Goal: Communication & Community: Answer question/provide support

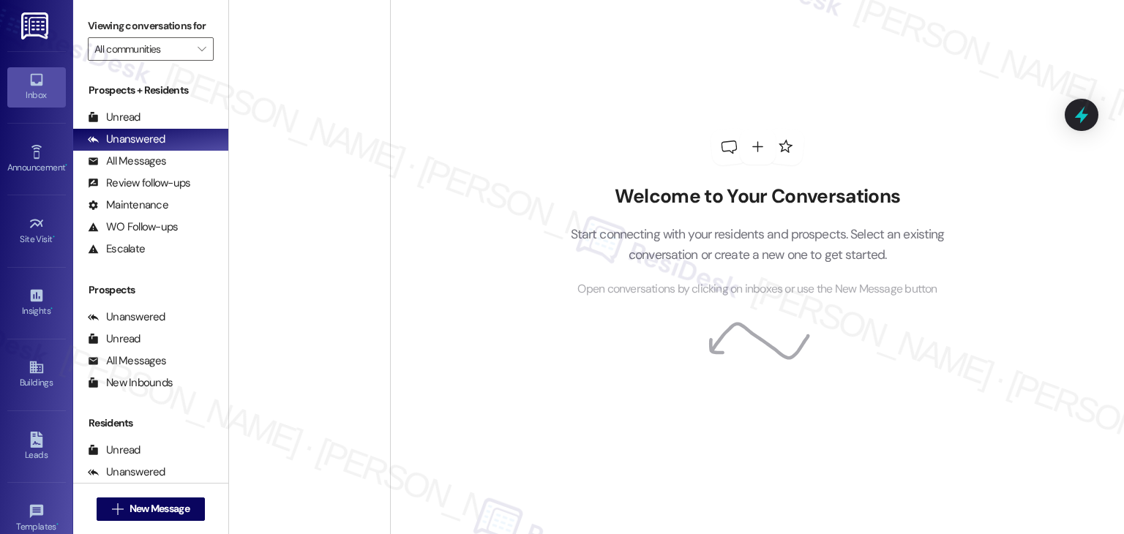
scroll to position [5423, 0]
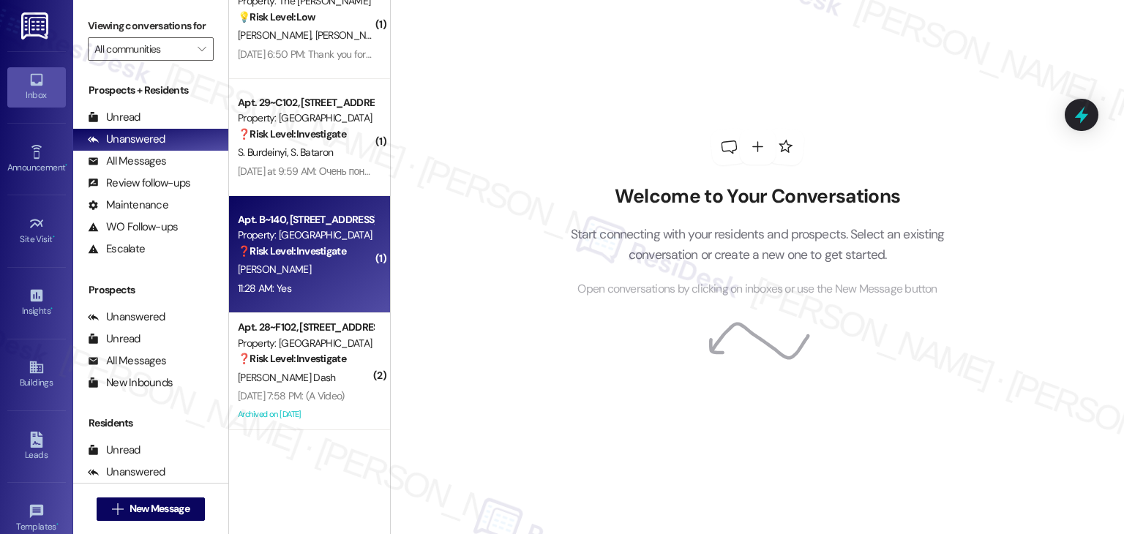
click at [319, 290] on div "11:28 AM: Yes 11:28 AM: Yes" at bounding box center [305, 288] width 138 height 18
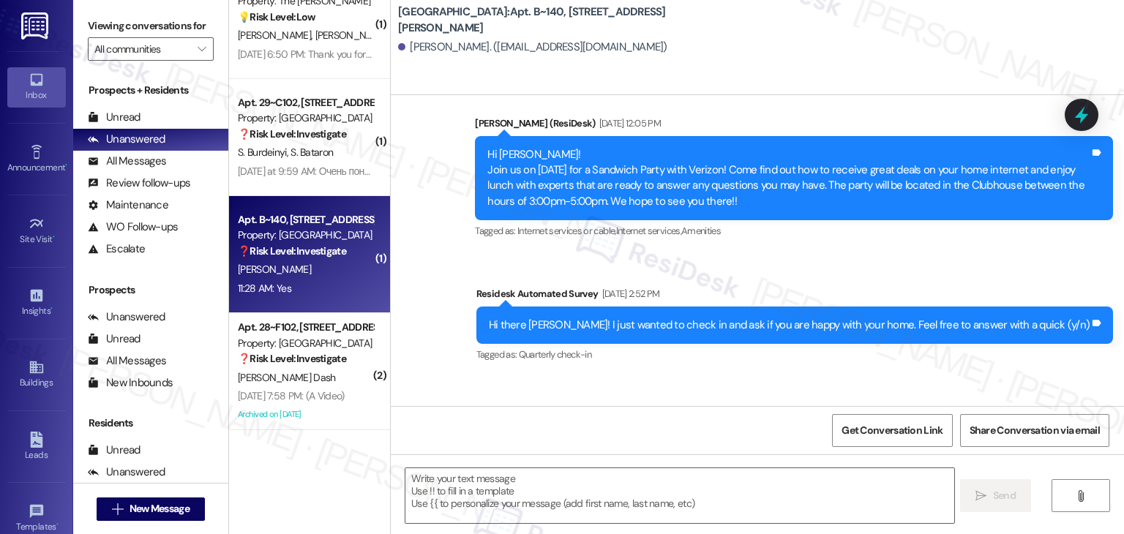
type textarea "Fetching suggested responses. Please feel free to read through the conversation…"
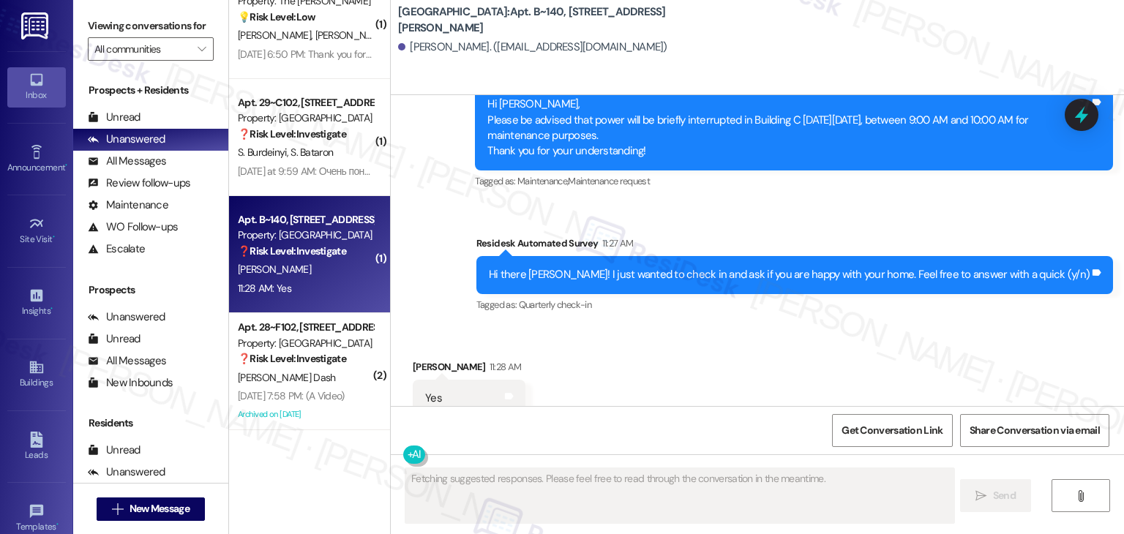
scroll to position [2815, 0]
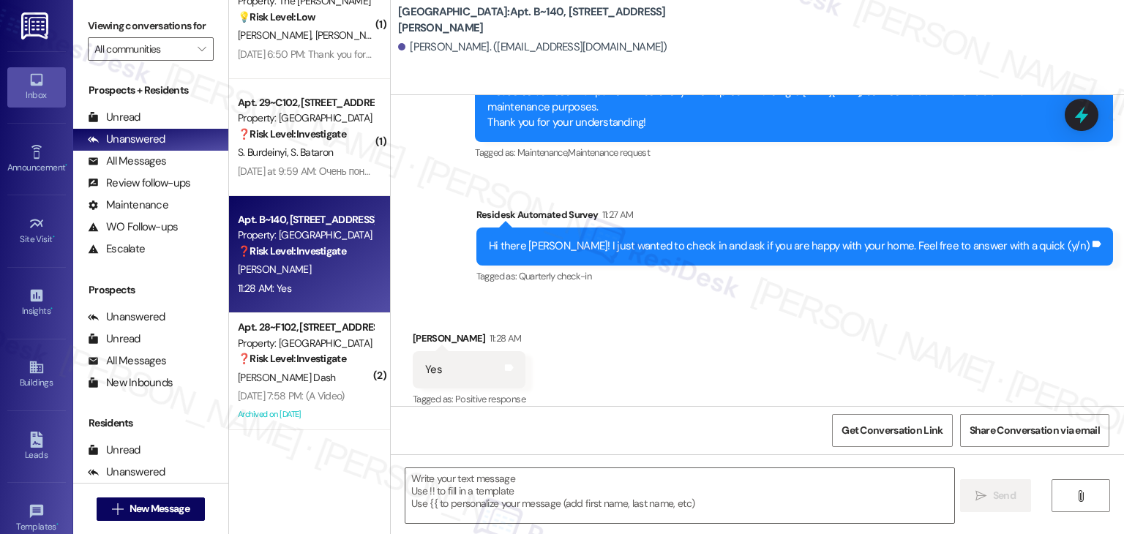
click at [589, 354] on div "Received via SMS Shayla Lindsey 11:28 AM Yes Tags and notes Tagged as: Positive…" at bounding box center [757, 360] width 733 height 124
click at [594, 352] on div "Received via SMS Shayla Lindsey 11:28 AM Yes Tags and notes Tagged as: Positive…" at bounding box center [757, 360] width 733 height 124
click at [638, 342] on div "Received via SMS Shayla Lindsey 11:28 AM Yes Tags and notes Tagged as: Positive…" at bounding box center [757, 360] width 733 height 124
click at [638, 341] on div "Received via SMS Shayla Lindsey 11:28 AM Yes Tags and notes Tagged as: Positive…" at bounding box center [757, 360] width 733 height 124
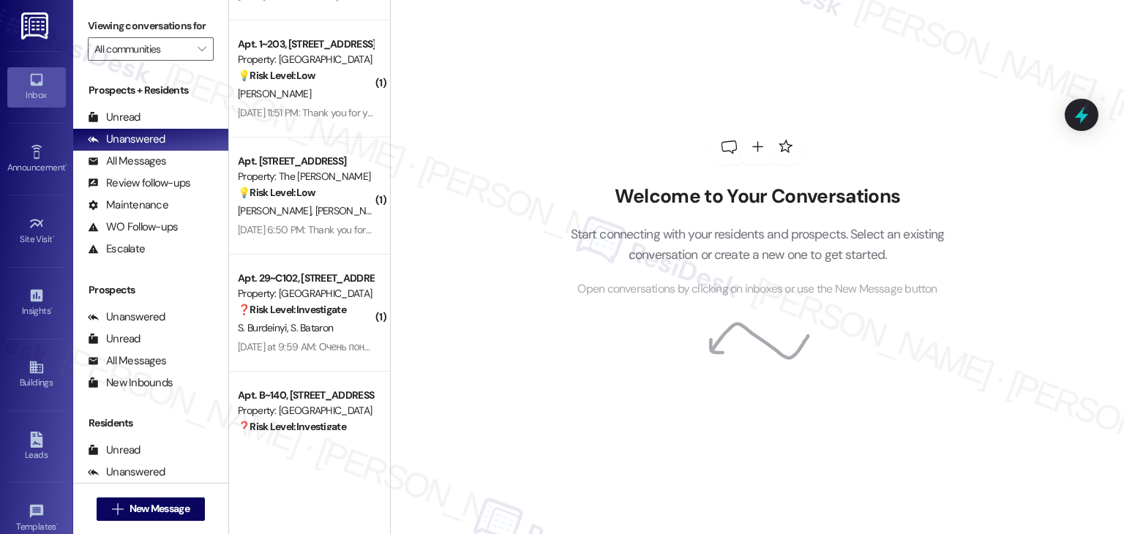
scroll to position [5423, 0]
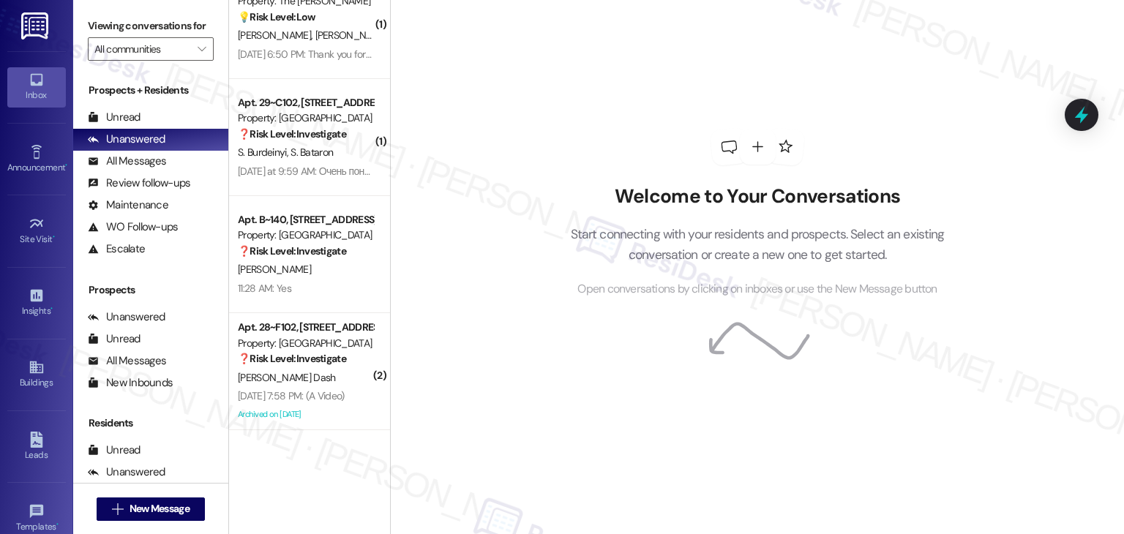
click at [521, 413] on div "Welcome to Your Conversations Start connecting with your residents and prospect…" at bounding box center [757, 267] width 734 height 534
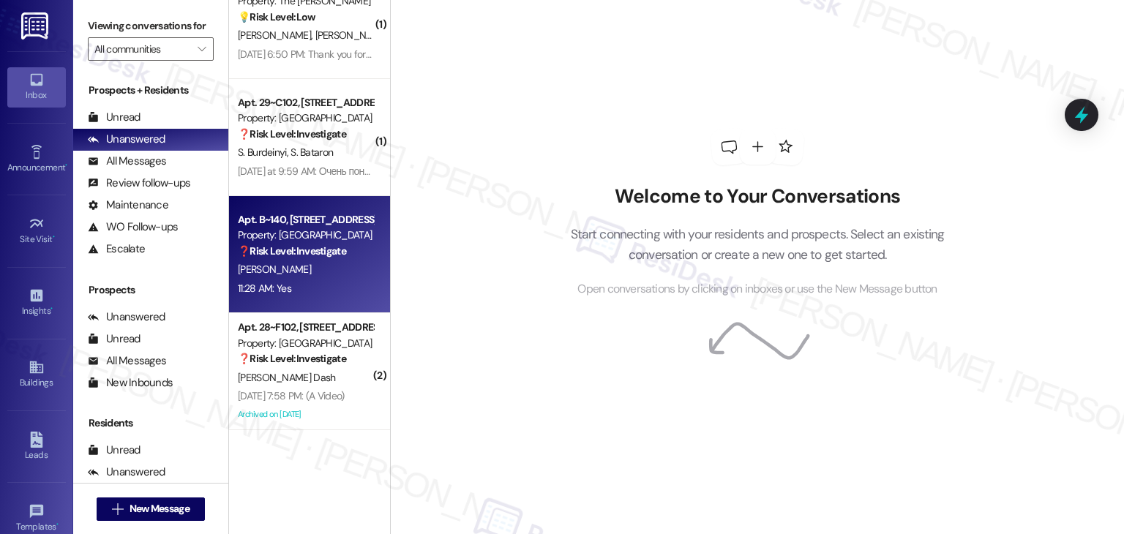
click at [316, 293] on div "11:28 AM: Yes 11:28 AM: Yes" at bounding box center [305, 288] width 138 height 18
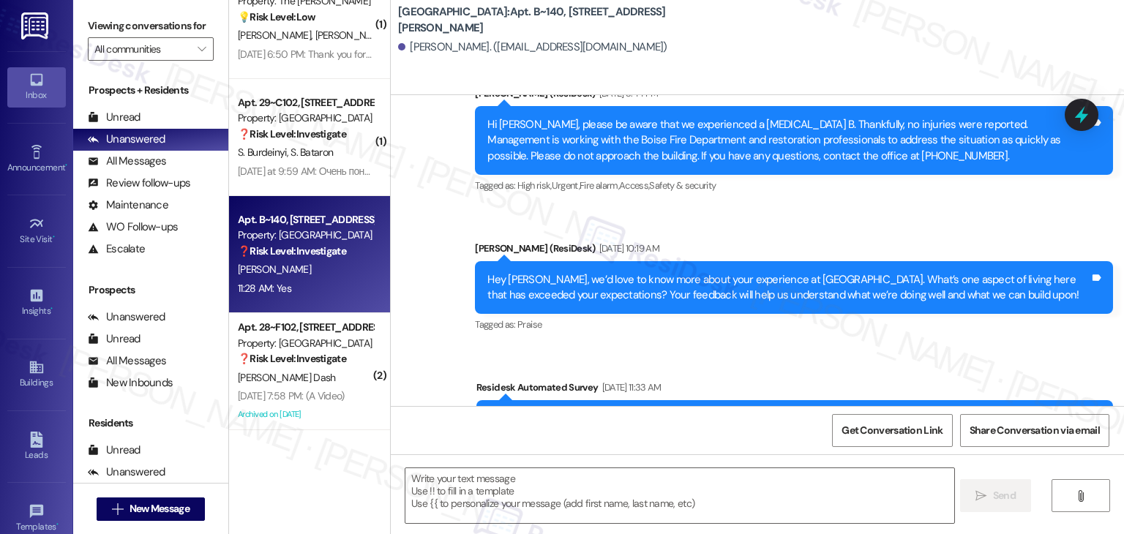
type textarea "Fetching suggested responses. Please feel free to read through the conversation…"
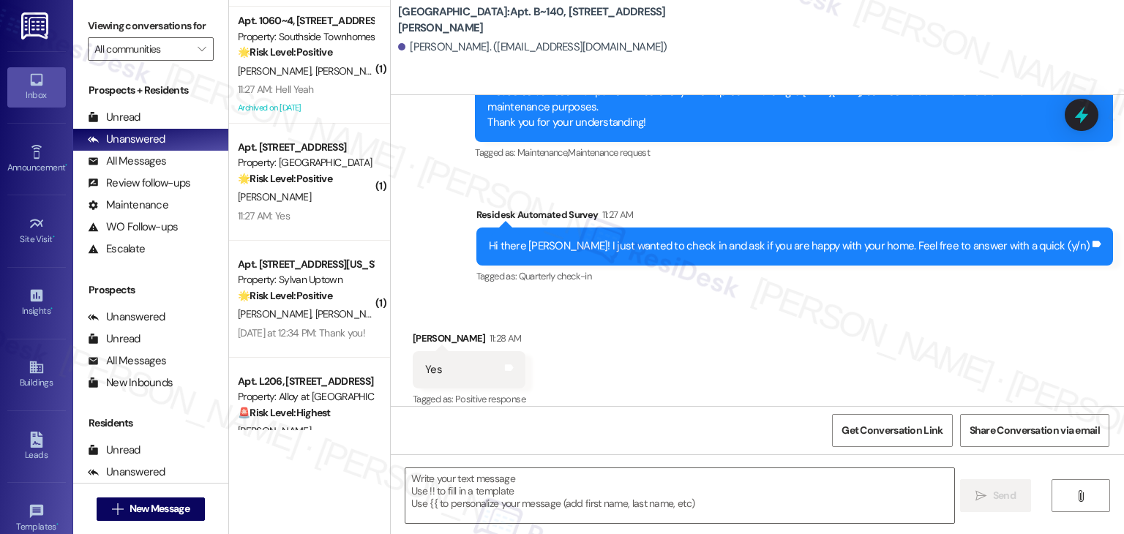
scroll to position [4618, 0]
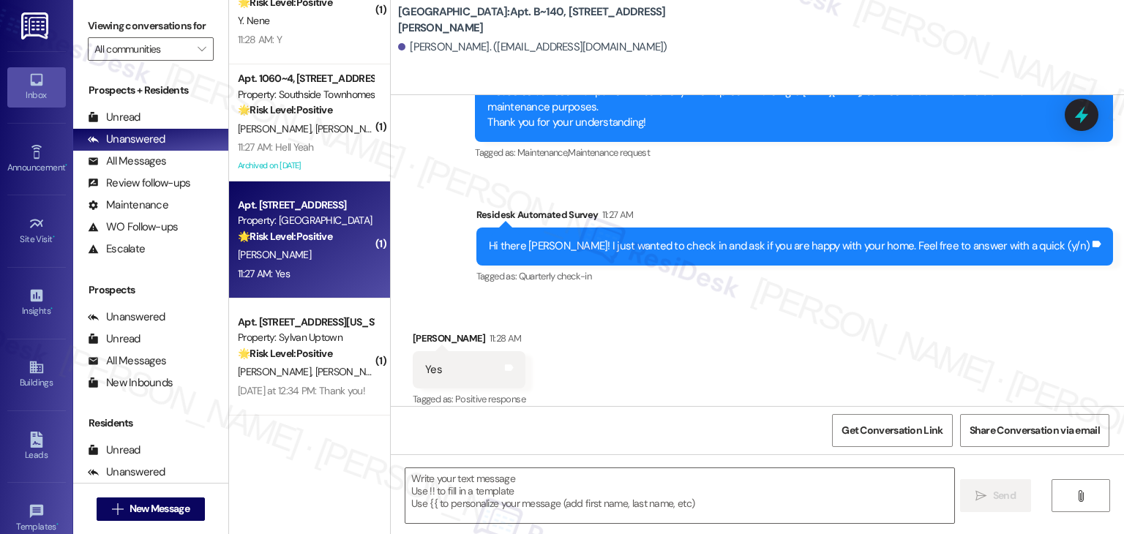
click at [315, 269] on div "11:27 AM: Yes 11:27 AM: Yes" at bounding box center [305, 274] width 138 height 18
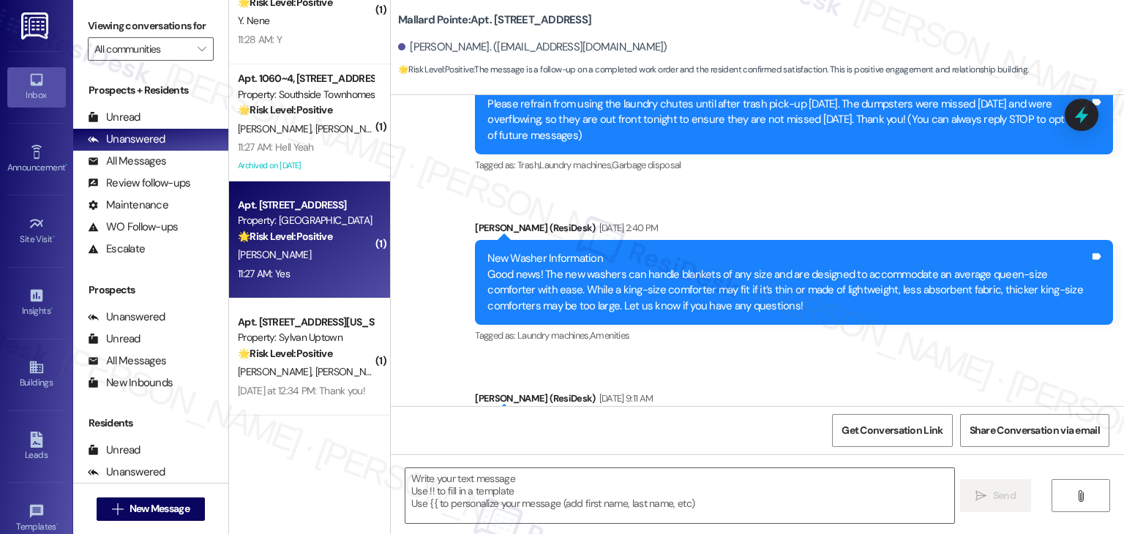
type textarea "Fetching suggested responses. Please feel free to read through the conversation…"
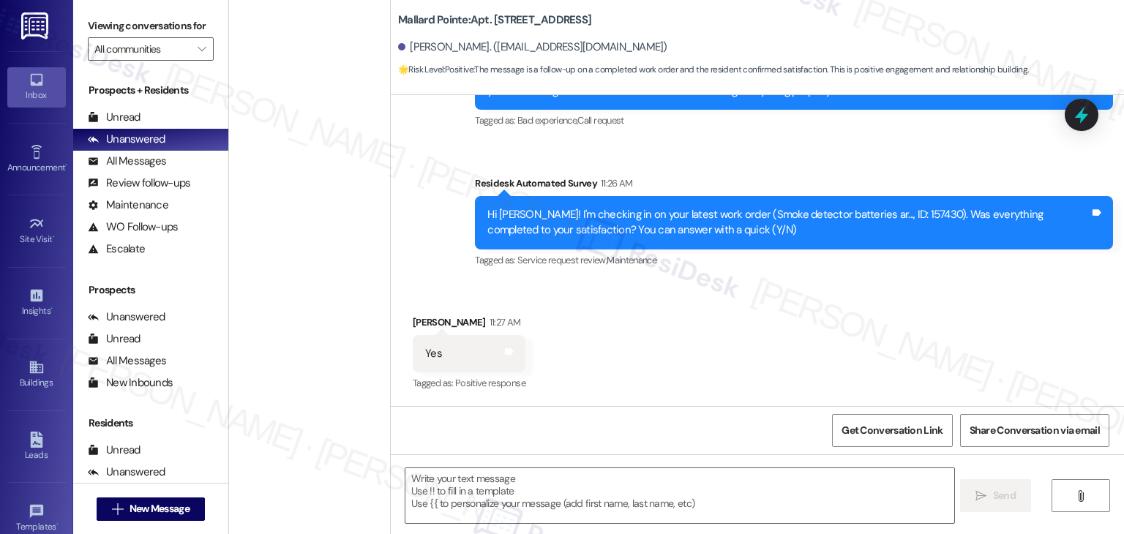
scroll to position [5423, 0]
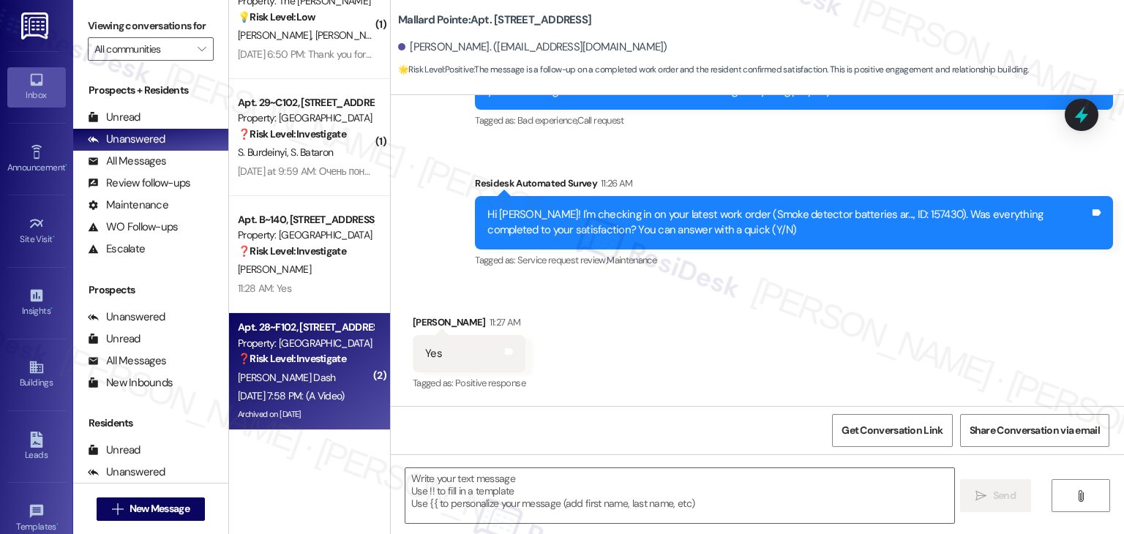
click at [304, 384] on div "J. Dash" at bounding box center [305, 378] width 138 height 18
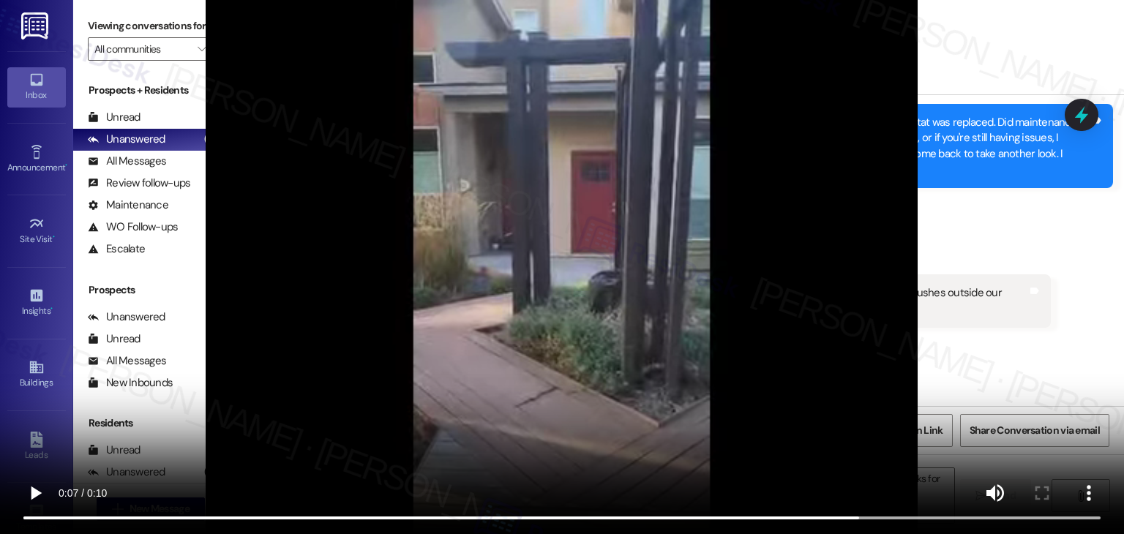
scroll to position [10188, 0]
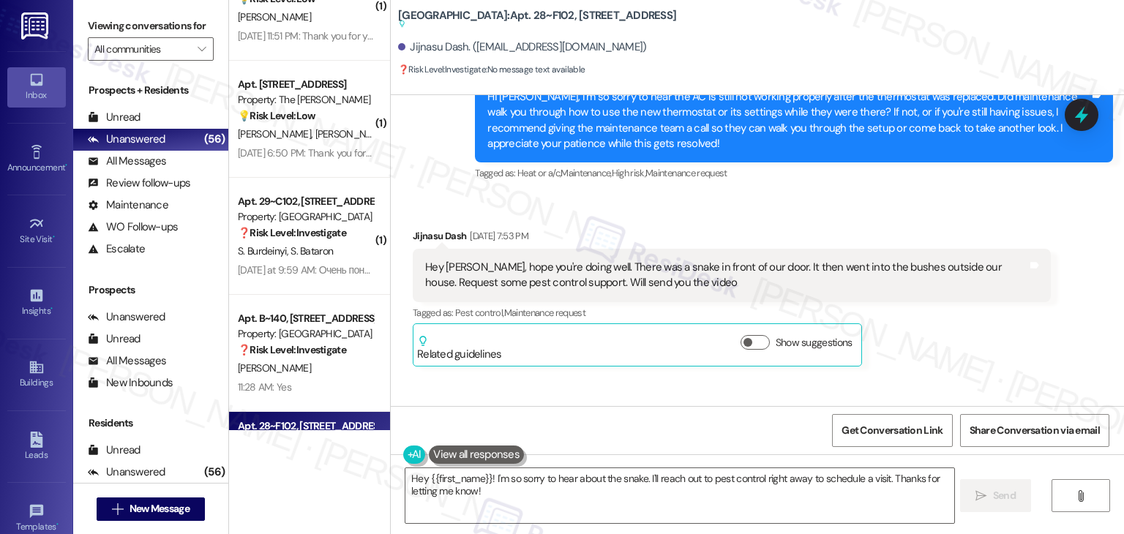
click at [582, 260] on div "Hey Dottie, hope you're doing well. There was a snake in front of our door. It …" at bounding box center [726, 275] width 602 height 31
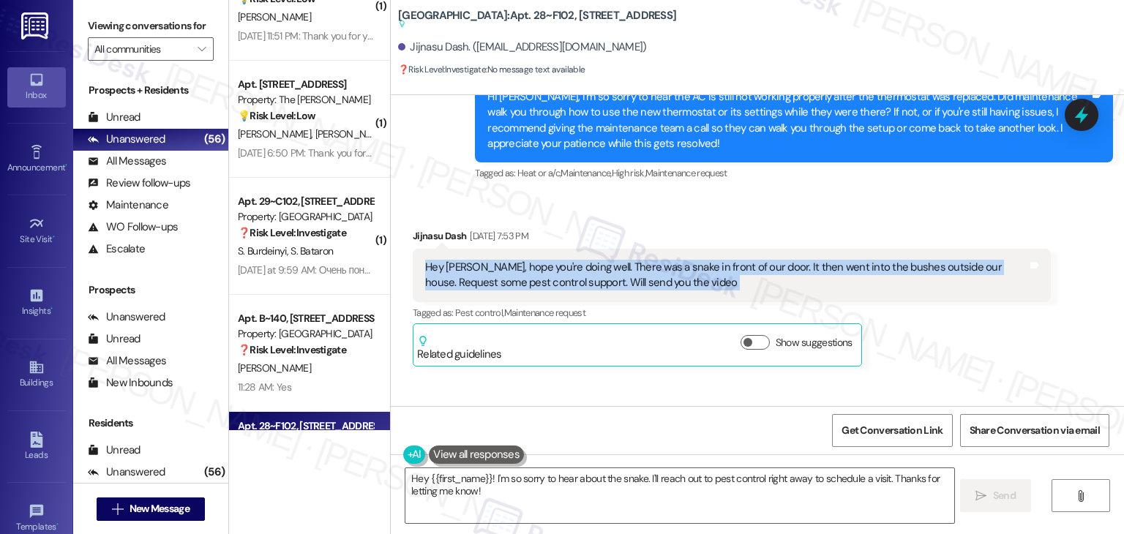
click at [582, 260] on div "Hey Dottie, hope you're doing well. There was a snake in front of our door. It …" at bounding box center [726, 275] width 602 height 31
click at [574, 260] on div "Hey Dottie, hope you're doing well. There was a snake in front of our door. It …" at bounding box center [726, 275] width 602 height 31
drag, startPoint x: 541, startPoint y: 171, endPoint x: 571, endPoint y: 156, distance: 33.7
click at [571, 260] on div "Hey Dottie, hope you're doing well. There was a snake in front of our door. It …" at bounding box center [726, 275] width 602 height 31
copy div "There was a snake in front of our door. It then went into the bushes outside ou…"
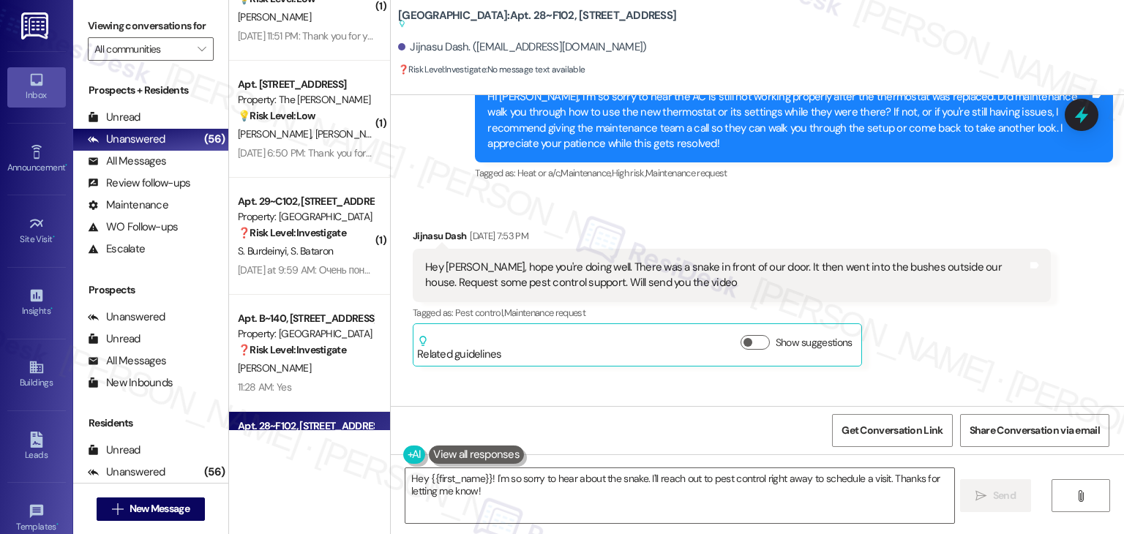
drag, startPoint x: 732, startPoint y: 349, endPoint x: 470, endPoint y: 353, distance: 262.7
click at [475, 431] on div "Thank you for your message. Our offices are currently closed, but we will conta…" at bounding box center [794, 457] width 638 height 53
copy div "please contact your emergency number 208-893-2164"
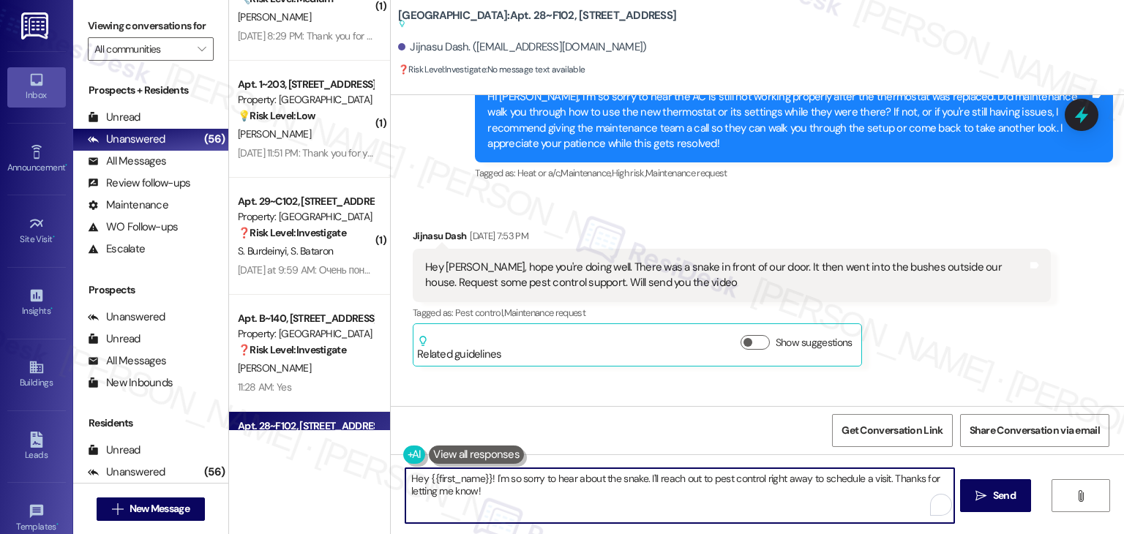
drag, startPoint x: 652, startPoint y: 495, endPoint x: 647, endPoint y: 484, distance: 12.8
click at [647, 484] on textarea "Hey {{first_name}}! I'm so sorry to hear about the snake. I'll reach out to pes…" at bounding box center [679, 495] width 548 height 55
paste textarea "For situations like this, please contact the emergency number at 208-893-2164 r…"
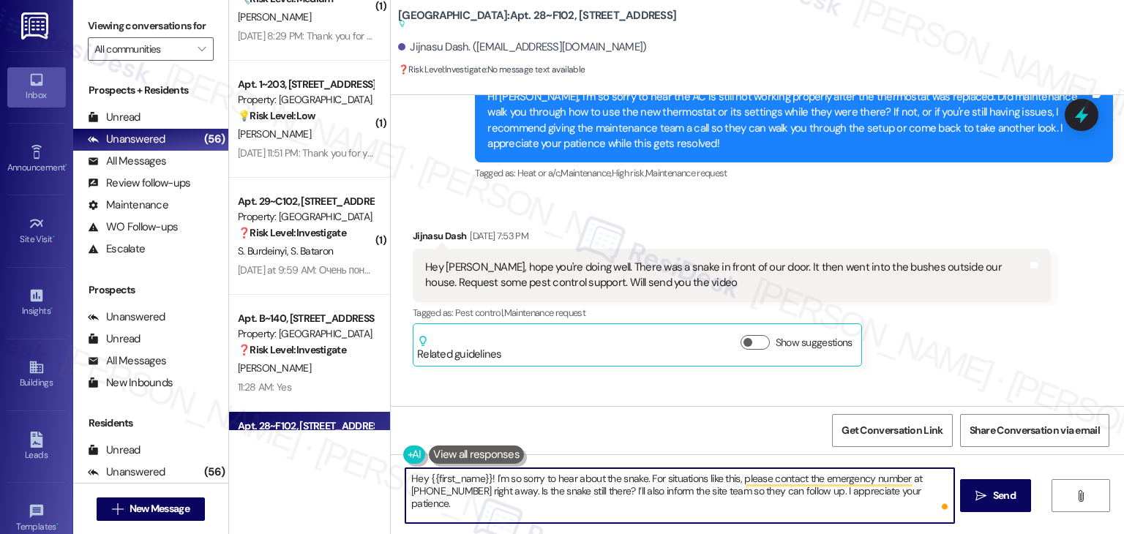
click at [701, 415] on div "Get Conversation Link Share Conversation via email" at bounding box center [757, 430] width 733 height 48
drag, startPoint x: 590, startPoint y: 493, endPoint x: 527, endPoint y: 494, distance: 63.7
click at [527, 494] on textarea "Hey {{first_name}}! I'm so sorry to hear about the snake. For situations like t…" at bounding box center [679, 495] width 548 height 55
type textarea "Hey {{first_name}}! I'm so sorry to hear about the snake. For situations like t…"
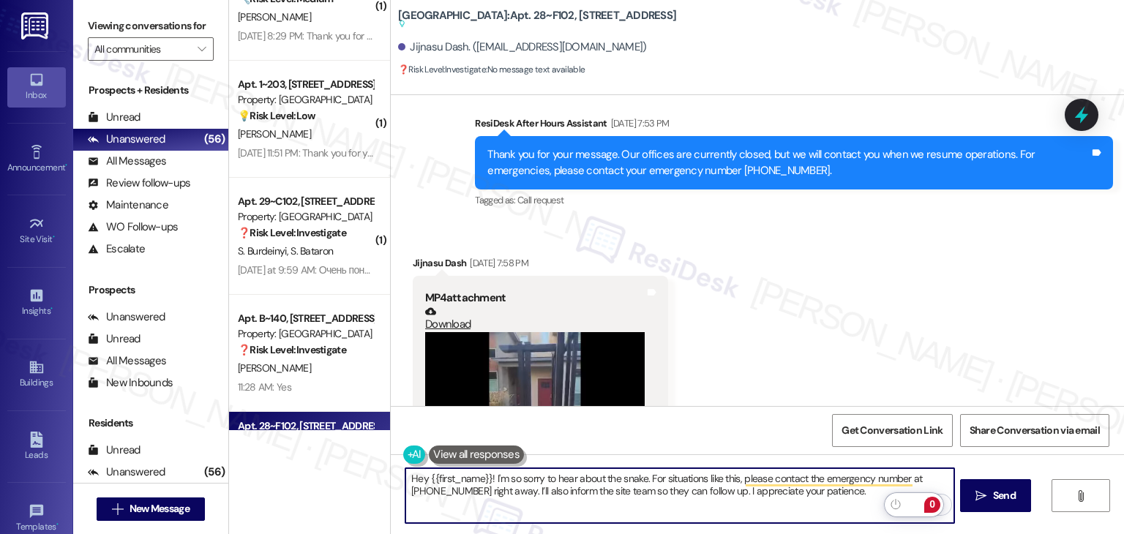
scroll to position [10708, 0]
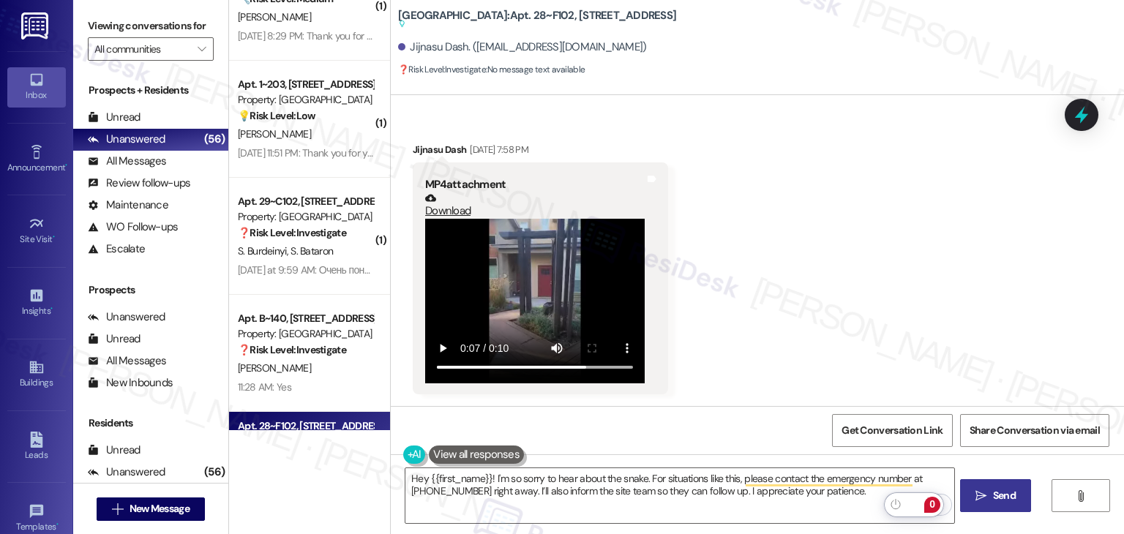
click at [994, 492] on span "Send" at bounding box center [1004, 495] width 23 height 15
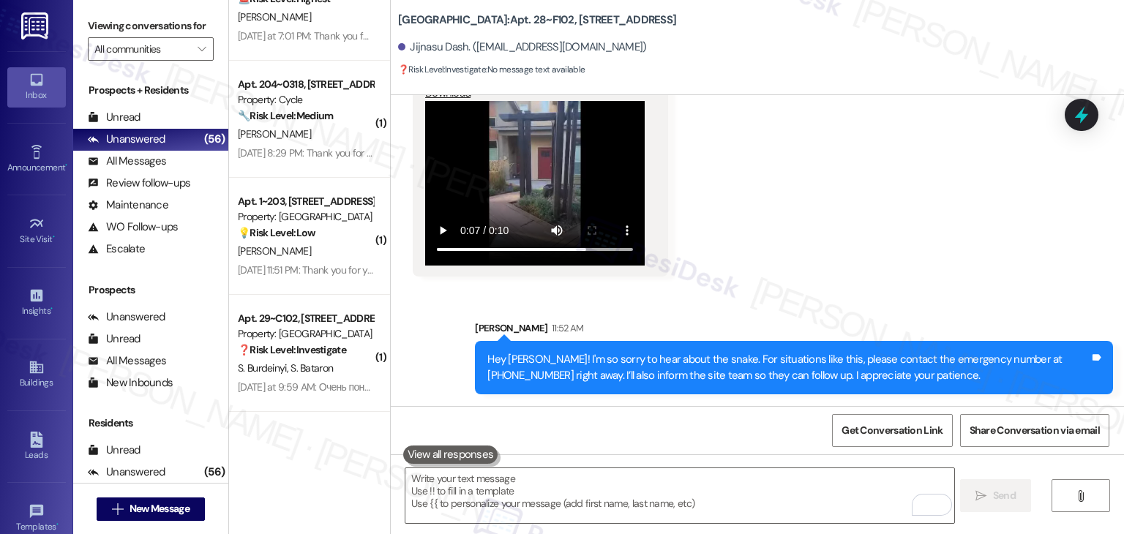
scroll to position [10826, 0]
click at [1079, 115] on icon at bounding box center [1082, 115] width 18 height 23
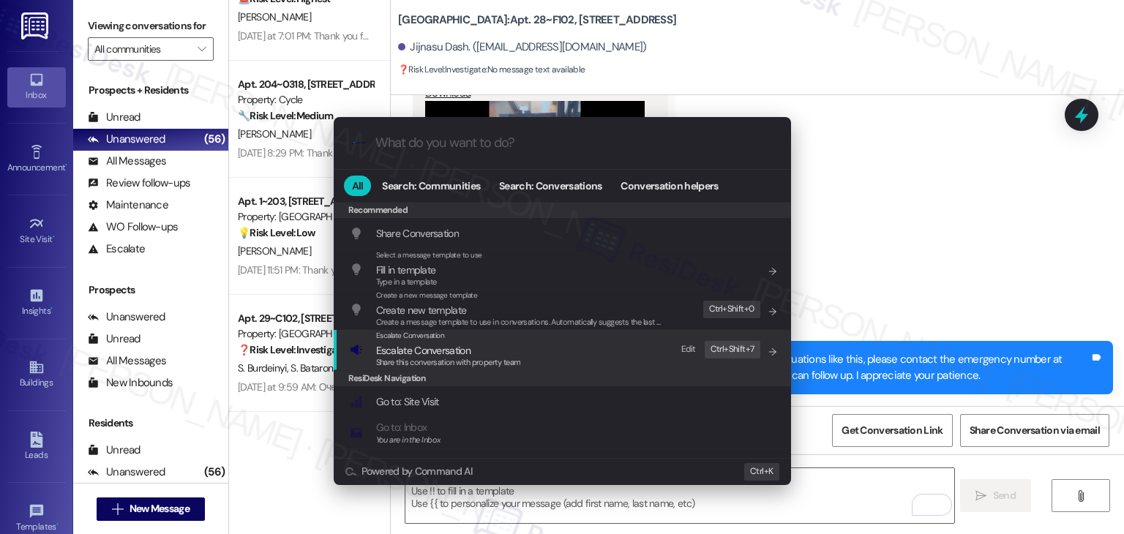
click at [435, 351] on span "Escalate Conversation" at bounding box center [423, 350] width 94 height 13
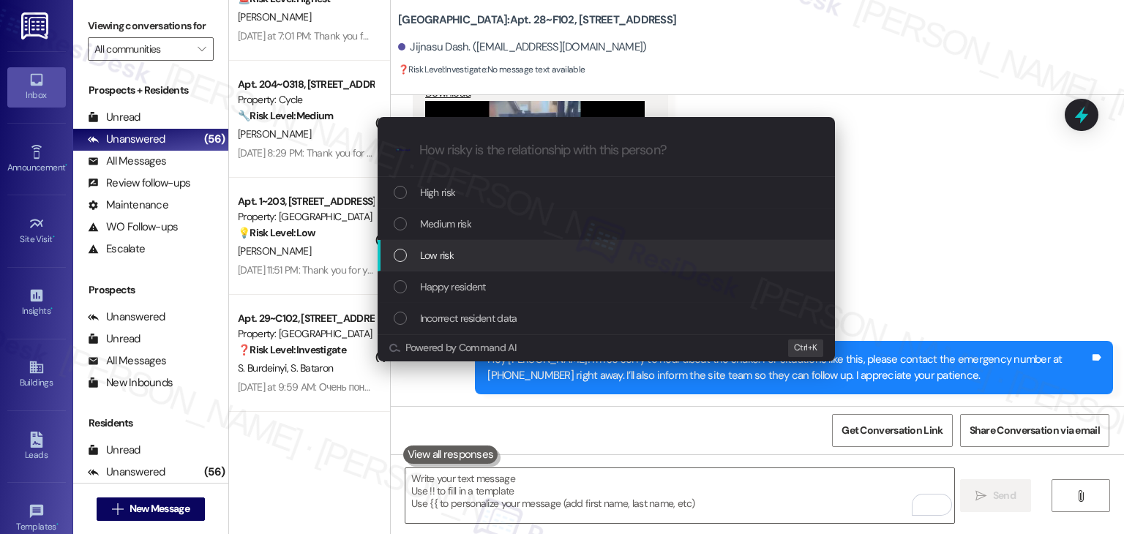
click at [400, 257] on div "List of options" at bounding box center [400, 255] width 13 height 13
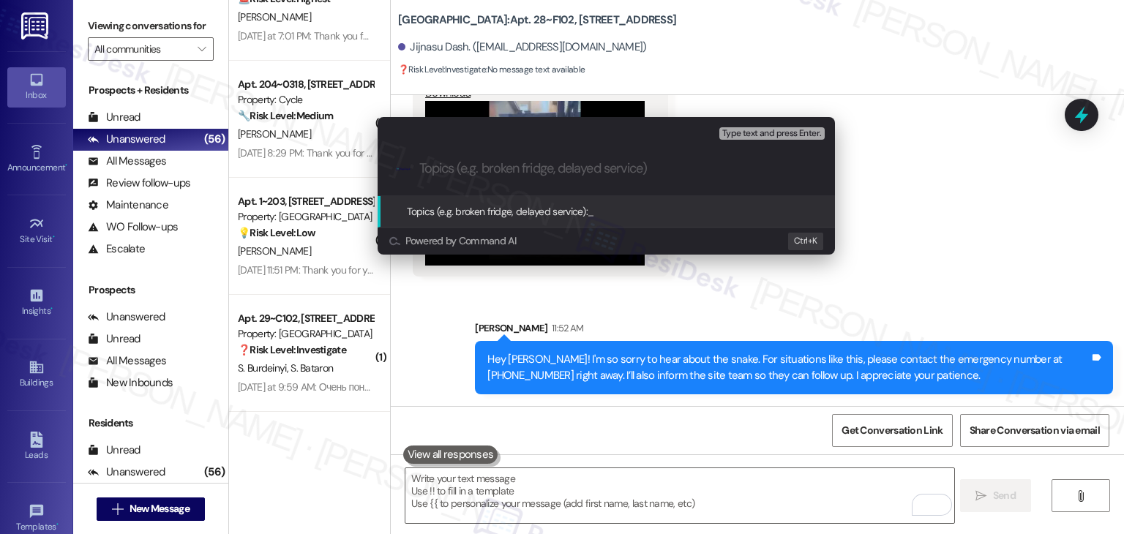
paste input "Urgent Pest Control Request – Snake Sighting Near Front Door"
drag, startPoint x: 459, startPoint y: 173, endPoint x: 387, endPoint y: 168, distance: 71.9
click at [387, 168] on div ".cls-1{fill:#0a055f;}.cls-2{fill:#0cc4c4;} resideskLogoBlueOrange Urgent Pest C…" at bounding box center [606, 169] width 457 height 52
type input "Pest Control Request – Snake Sighting Near Front Door"
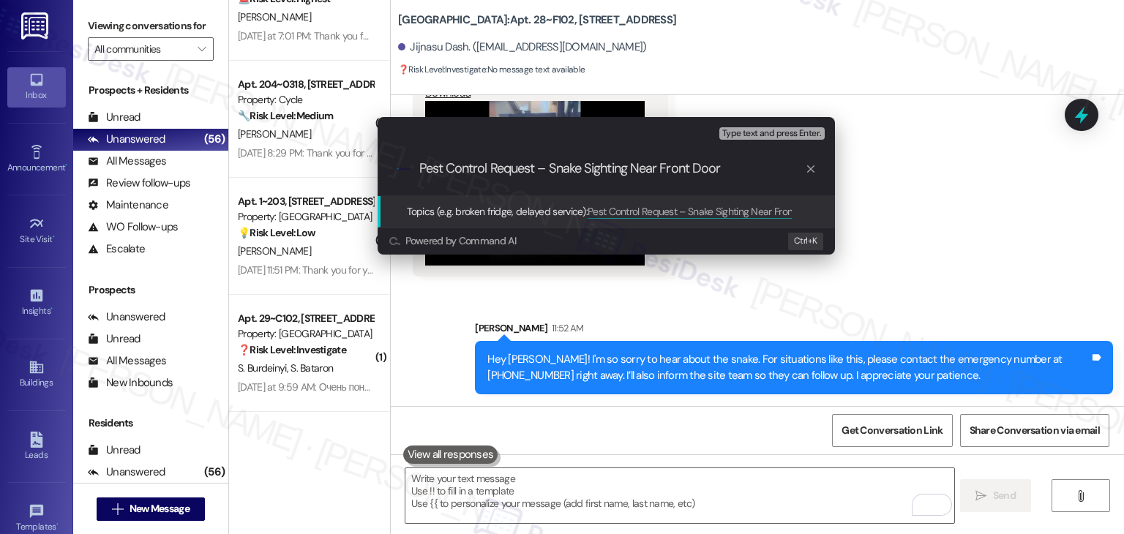
click at [744, 170] on input "Pest Control Request – Snake Sighting Near Front Door" at bounding box center [612, 168] width 386 height 15
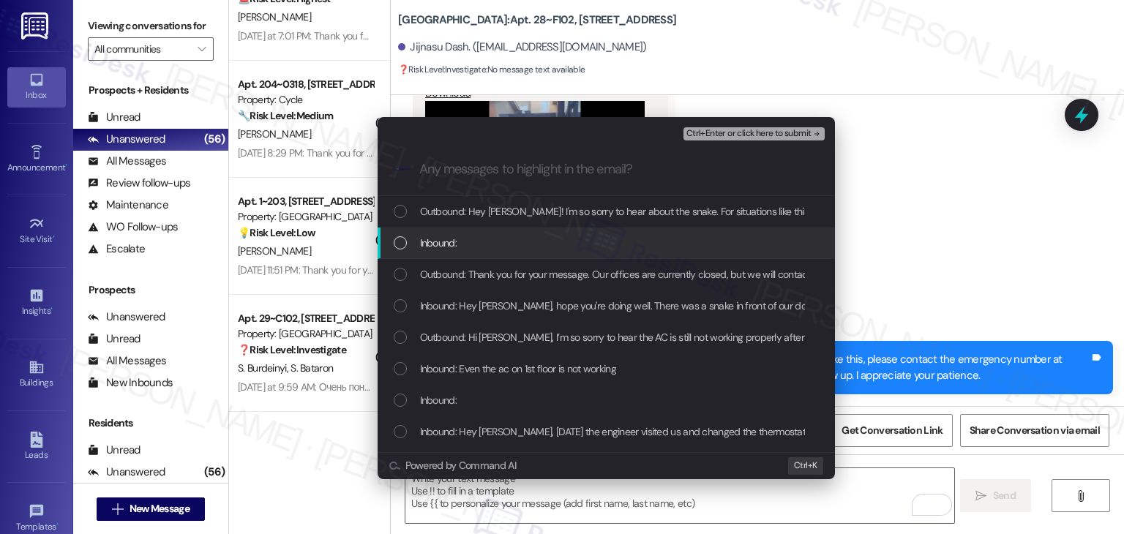
click at [401, 241] on div "List of options" at bounding box center [400, 242] width 13 height 13
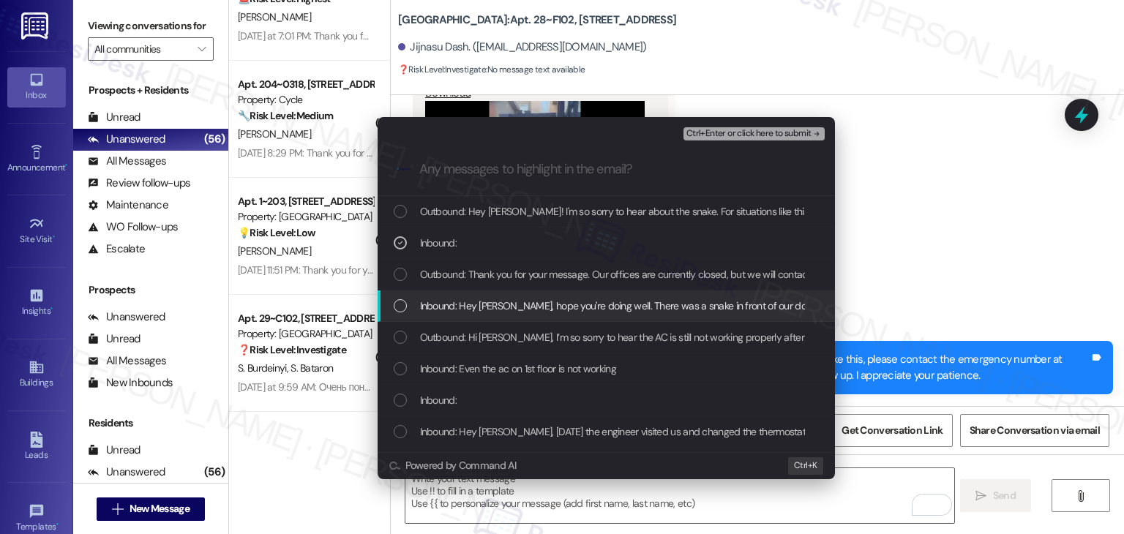
click at [401, 304] on div "List of options" at bounding box center [400, 305] width 13 height 13
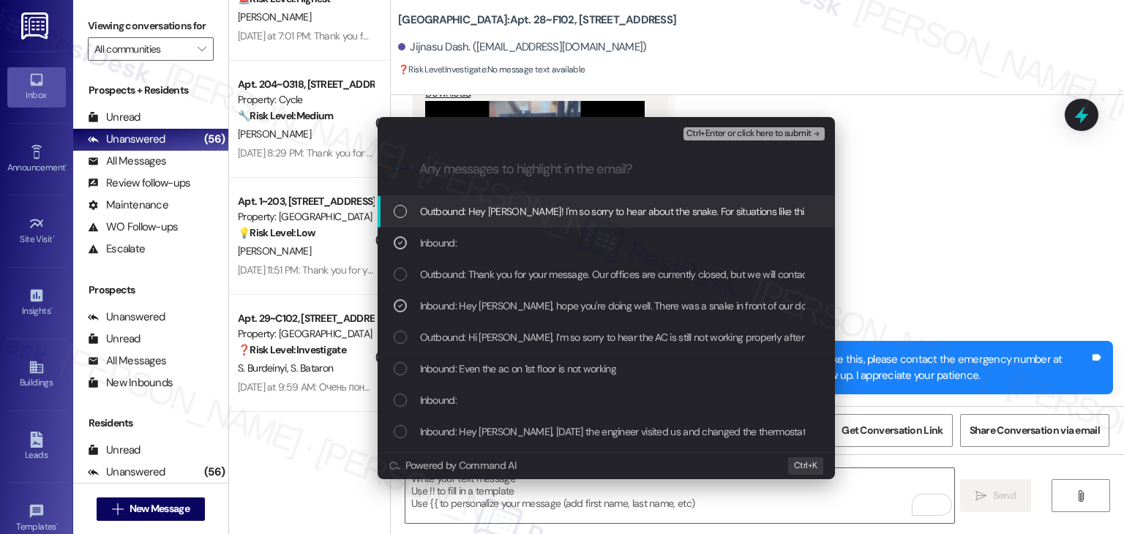
click at [751, 132] on span "Ctrl+Enter or click here to submit" at bounding box center [748, 134] width 125 height 10
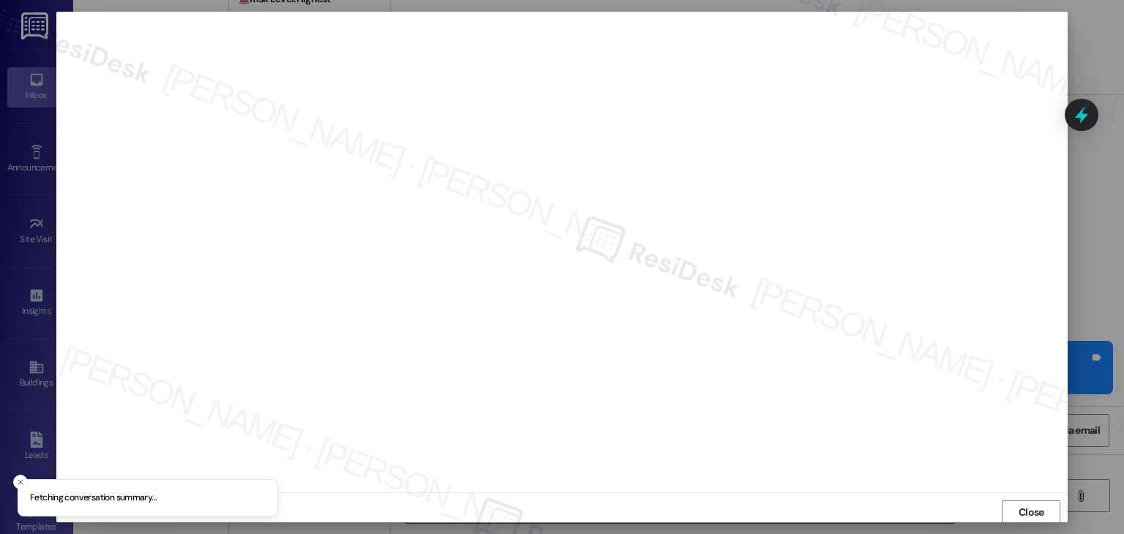
scroll to position [1, 0]
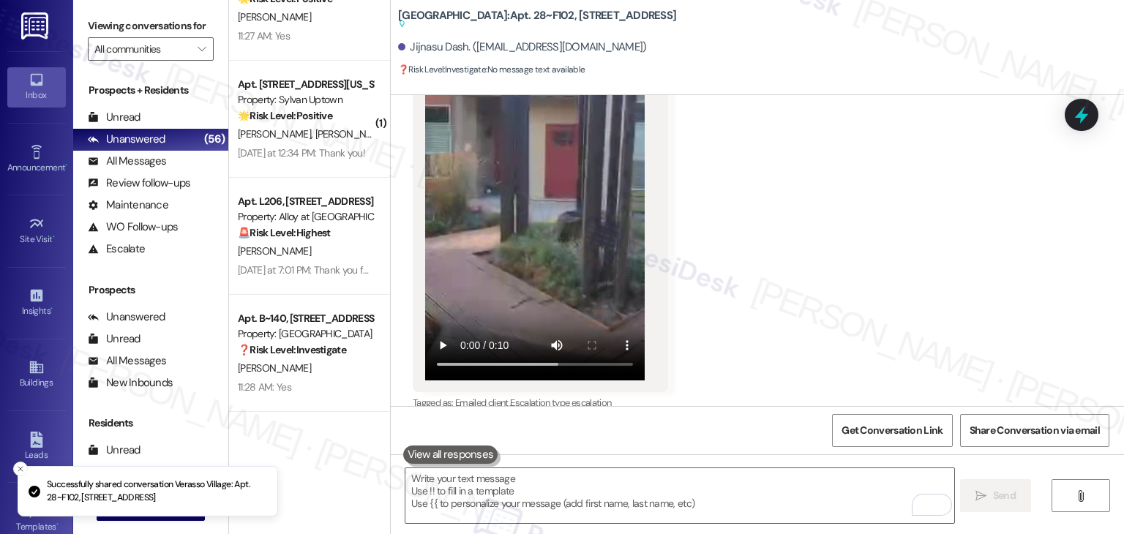
click at [863, 199] on div "Received via SMS Jijnasu Dash Aug 10, 2025 at 7:58 PM MP4 attachment Download T…" at bounding box center [757, 152] width 733 height 546
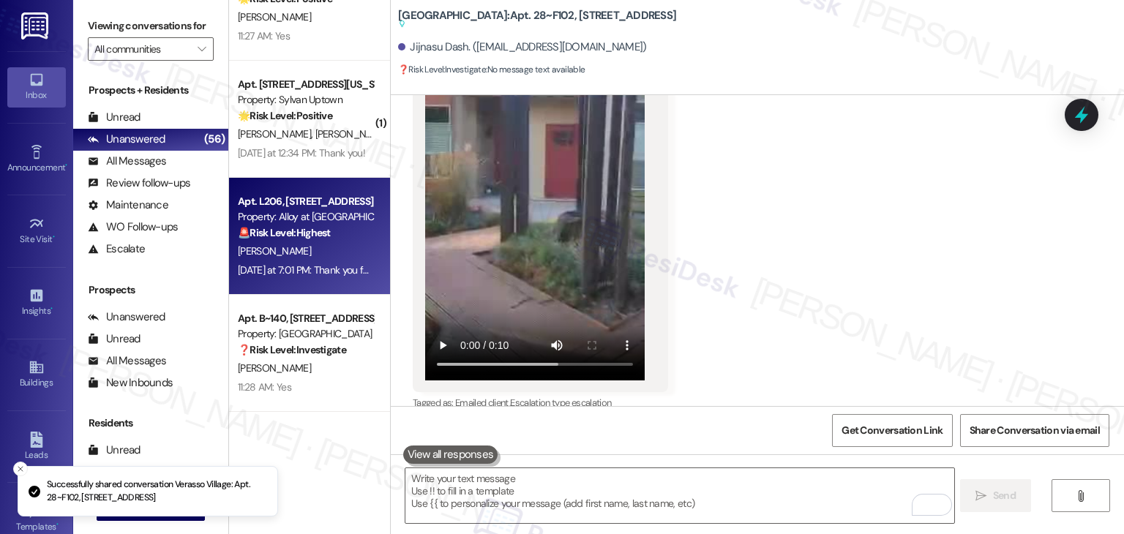
click at [285, 203] on div "Apt. L206, 100 South Geneva Road" at bounding box center [305, 201] width 135 height 15
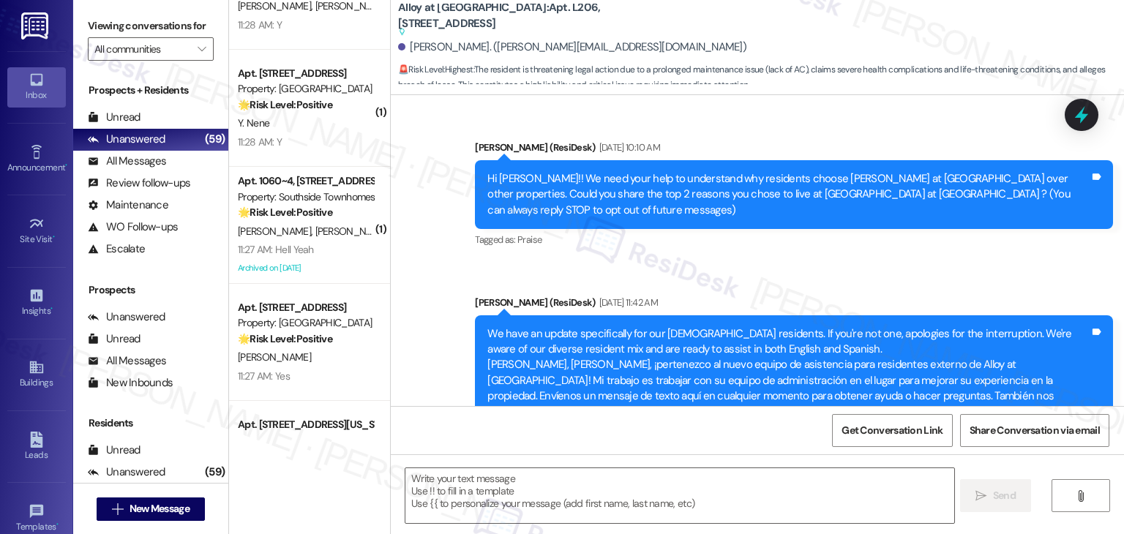
scroll to position [29757, 0]
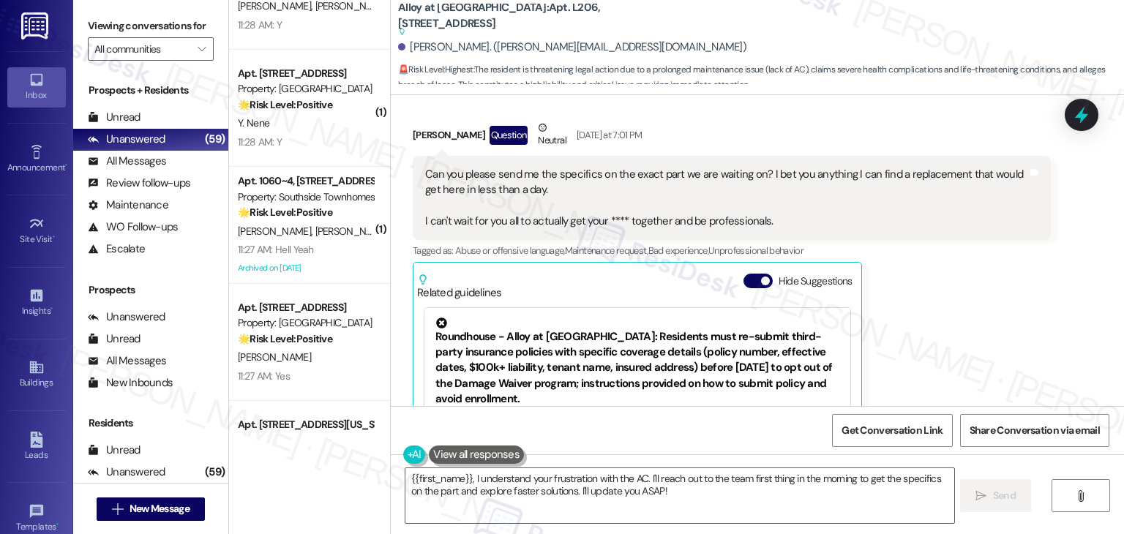
click at [935, 255] on div "Received via SMS Brandon Sorenson Question Neutral Yesterday at 7:01 PM Can you…" at bounding box center [732, 319] width 660 height 421
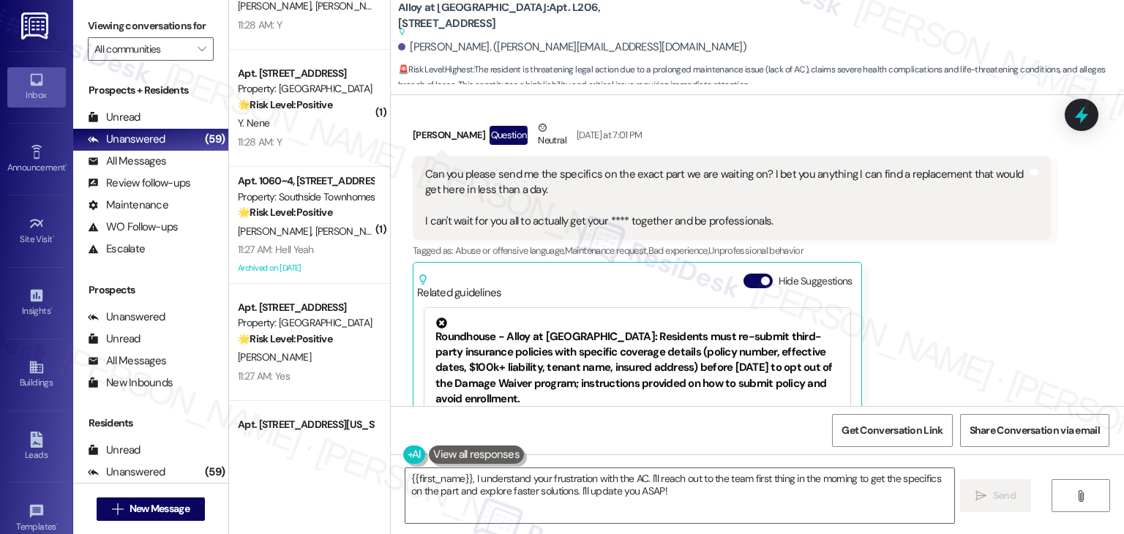
click at [935, 255] on div "Received via SMS Brandon Sorenson Question Neutral Yesterday at 7:01 PM Can you…" at bounding box center [732, 319] width 660 height 421
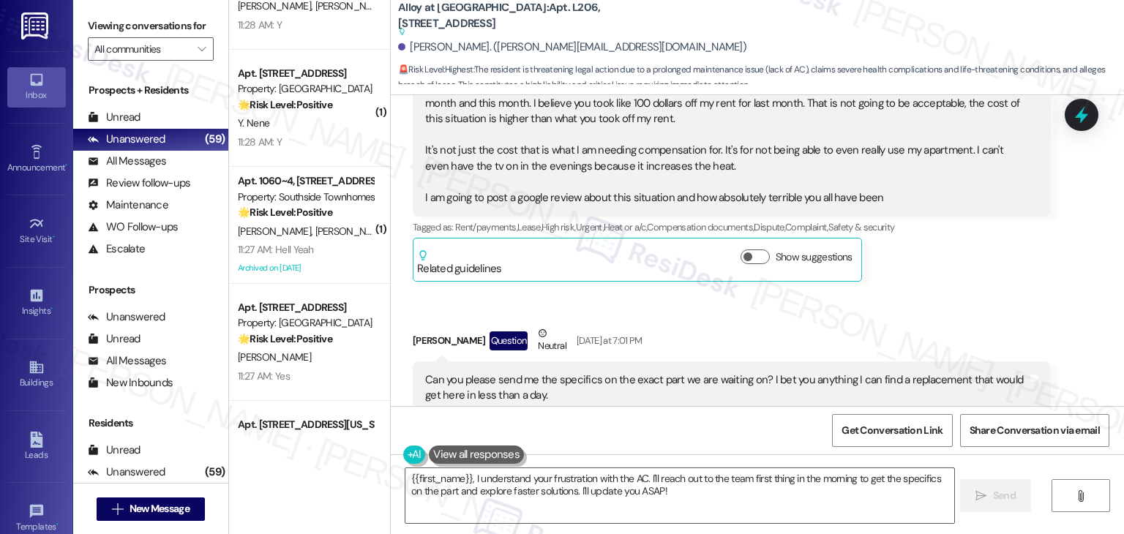
scroll to position [29538, 0]
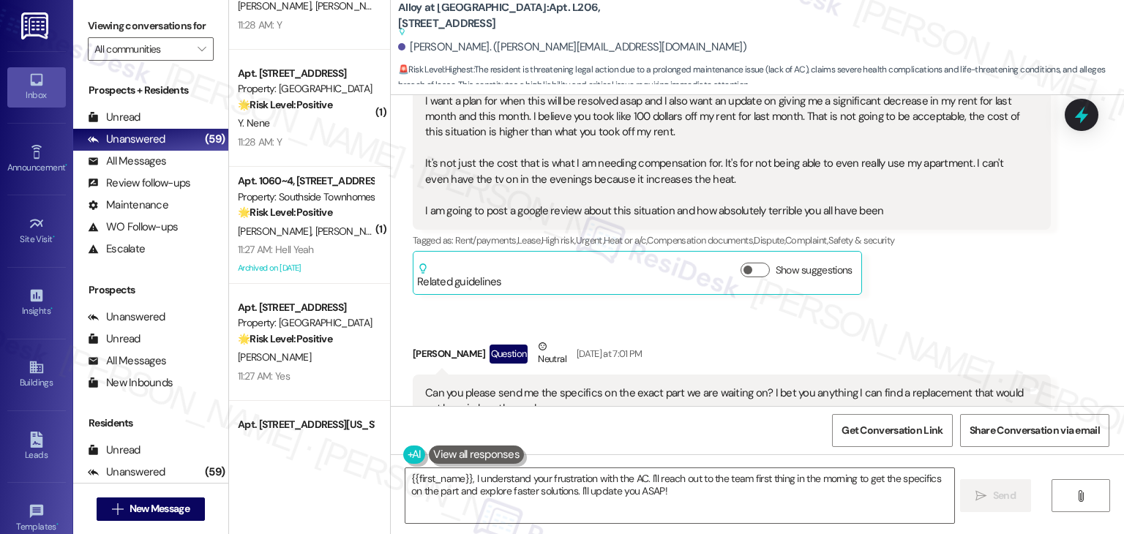
click at [744, 492] on button "Hide Suggestions" at bounding box center [757, 499] width 29 height 15
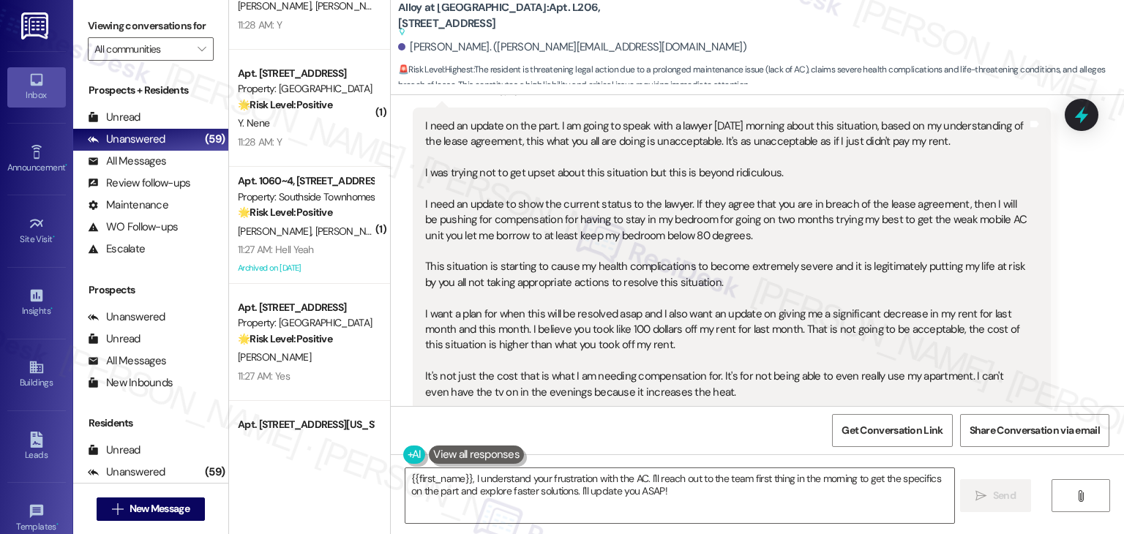
scroll to position [29246, 0]
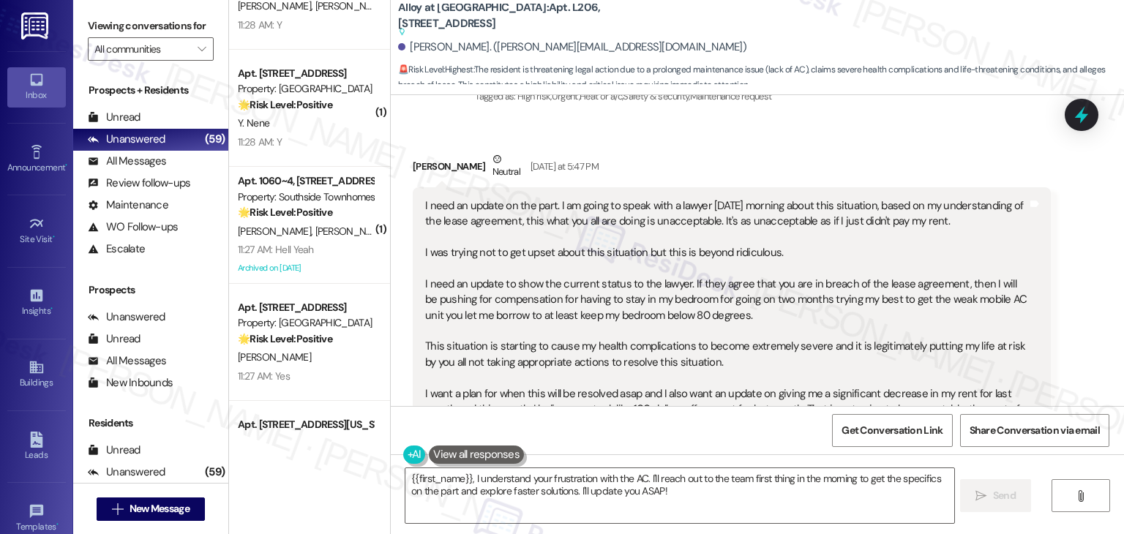
click at [964, 329] on div "Received via SMS Brandon Sorenson Neutral Yesterday at 5:47 PM I need an update…" at bounding box center [732, 369] width 660 height 458
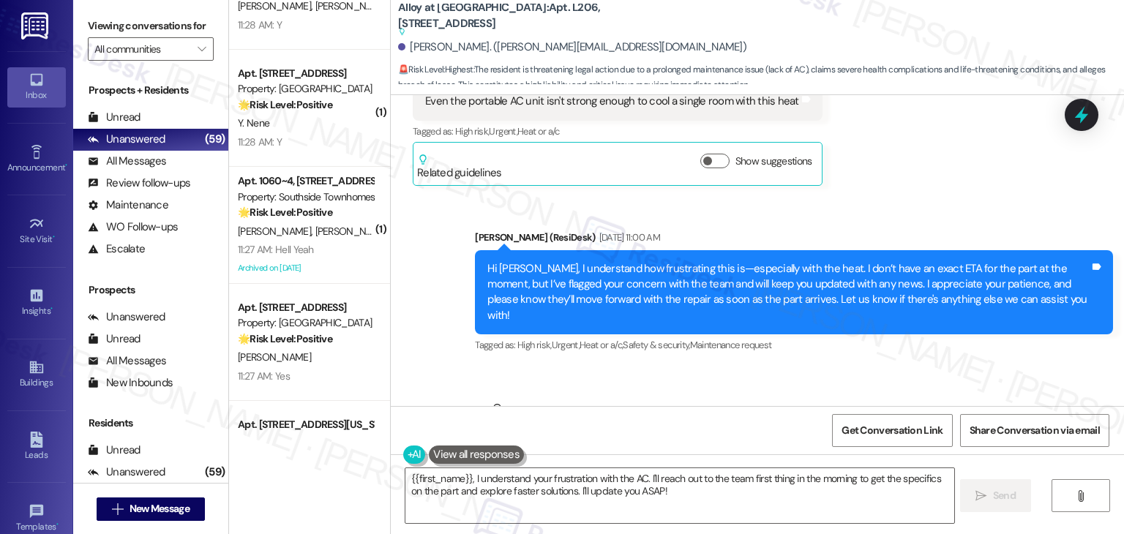
scroll to position [28880, 0]
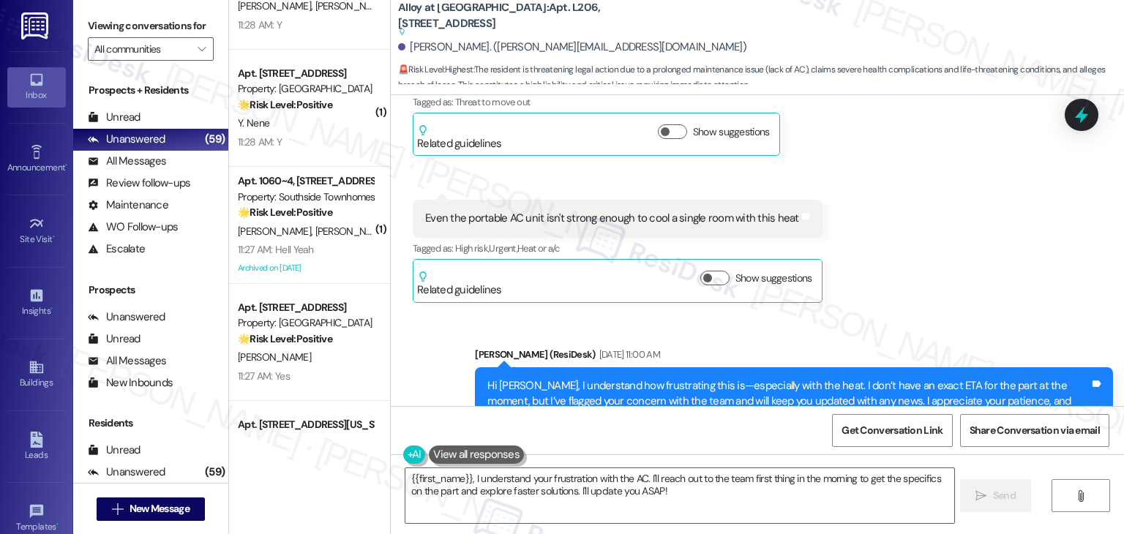
click at [891, 517] on div "Brandon Sorenson Neutral Yesterday at 5:47 PM" at bounding box center [732, 535] width 638 height 36
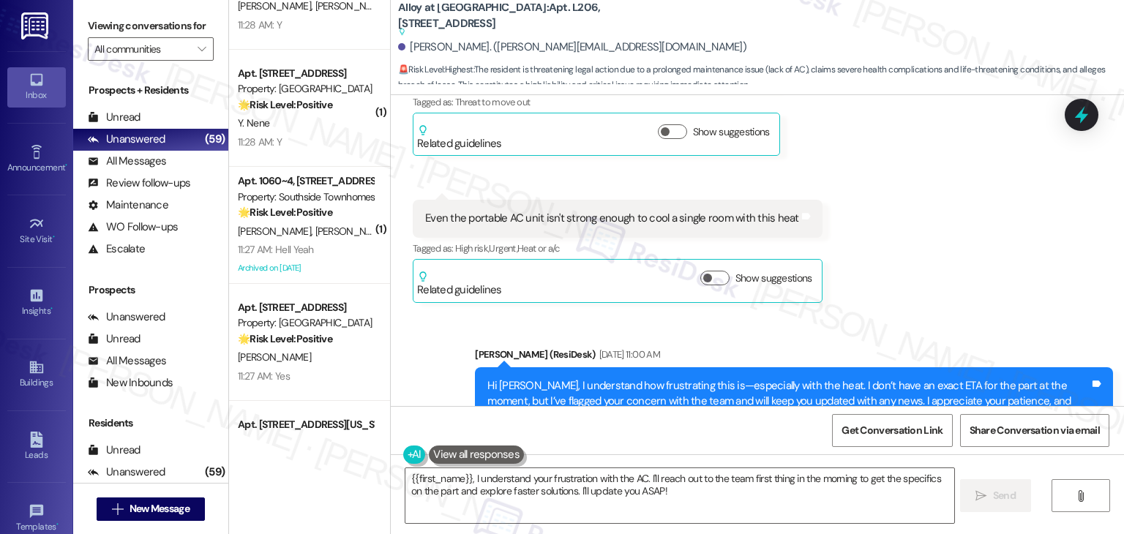
click at [891, 517] on div "Brandon Sorenson Neutral Yesterday at 5:47 PM" at bounding box center [732, 535] width 638 height 36
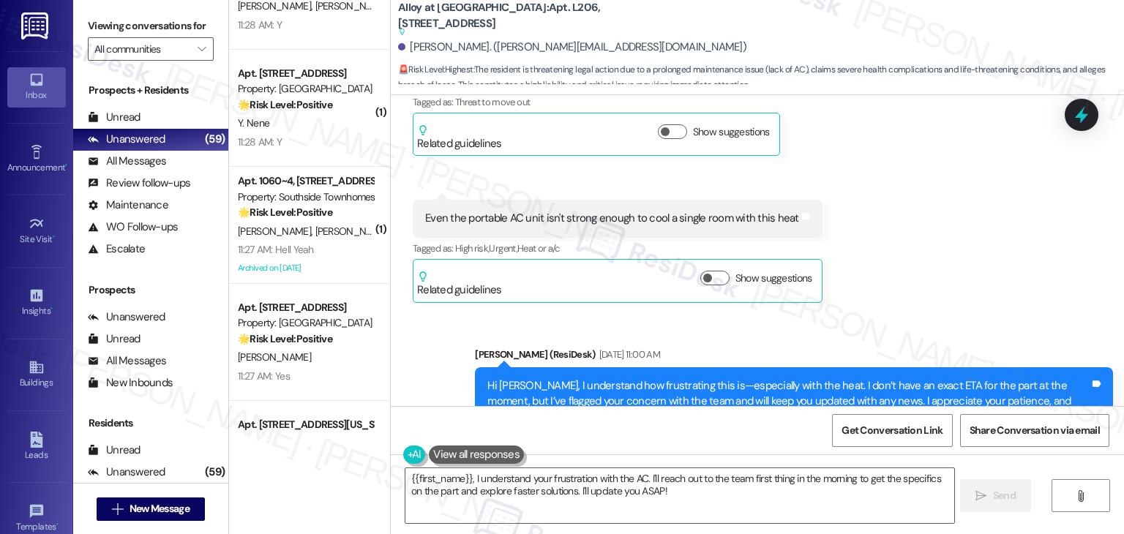
click at [891, 517] on div "Brandon Sorenson Neutral Yesterday at 5:47 PM" at bounding box center [732, 535] width 638 height 36
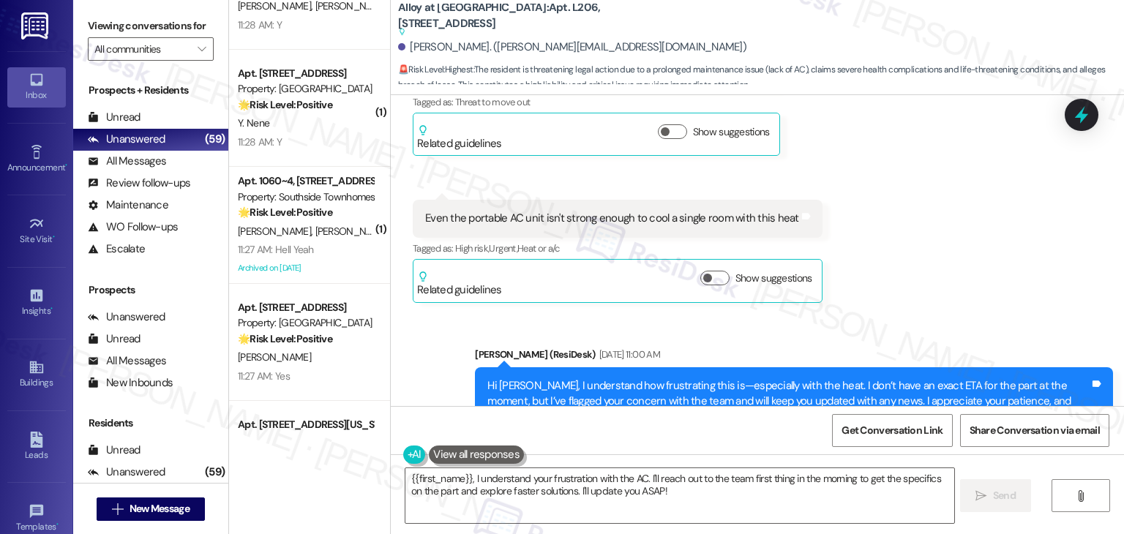
click at [891, 517] on div "Brandon Sorenson Neutral Yesterday at 5:47 PM" at bounding box center [732, 535] width 638 height 36
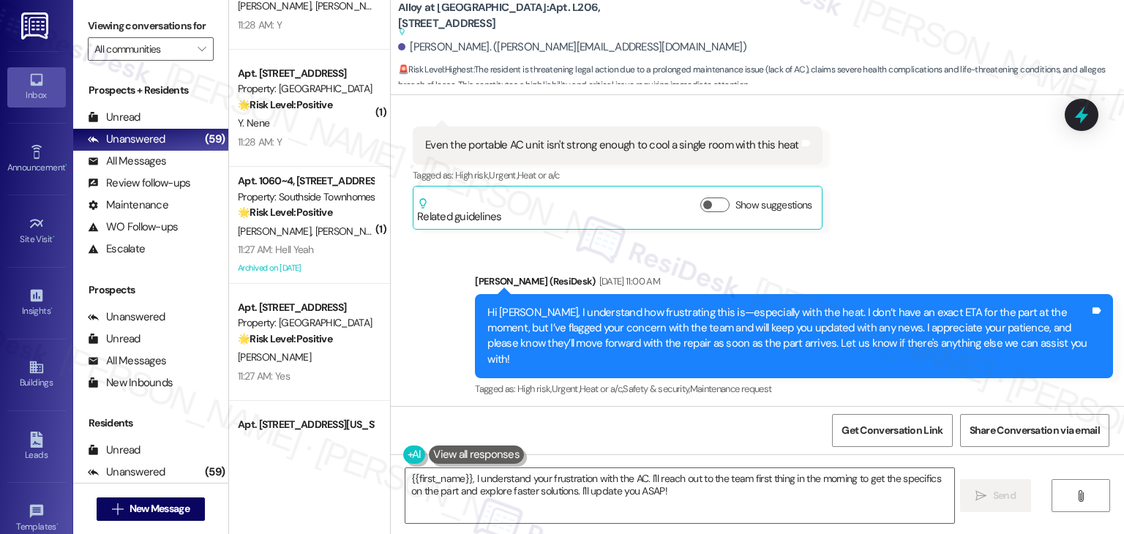
click at [717, 444] on div "Brandon Sorenson Neutral Yesterday at 5:47 PM" at bounding box center [732, 462] width 638 height 36
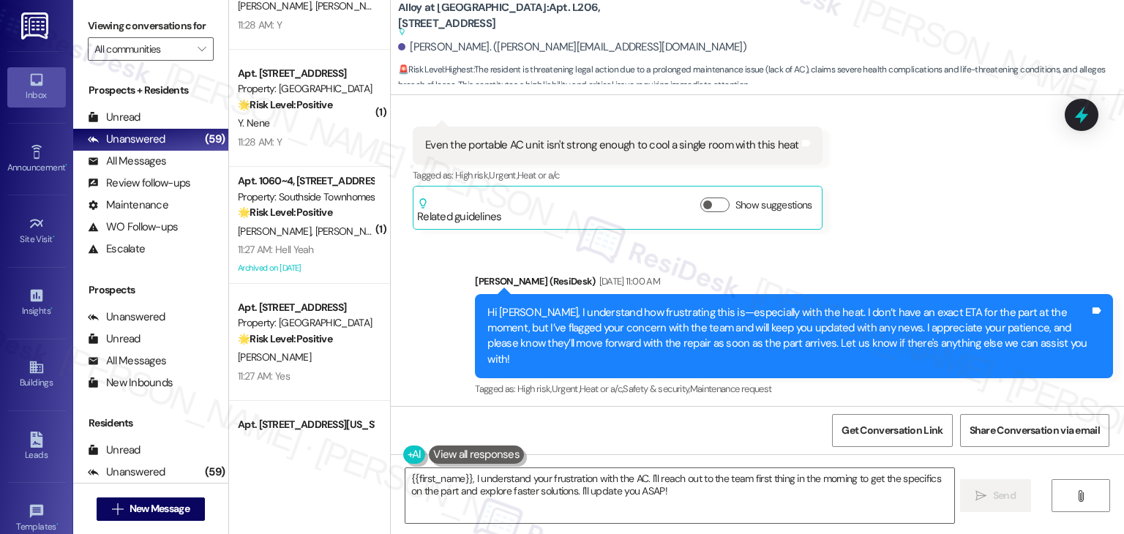
click at [717, 444] on div "Brandon Sorenson Neutral Yesterday at 5:47 PM" at bounding box center [732, 462] width 638 height 36
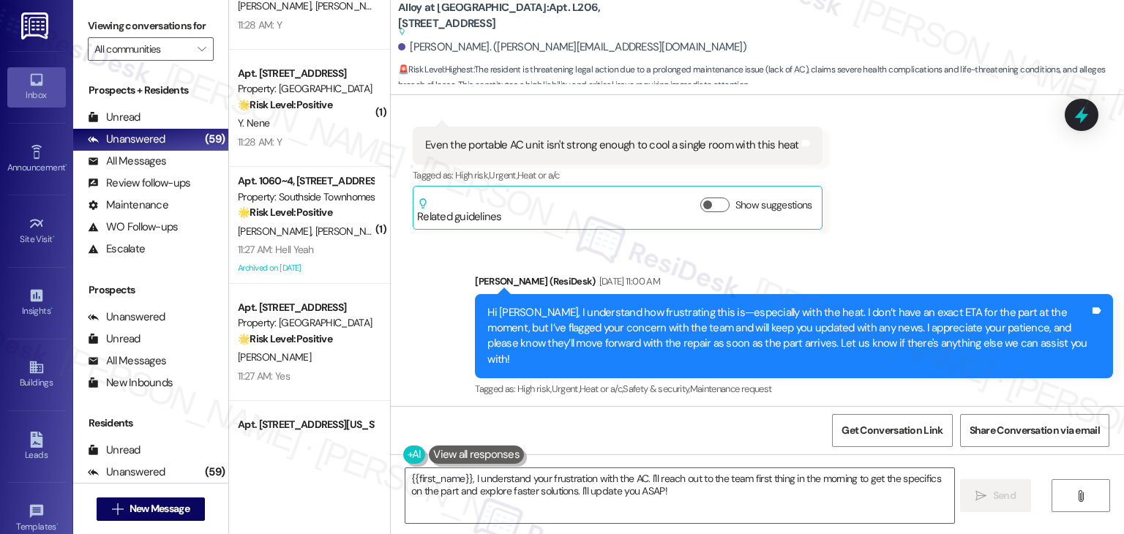
click at [717, 444] on div "Brandon Sorenson Neutral Yesterday at 5:47 PM" at bounding box center [732, 462] width 638 height 36
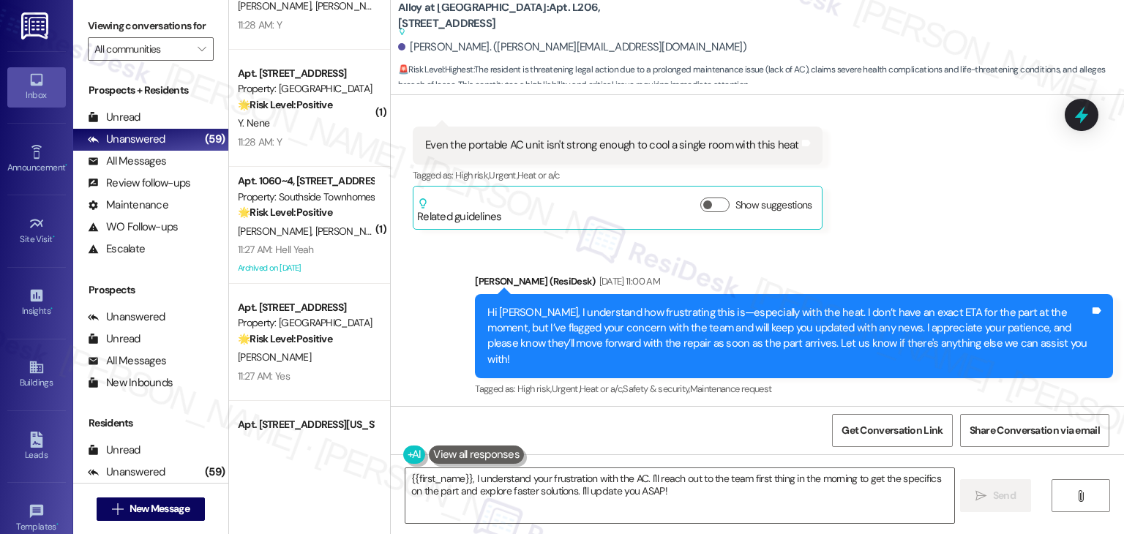
click at [717, 444] on div "Brandon Sorenson Neutral Yesterday at 5:47 PM" at bounding box center [732, 462] width 638 height 36
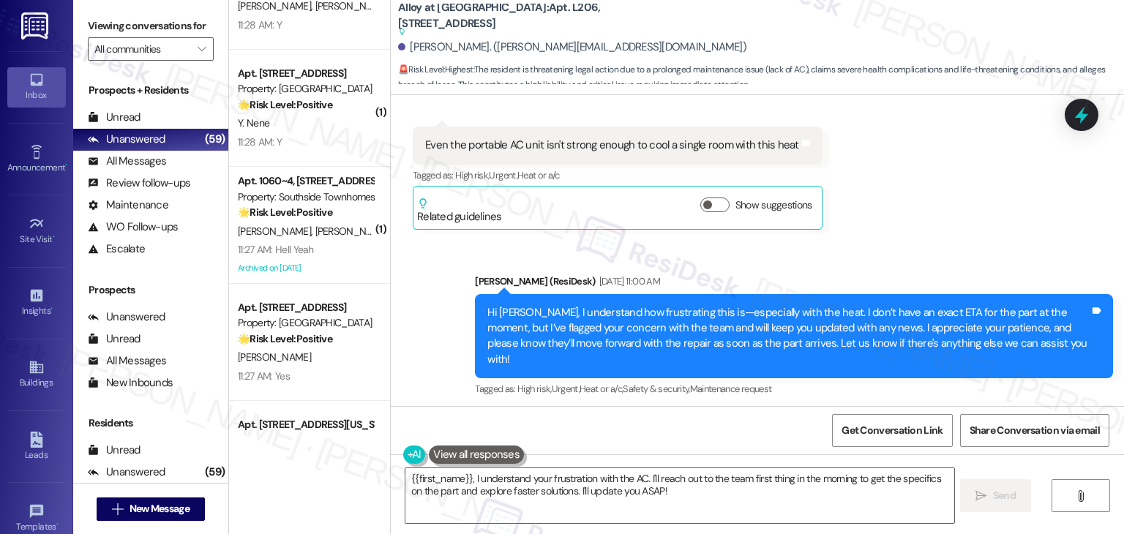
click at [717, 444] on div "Brandon Sorenson Neutral Yesterday at 5:47 PM" at bounding box center [732, 462] width 638 height 36
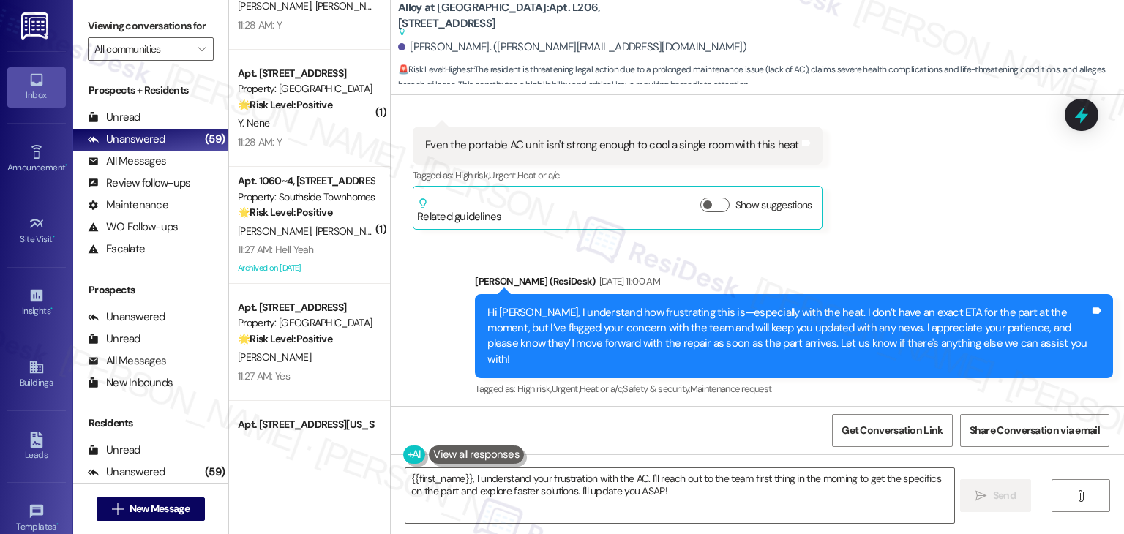
click at [717, 444] on div "Brandon Sorenson Neutral Yesterday at 5:47 PM" at bounding box center [732, 462] width 638 height 36
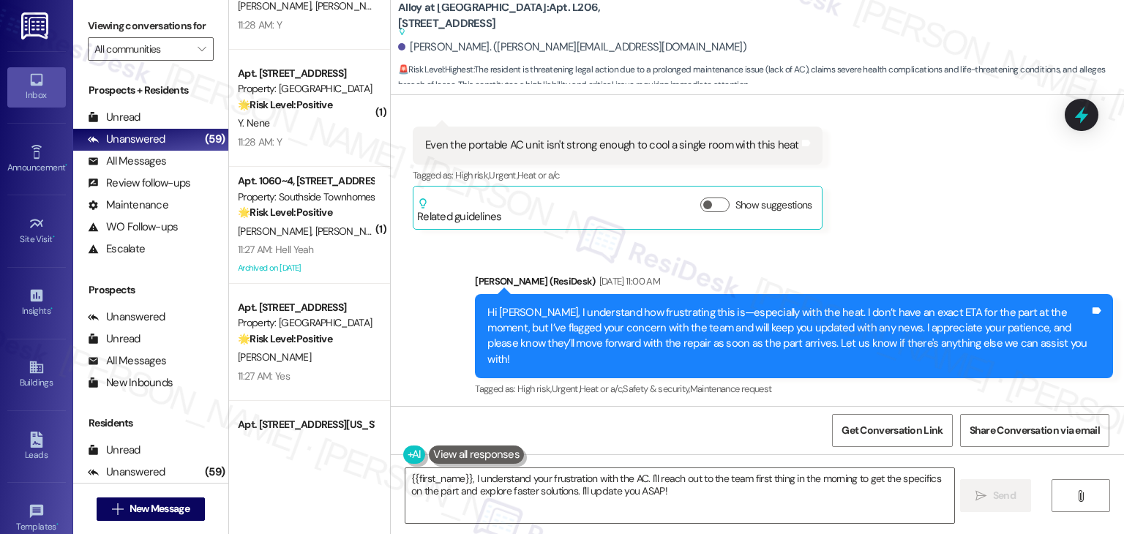
click at [717, 444] on div "Brandon Sorenson Neutral Yesterday at 5:47 PM" at bounding box center [732, 462] width 638 height 36
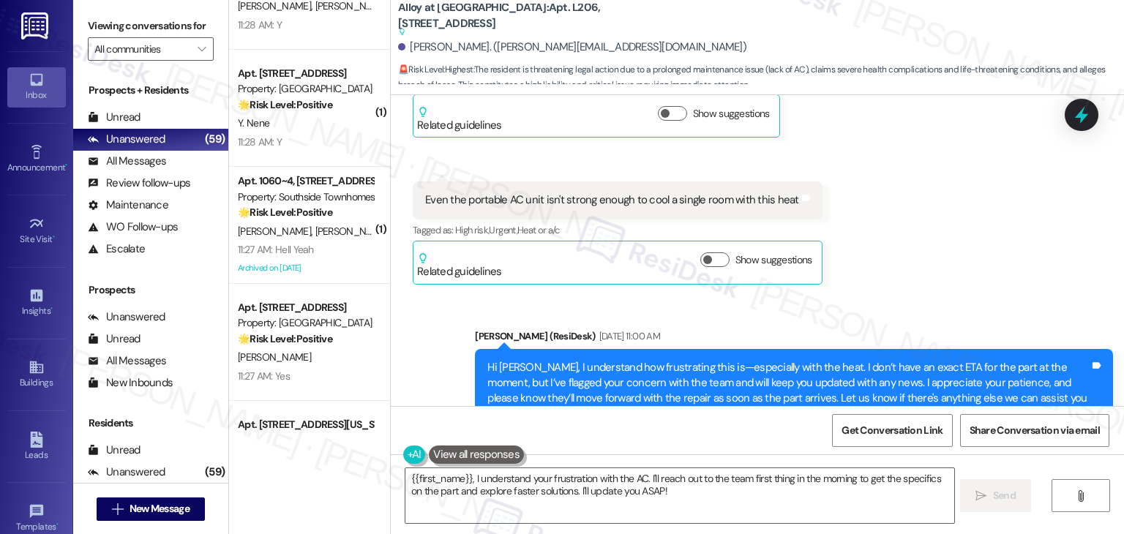
scroll to position [28880, 0]
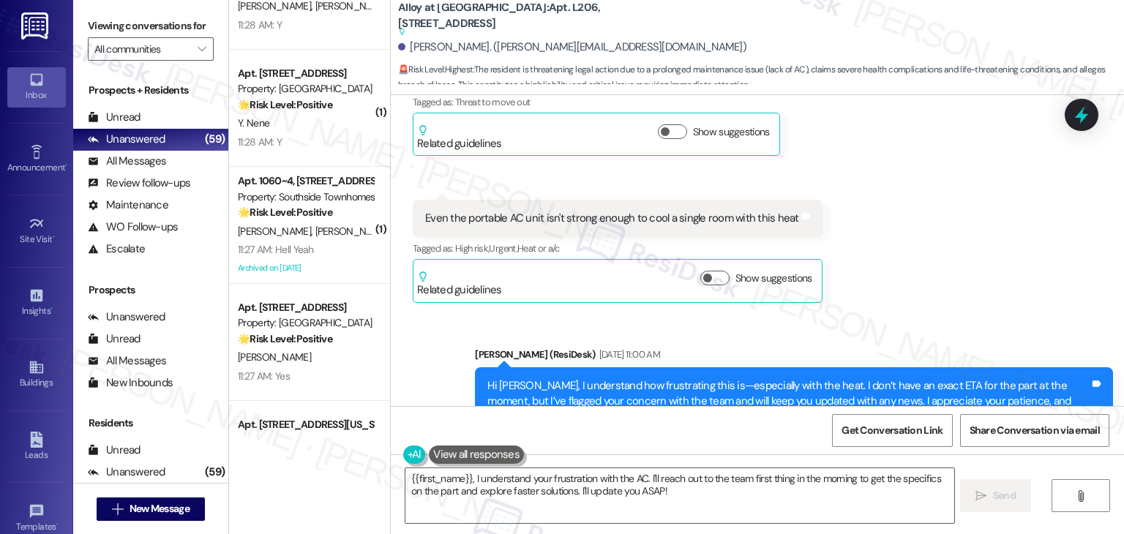
click at [720, 378] on div "Hi Brandon, I understand how frustrating this is—especially with the heat. I do…" at bounding box center [788, 409] width 602 height 63
click at [719, 378] on div "Hi Brandon, I understand how frustrating this is—especially with the heat. I do…" at bounding box center [788, 409] width 602 height 63
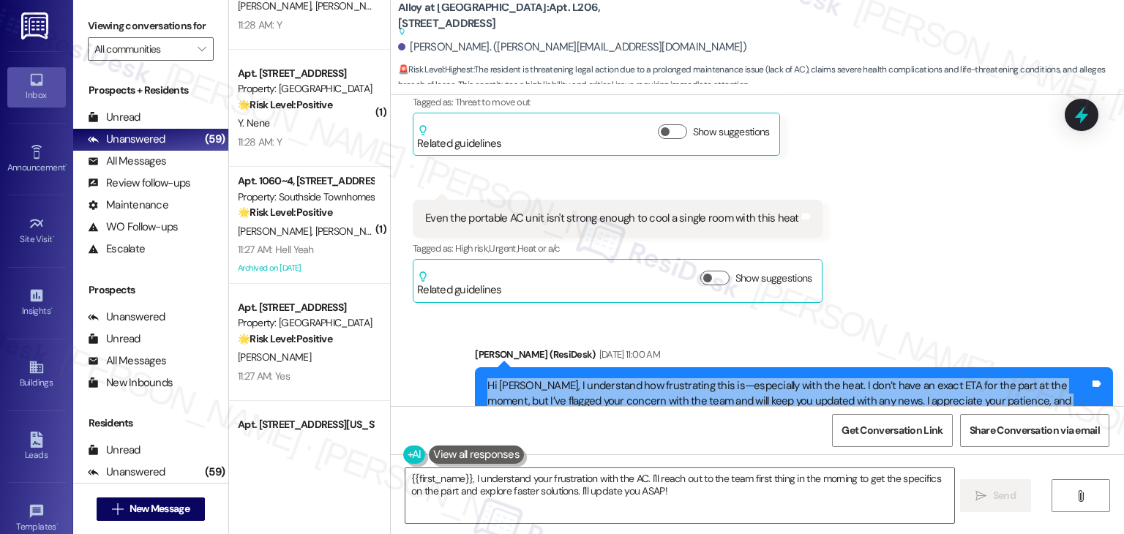
click at [719, 378] on div "Hi Brandon, I understand how frustrating this is—especially with the heat. I do…" at bounding box center [788, 409] width 602 height 63
copy div "Hi Brandon, I understand how frustrating this is—especially with the heat. I do…"
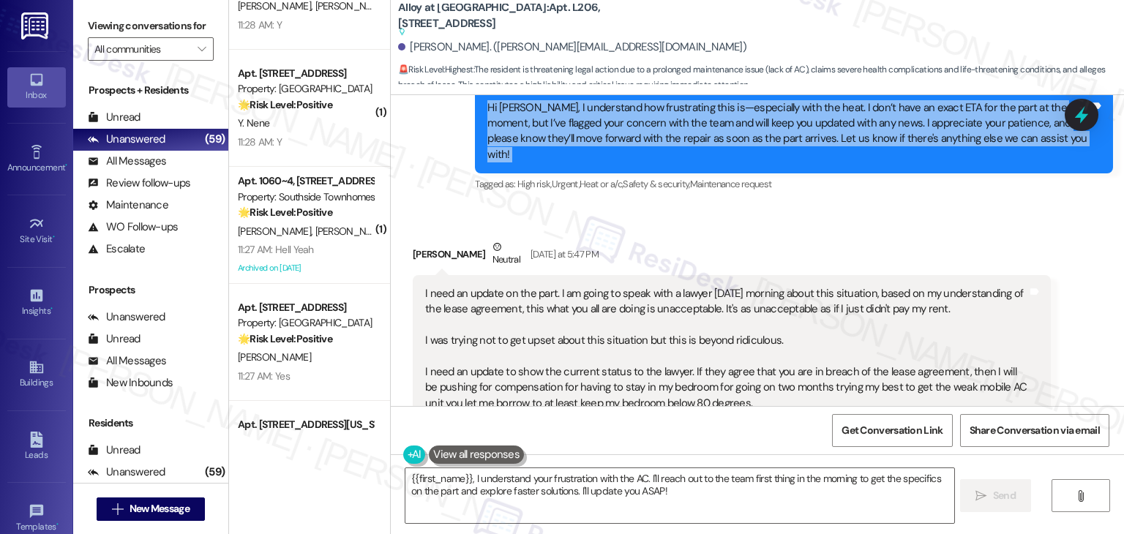
scroll to position [29319, 0]
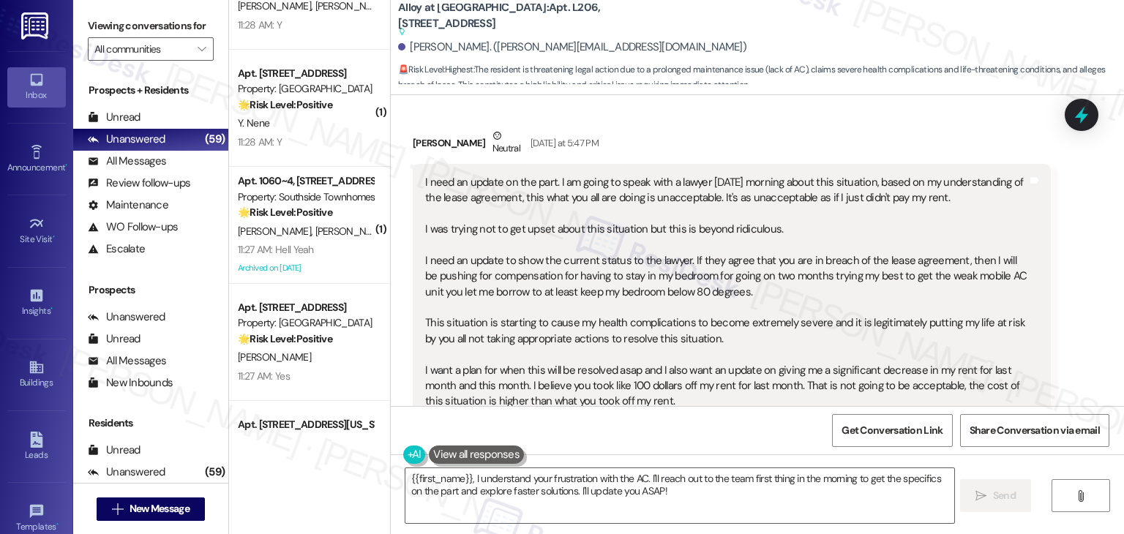
scroll to position [29251, 0]
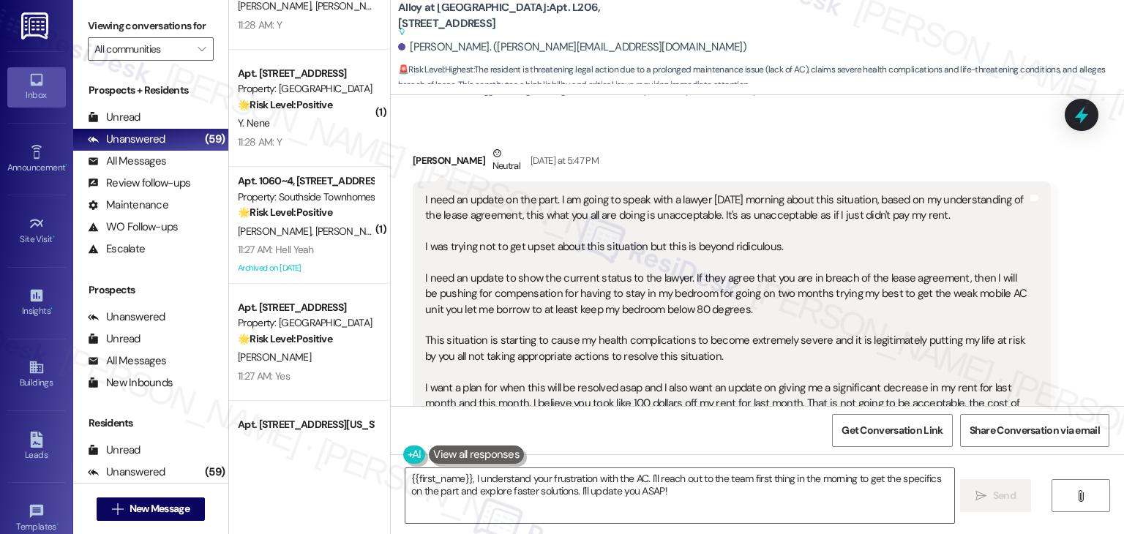
drag, startPoint x: 882, startPoint y: 238, endPoint x: 618, endPoint y: 176, distance: 271.9
click at [618, 192] on div "I need an update on the part. I am going to speak with a lawyer tomorrow mornin…" at bounding box center [726, 348] width 602 height 313
click at [718, 196] on div "I need an update on the part. I am going to speak with a lawyer tomorrow mornin…" at bounding box center [726, 348] width 602 height 313
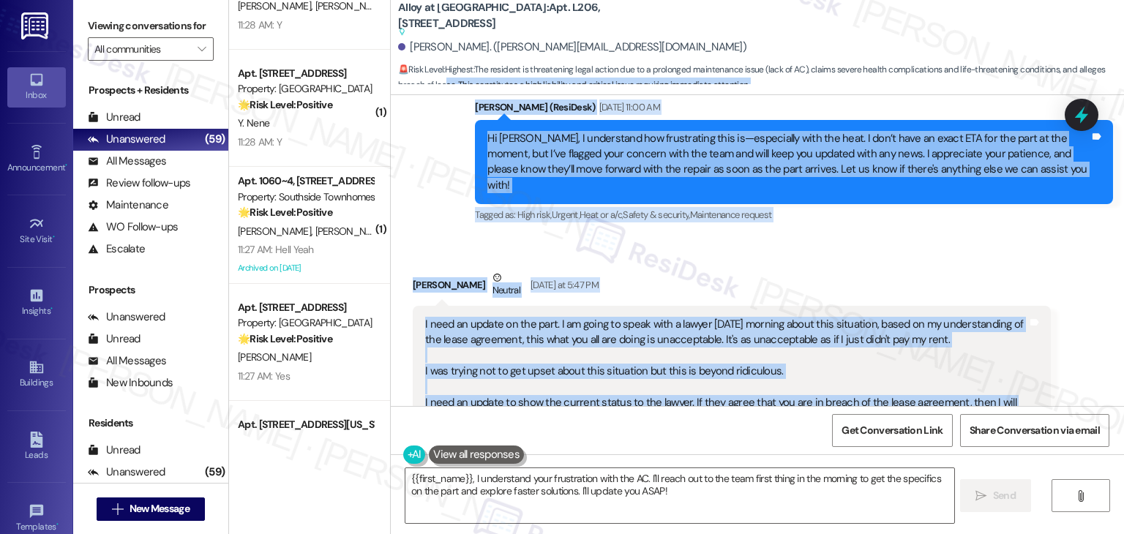
scroll to position [29033, 0]
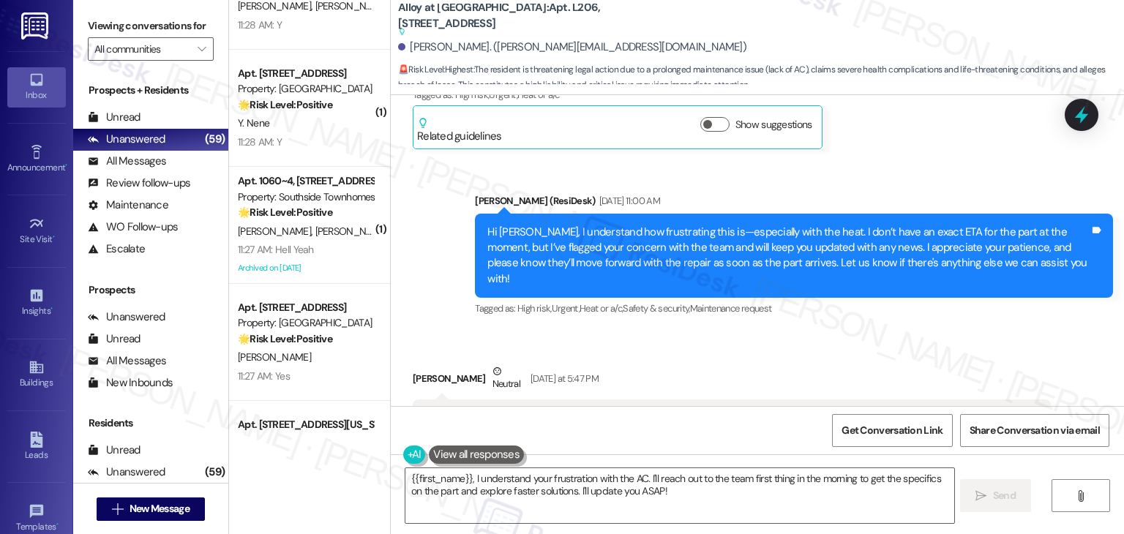
drag, startPoint x: 710, startPoint y: 204, endPoint x: 416, endPoint y: 149, distance: 299.3
copy div "I need an update on the part. I am going to speak with a lawyer tomorrow mornin…"
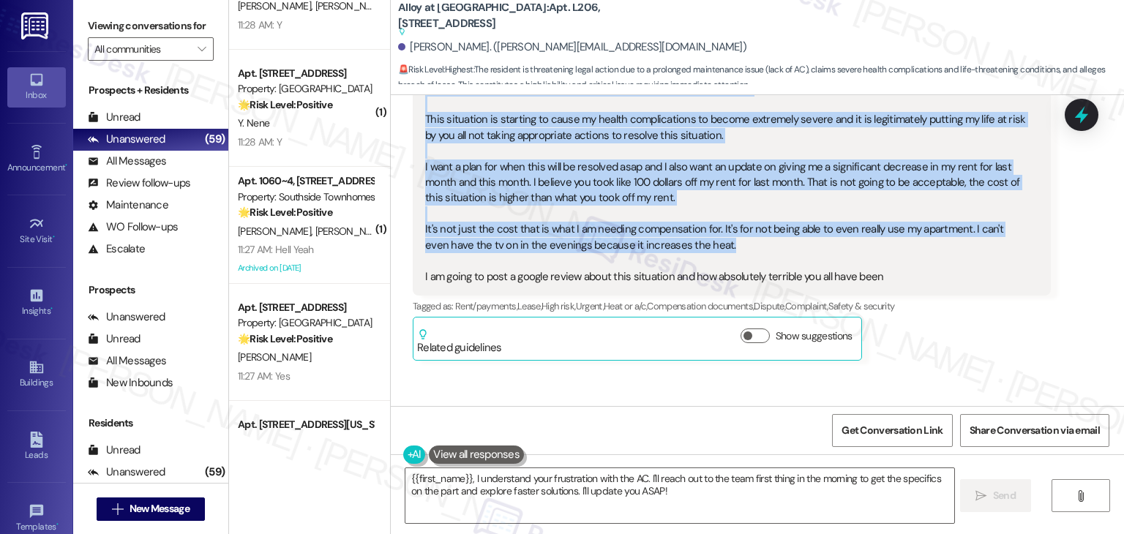
scroll to position [29544, 0]
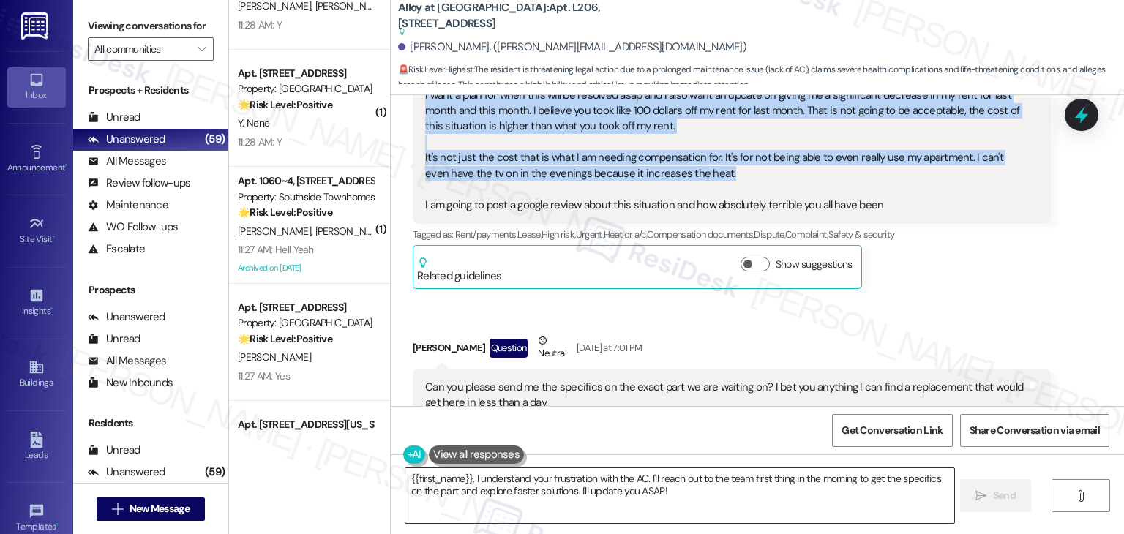
click at [561, 481] on textarea "{{first_name}}, I understand your frustration with the AC. I'll reach out to th…" at bounding box center [679, 495] width 548 height 55
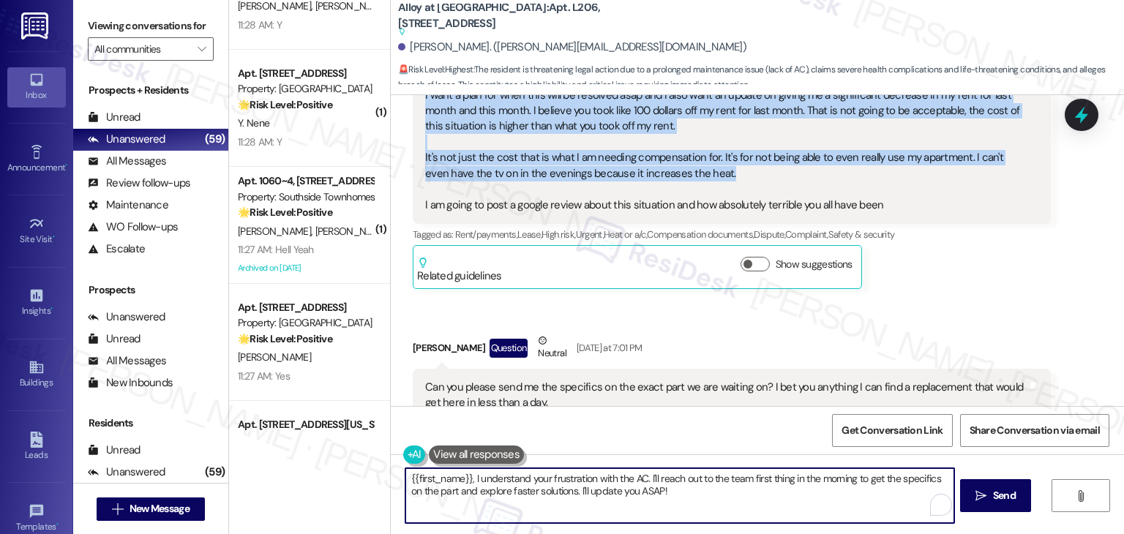
click at [561, 481] on textarea "{{first_name}}, I understand your frustration with the AC. I'll reach out to th…" at bounding box center [679, 495] width 548 height 55
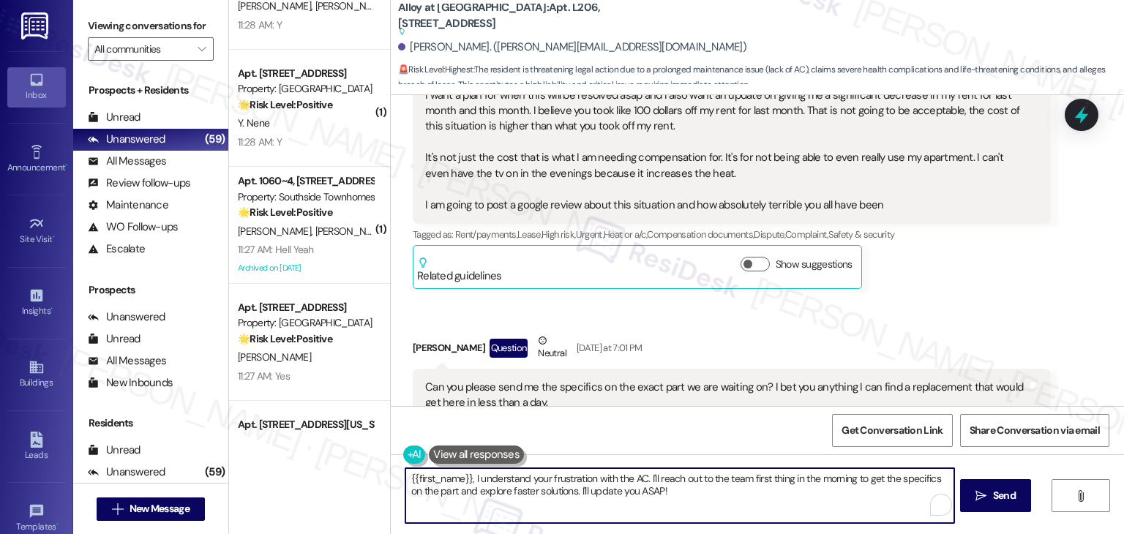
paste textarea "Hi Brandon, I’m truly sorry this situation has been ongoing and for the impact …"
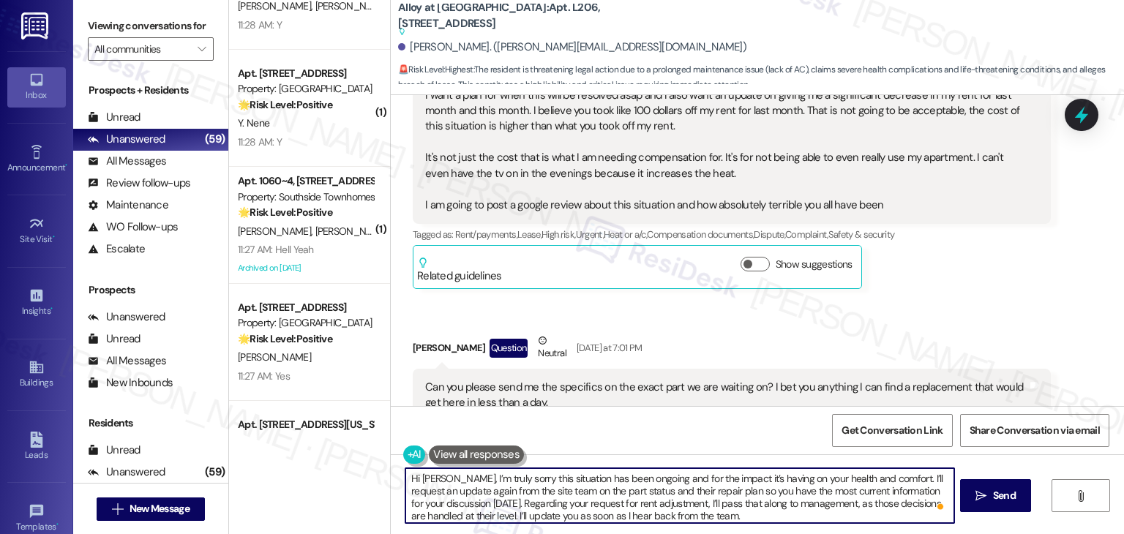
scroll to position [3, 0]
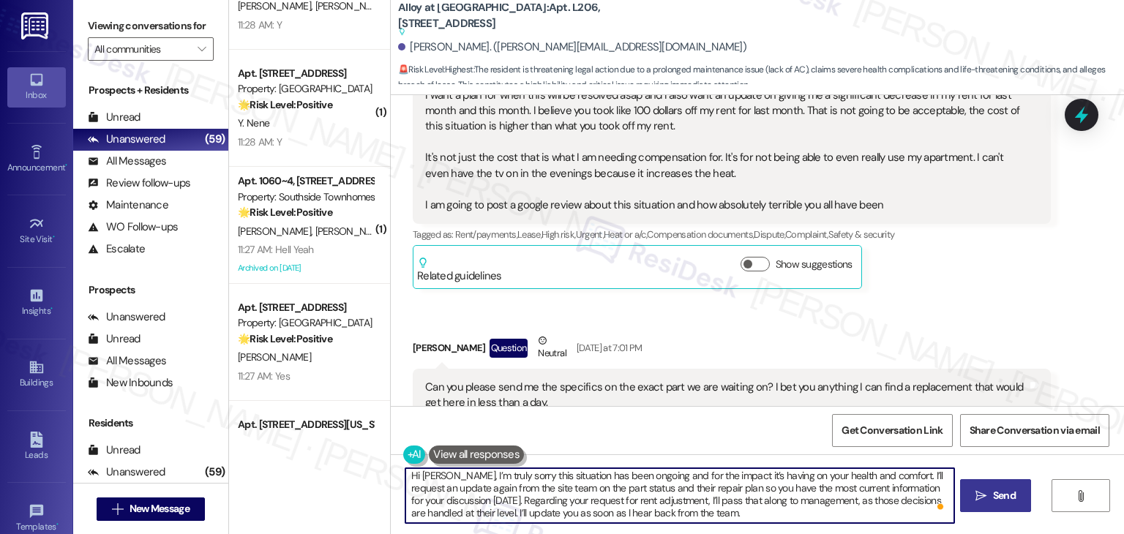
type textarea "Hi Brandon, I’m truly sorry this situation has been ongoing and for the impact …"
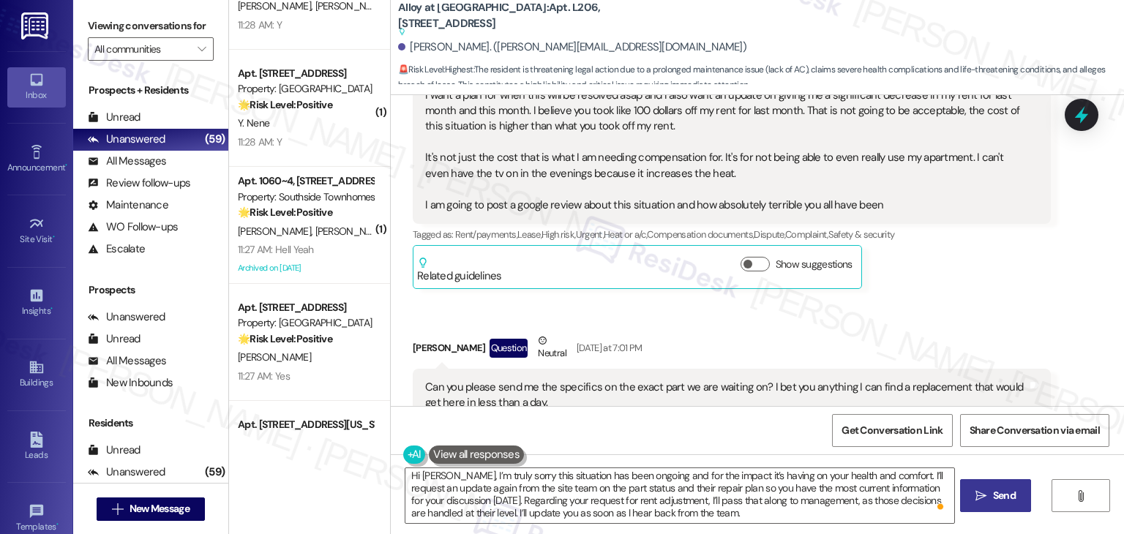
click at [1010, 493] on span "Send" at bounding box center [1004, 495] width 23 height 15
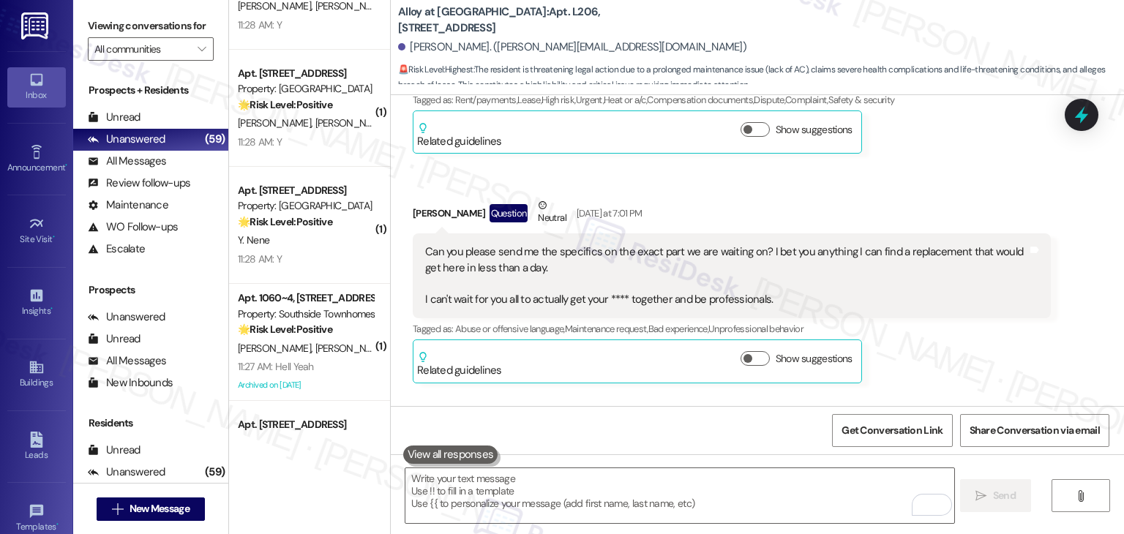
scroll to position [29650, 0]
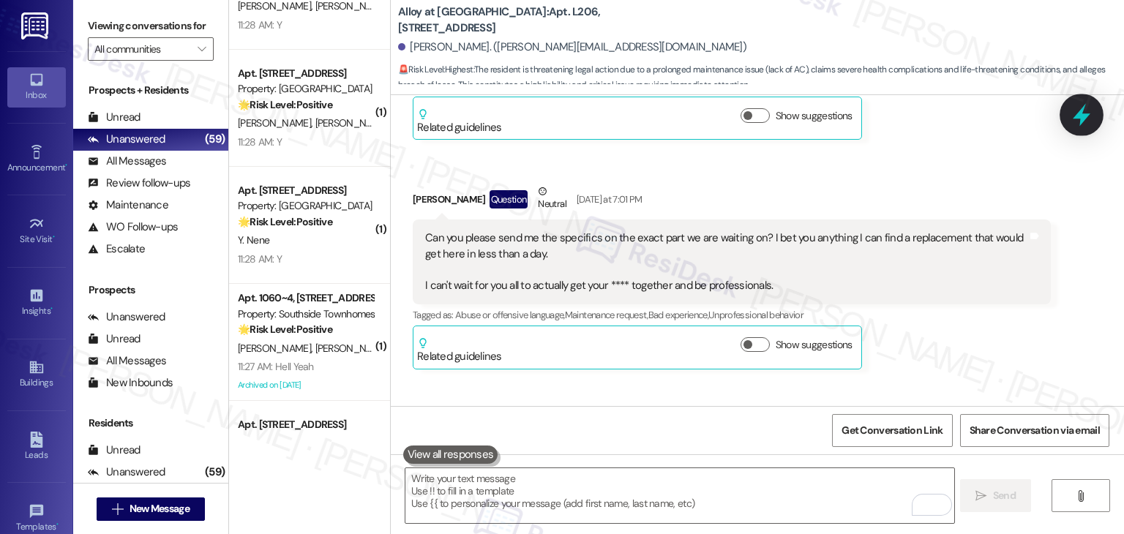
click at [1092, 117] on icon at bounding box center [1081, 114] width 25 height 25
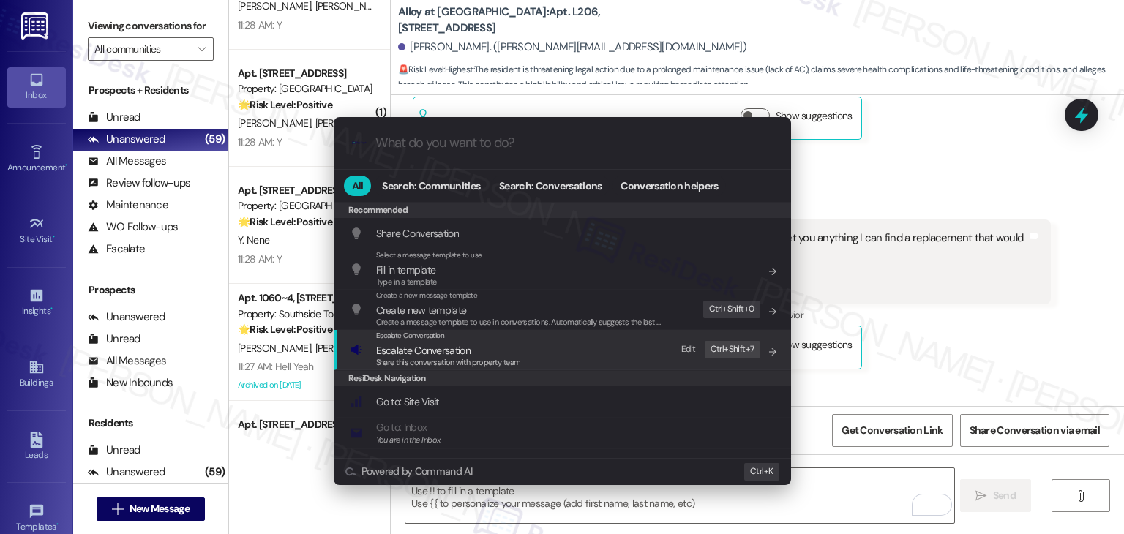
click at [424, 349] on span "Escalate Conversation" at bounding box center [423, 350] width 94 height 13
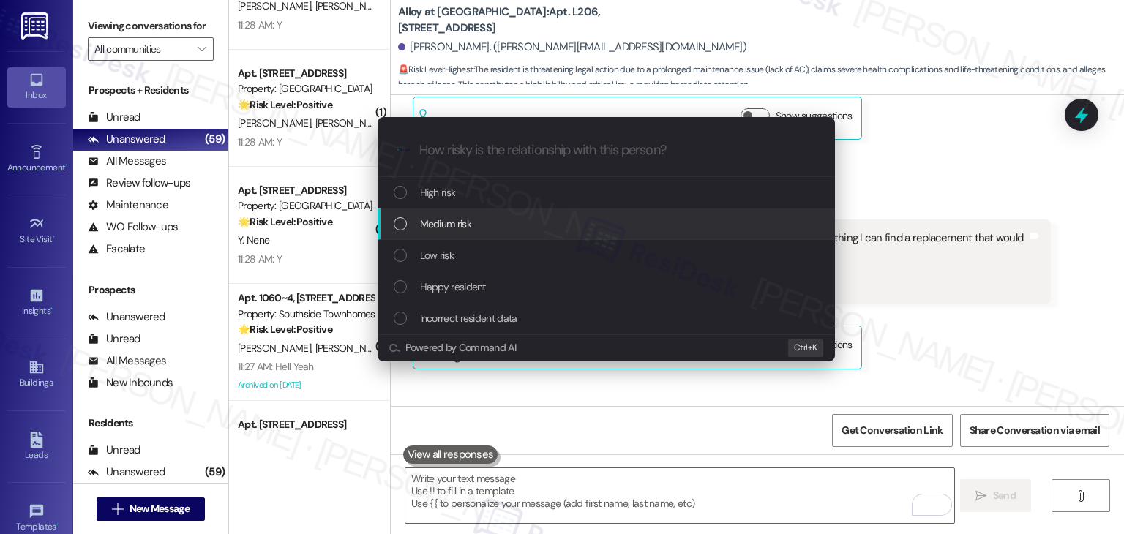
click at [394, 222] on div "List of options" at bounding box center [400, 223] width 13 height 13
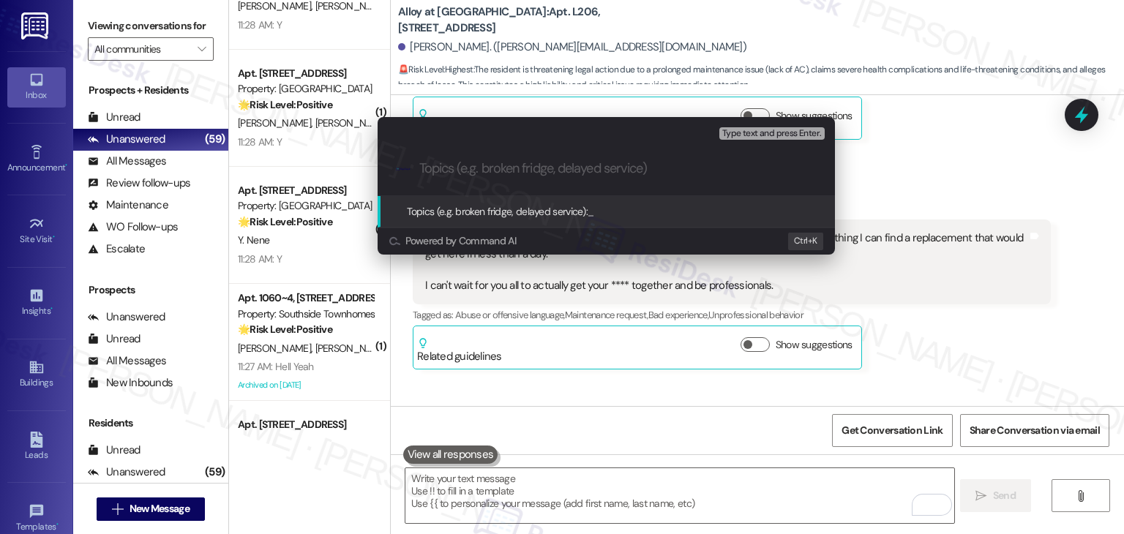
paste input "Urgent Update Needed – AC Repair Status & Rent Adjustment Request"
drag, startPoint x: 451, startPoint y: 168, endPoint x: 399, endPoint y: 168, distance: 52.7
click at [399, 168] on div ".cls-1{fill:#0a055f;}.cls-2{fill:#0cc4c4;} resideskLogoBlueOrange Urgent Update…" at bounding box center [606, 169] width 457 height 52
type input "Update Needed – AC Repair Status & Rent Adjustment Request"
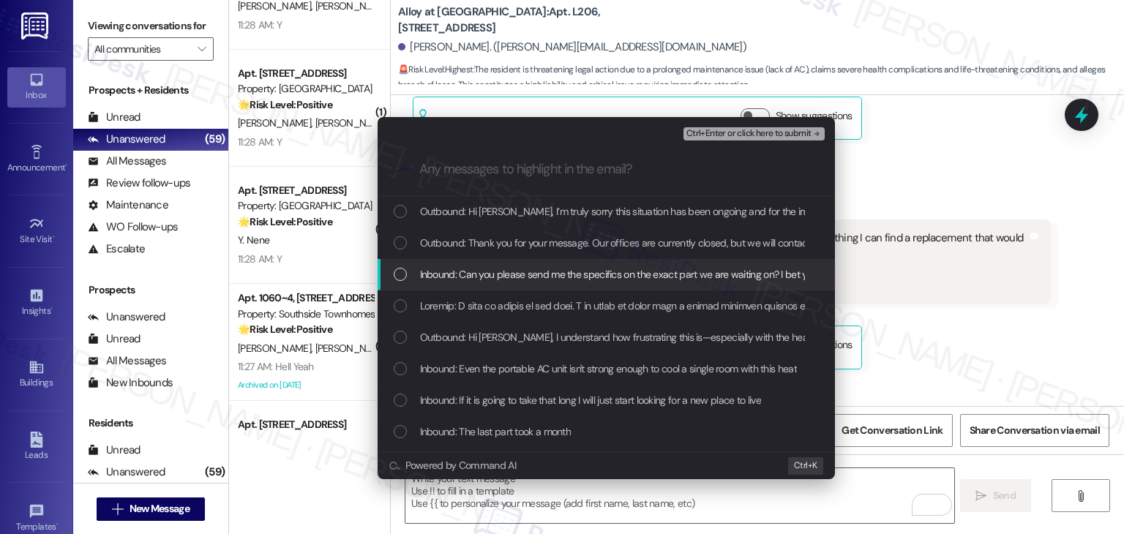
click at [398, 274] on div "List of options" at bounding box center [400, 274] width 13 height 13
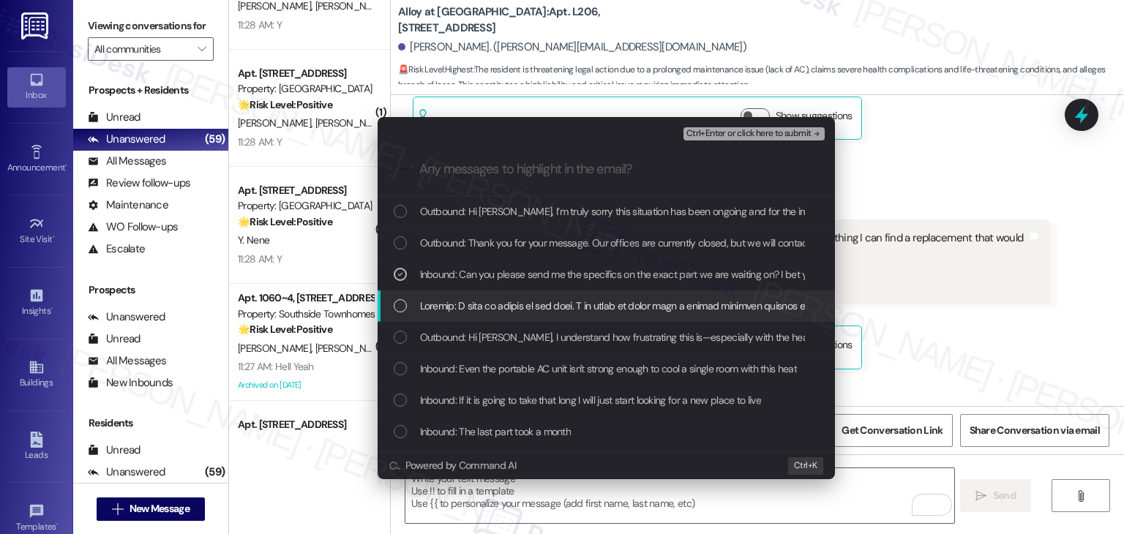
click at [394, 309] on div "List of options" at bounding box center [400, 305] width 13 height 13
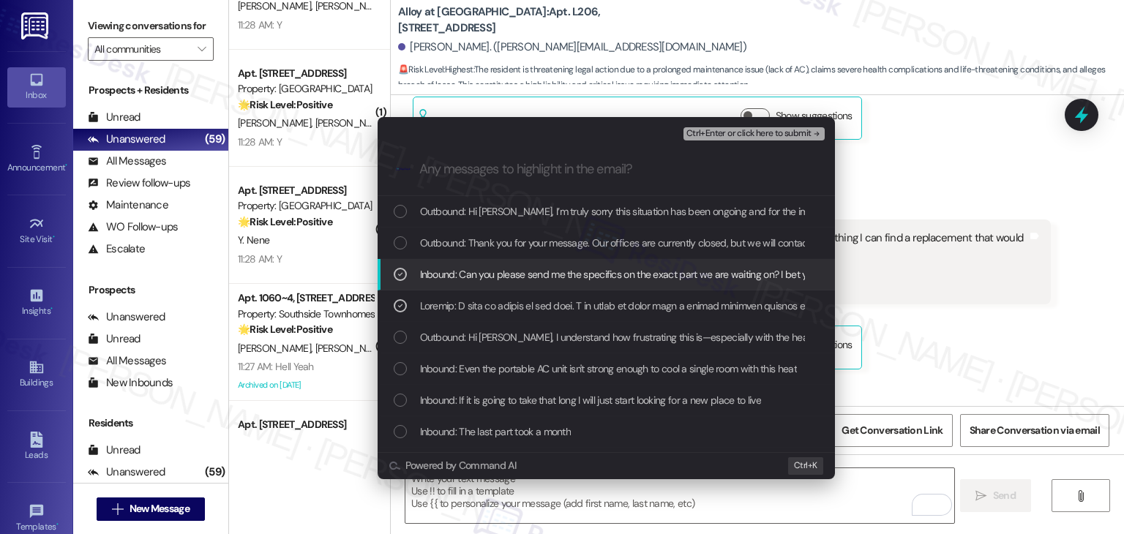
click at [398, 273] on icon "List of options" at bounding box center [400, 274] width 10 height 10
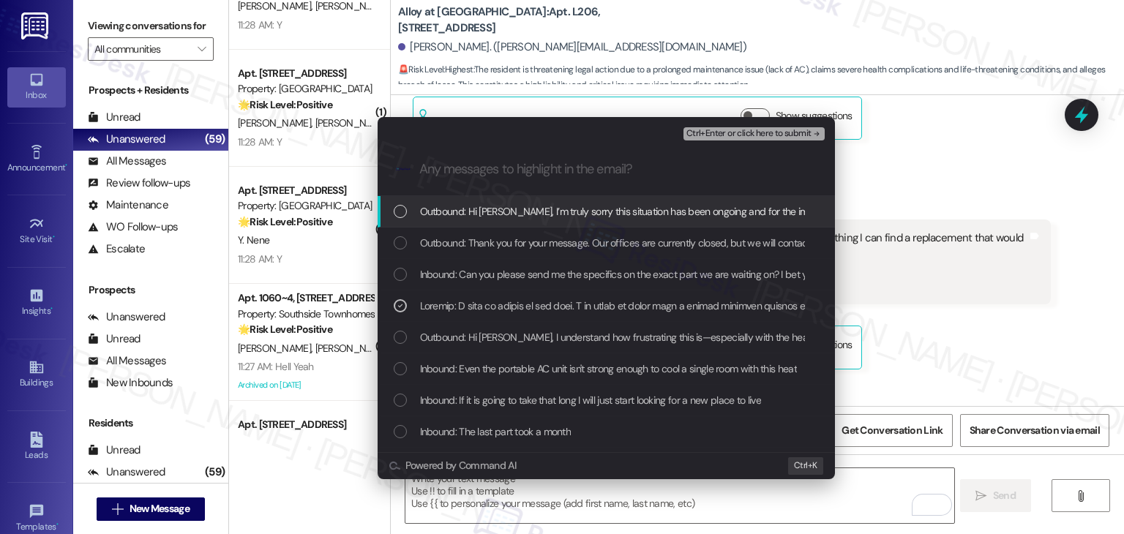
click at [746, 131] on span "Ctrl+Enter or click here to submit" at bounding box center [748, 134] width 125 height 10
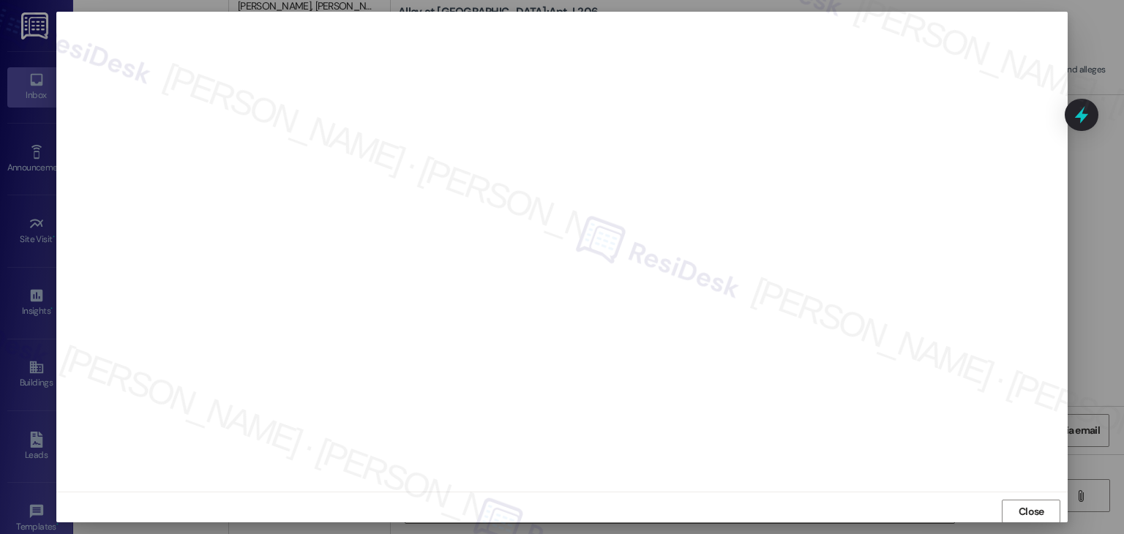
scroll to position [29767, 0]
click at [1048, 514] on button "Close" at bounding box center [1031, 511] width 59 height 23
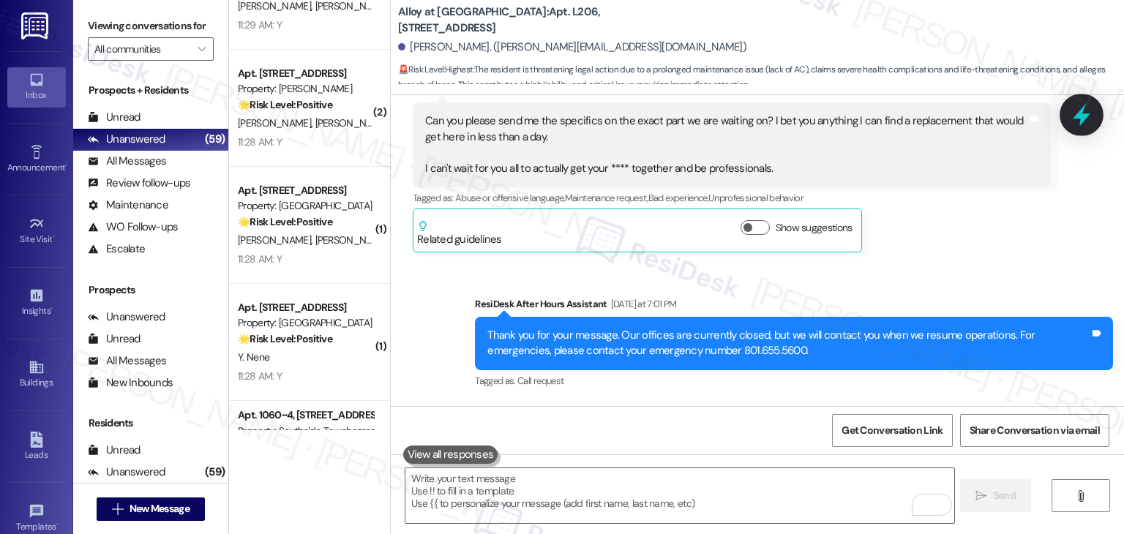
click at [1079, 115] on icon at bounding box center [1082, 115] width 18 height 23
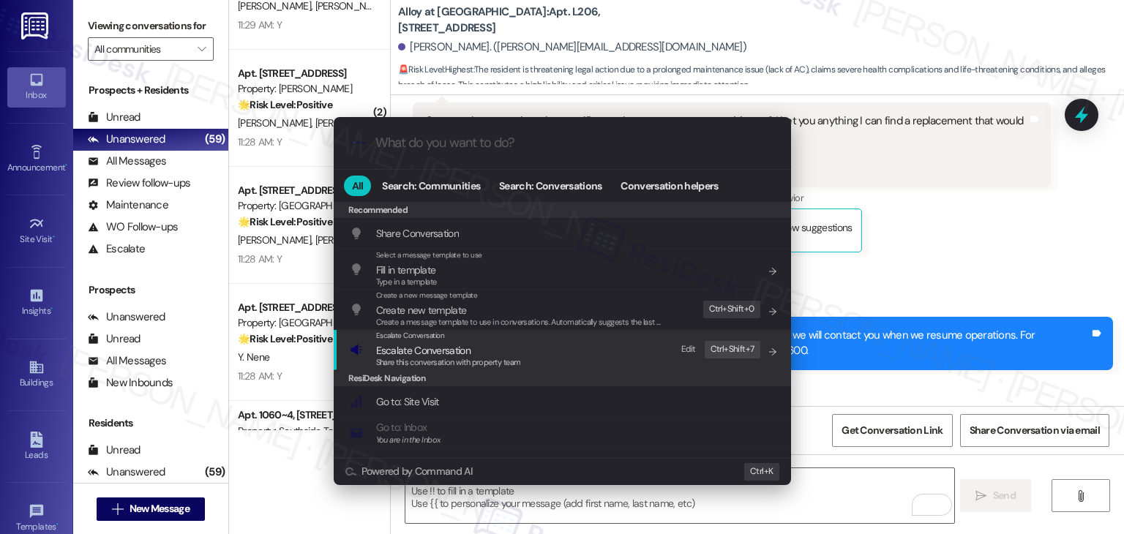
click at [454, 359] on span "Share this conversation with property team" at bounding box center [448, 362] width 145 height 10
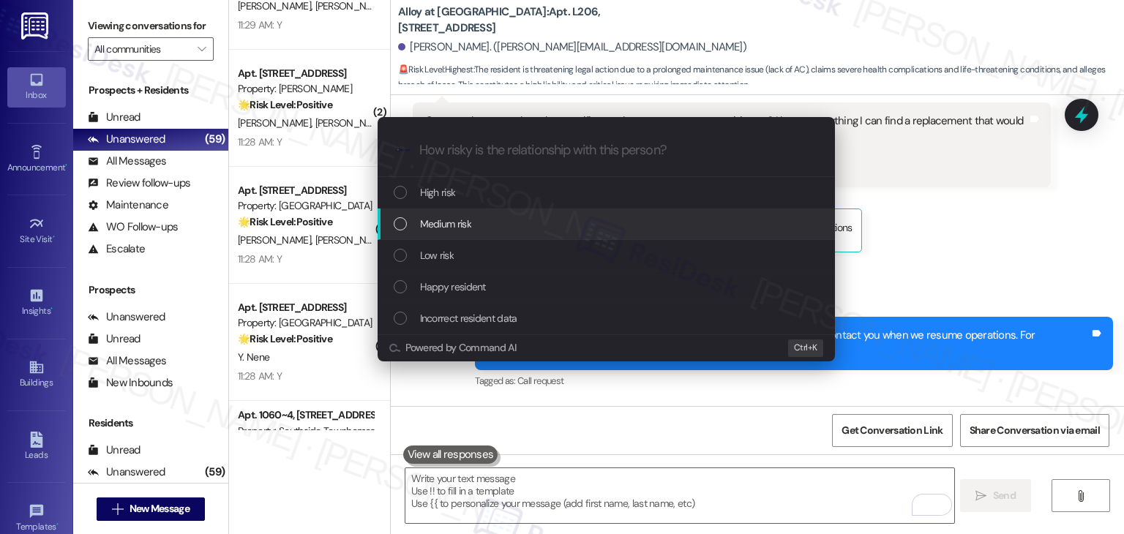
click at [402, 229] on div "List of options" at bounding box center [400, 223] width 13 height 13
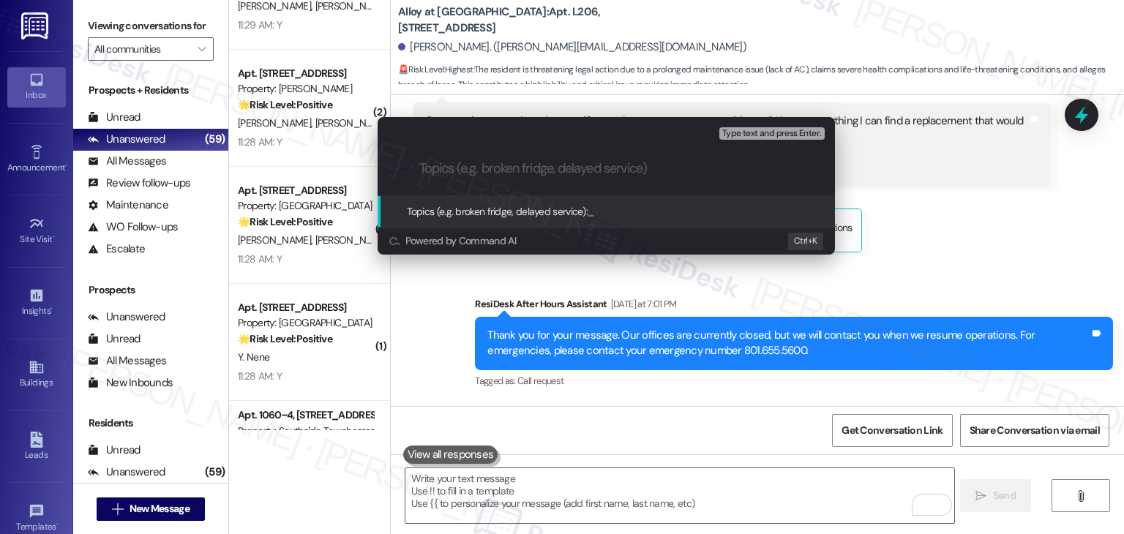
paste input "Update Needed – AC Repair Status & Rent Adjustment Request"
type input "Update Needed – AC Repair Status & Rent Adjustment Request"
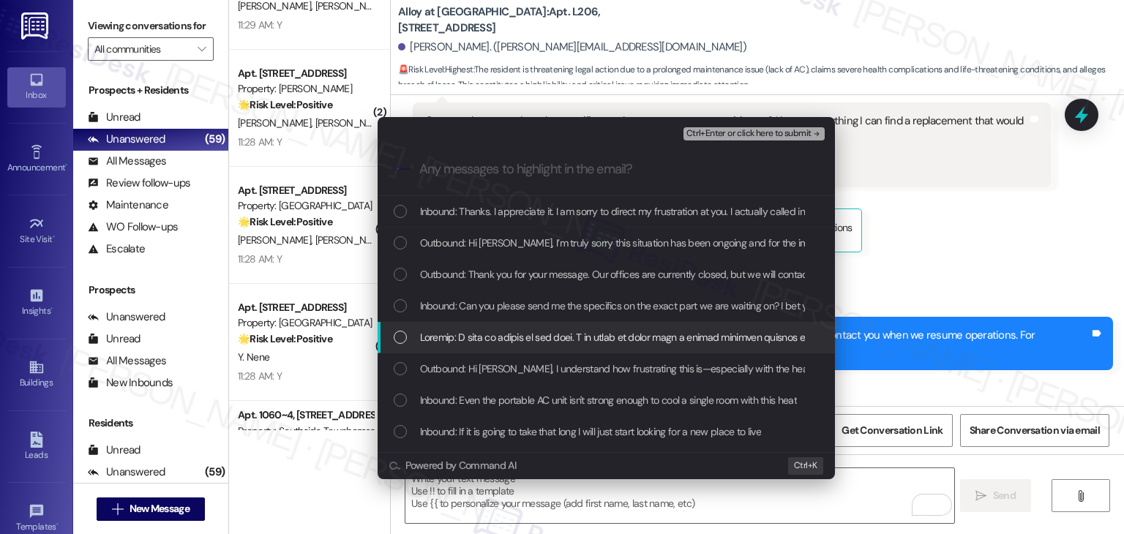
click at [396, 339] on div "List of options" at bounding box center [400, 337] width 13 height 13
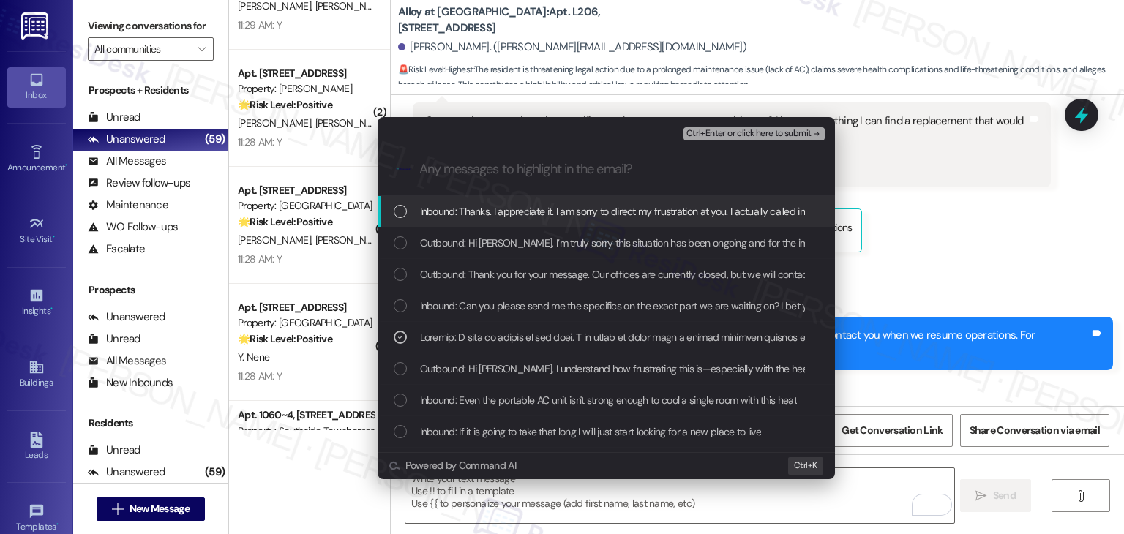
click at [735, 135] on span "Ctrl+Enter or click here to submit" at bounding box center [748, 134] width 125 height 10
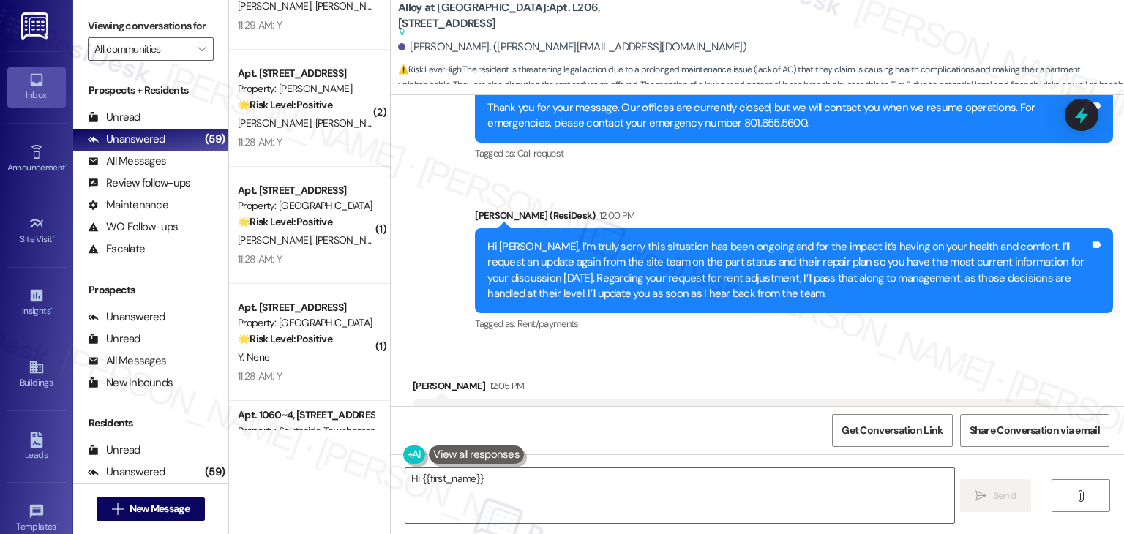
scroll to position [29921, 0]
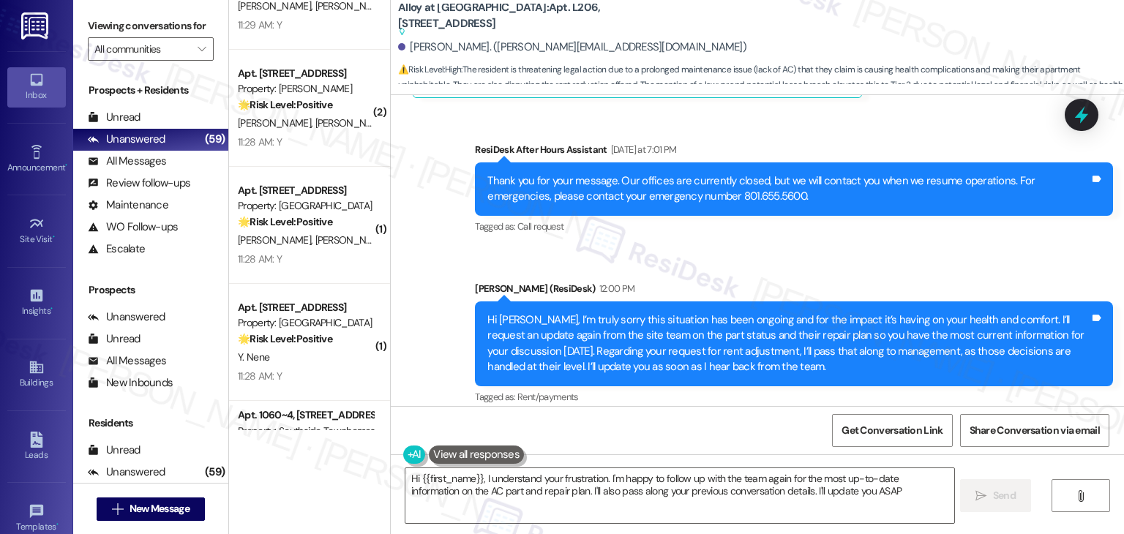
type textarea "Hi {{first_name}}, I understand your frustration. I'm happy to follow up with t…"
click at [464, 483] on div "Thanks. I appreciate it. I am sorry to direct my frustration at you. I actually…" at bounding box center [726, 498] width 602 height 31
copy div "Thanks. I appreciate it. I am sorry to direct my frustration at you. I actually…"
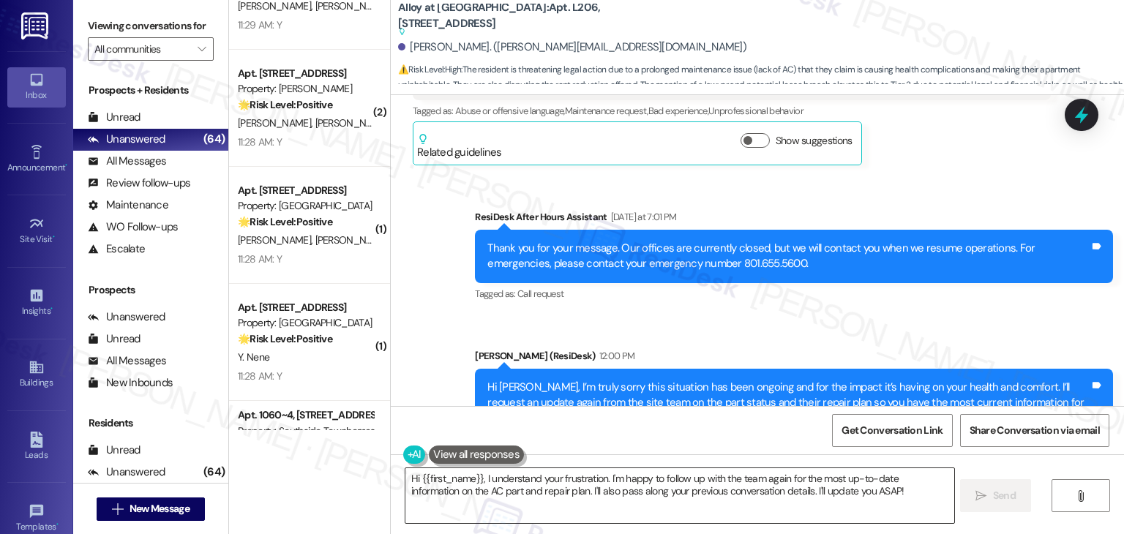
click at [656, 479] on textarea "Hi {{first_name}}, I understand your frustration. I'm happy to follow up with t…" at bounding box center [679, 495] width 548 height 55
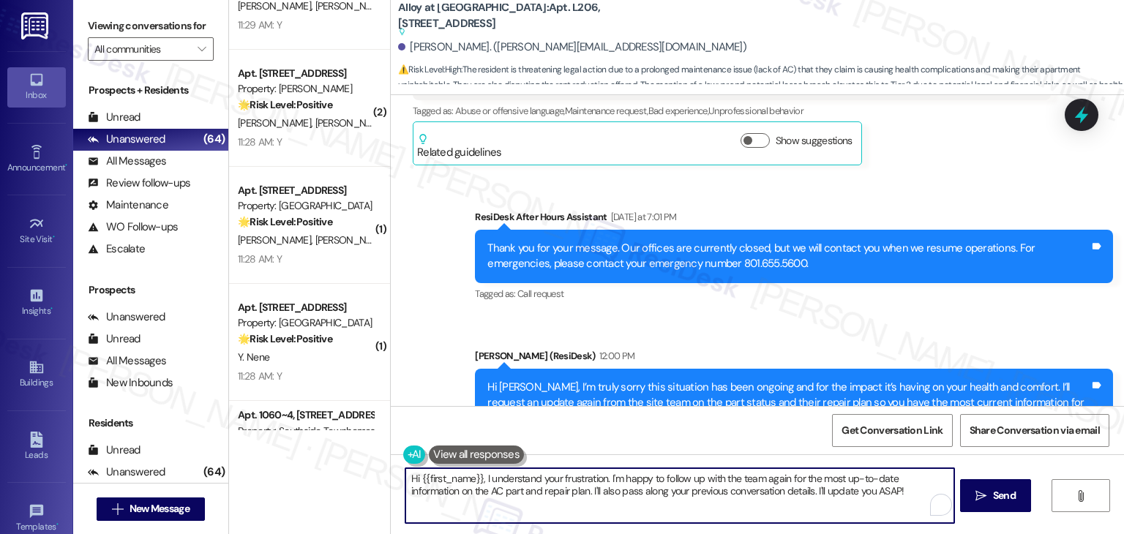
click at [656, 479] on textarea "Hi {{first_name}}, I understand your frustration. I'm happy to follow up with t…" at bounding box center [679, 495] width 548 height 55
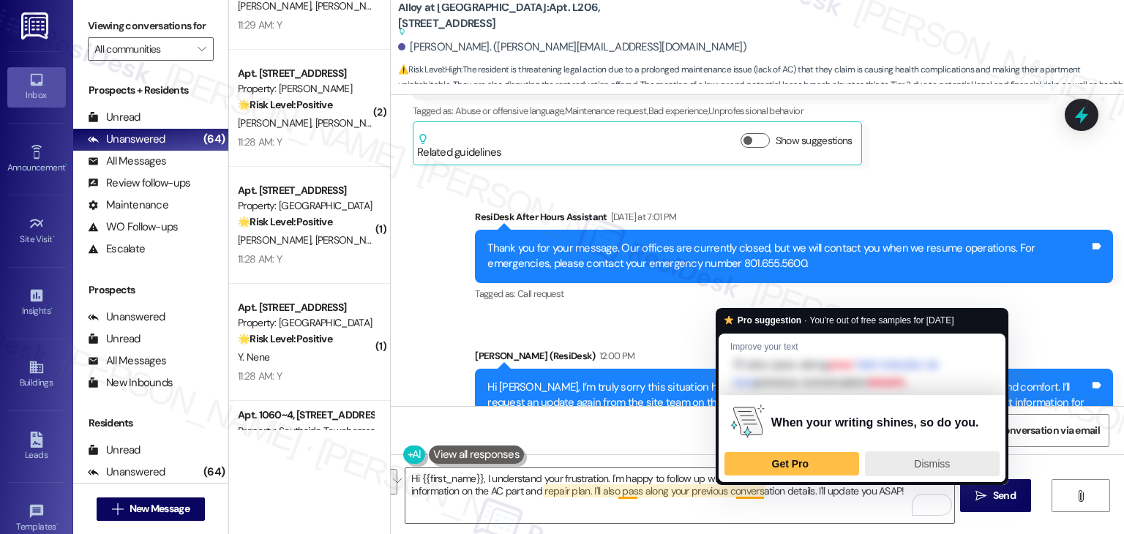
click at [949, 458] on span "Dismiss" at bounding box center [932, 464] width 36 height 12
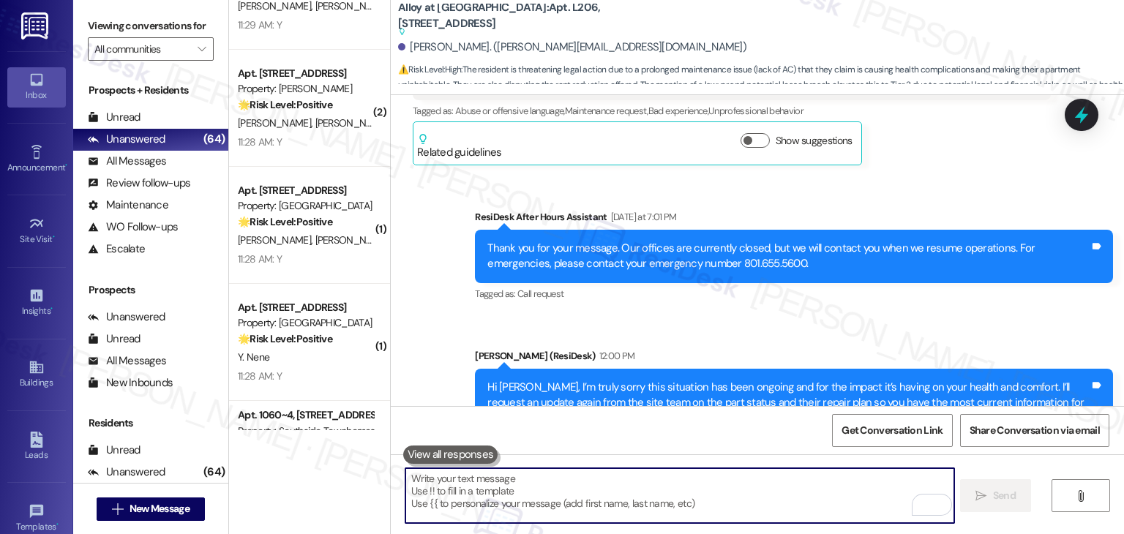
paste textarea "Hi Brandon, no worries at all—I completely understand your frustration, and I’m…"
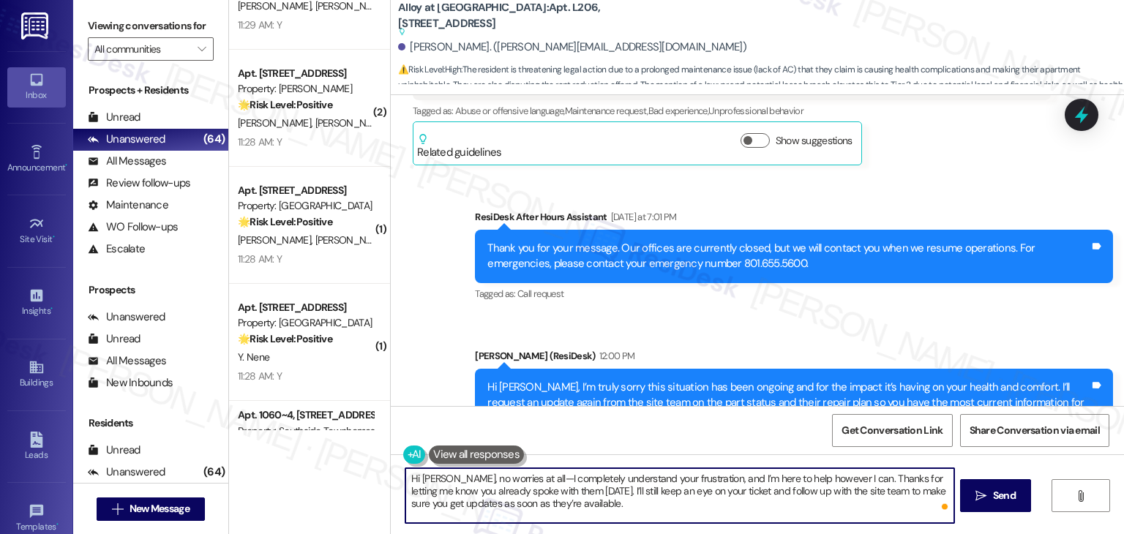
type textarea "Hi Brandon, no worries at all—I completely understand your frustration, and I’m…"
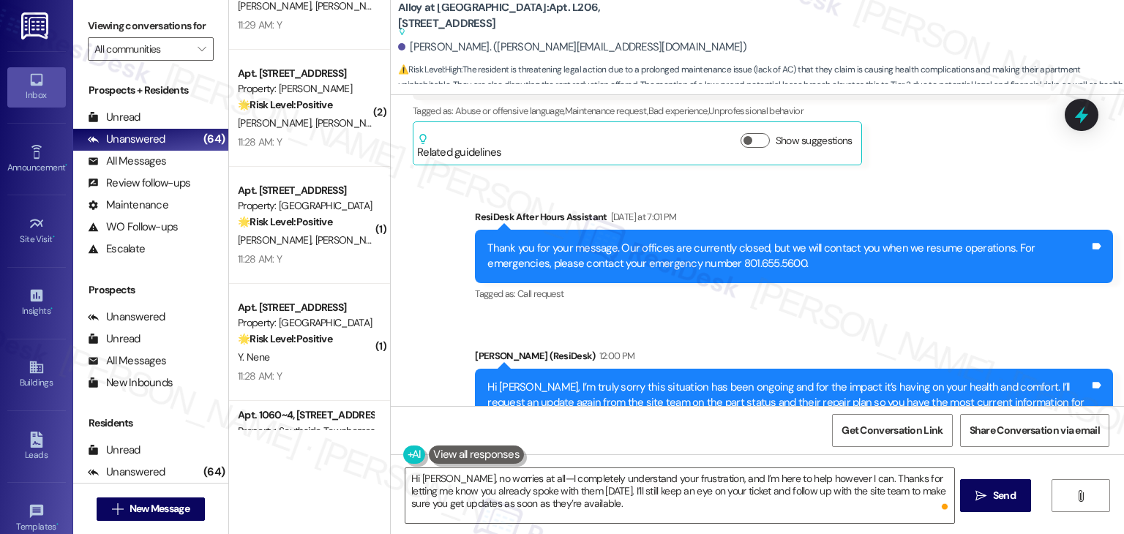
click at [732, 420] on div "Get Conversation Link Share Conversation via email" at bounding box center [757, 430] width 733 height 48
click at [1008, 502] on span "Send" at bounding box center [1004, 495] width 23 height 15
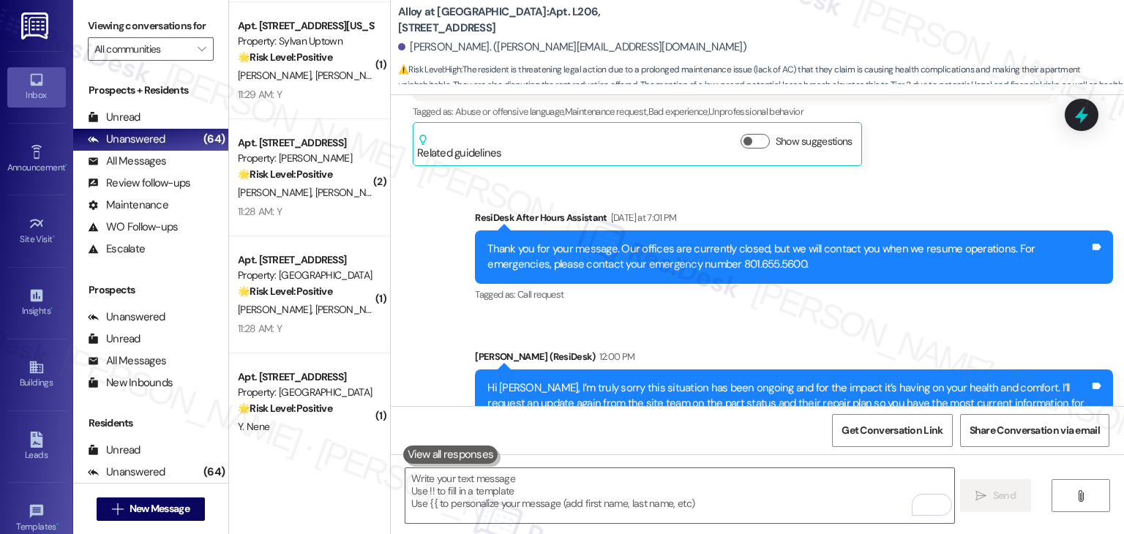
scroll to position [4765, 0]
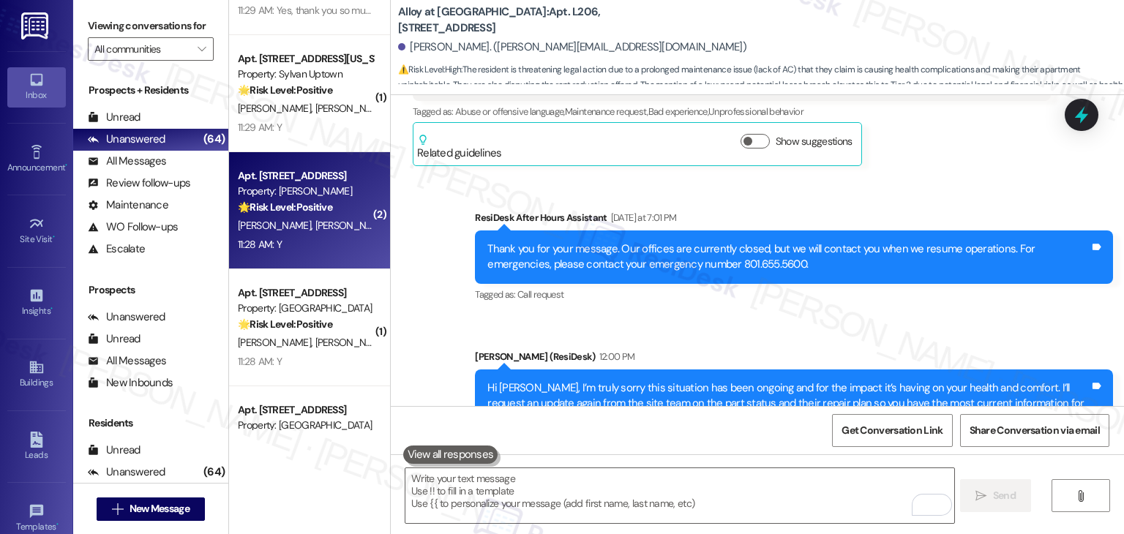
click at [309, 245] on div "11:28 AM: Y 11:28 AM: Y" at bounding box center [305, 245] width 138 height 18
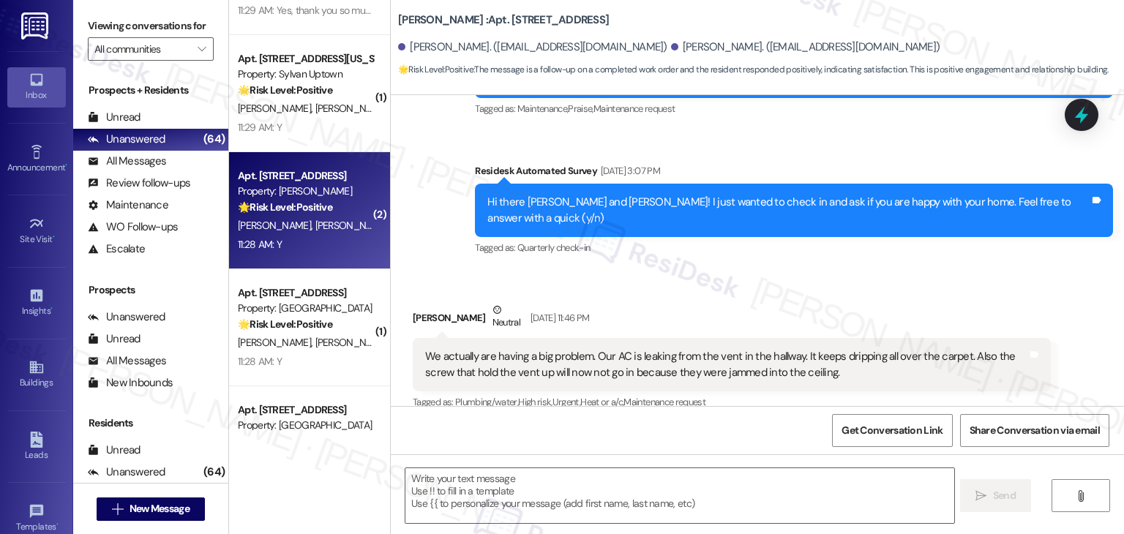
type textarea "Fetching suggested responses. Please feel free to read through the conversation…"
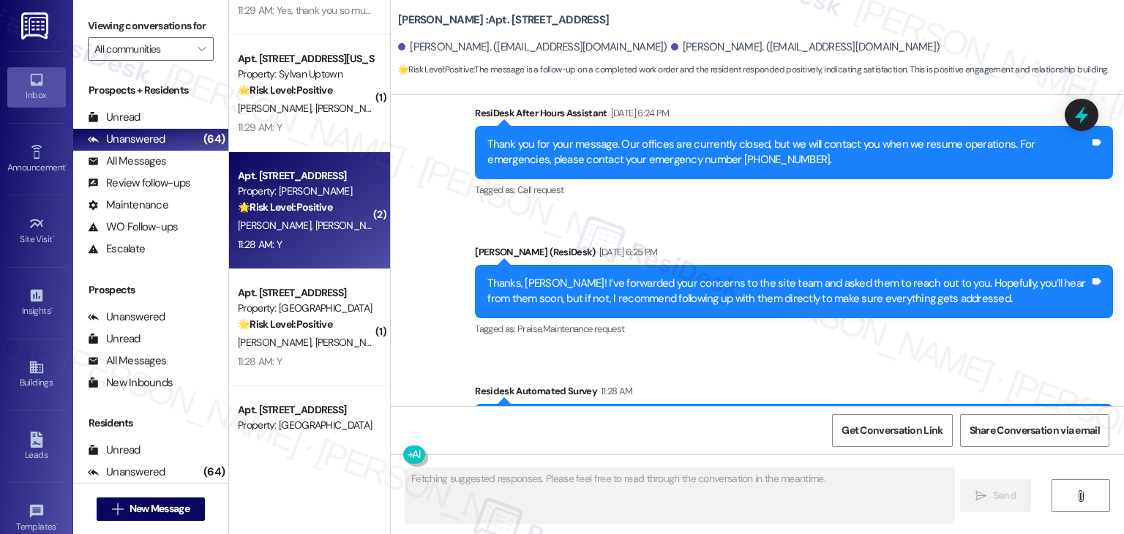
scroll to position [3882, 0]
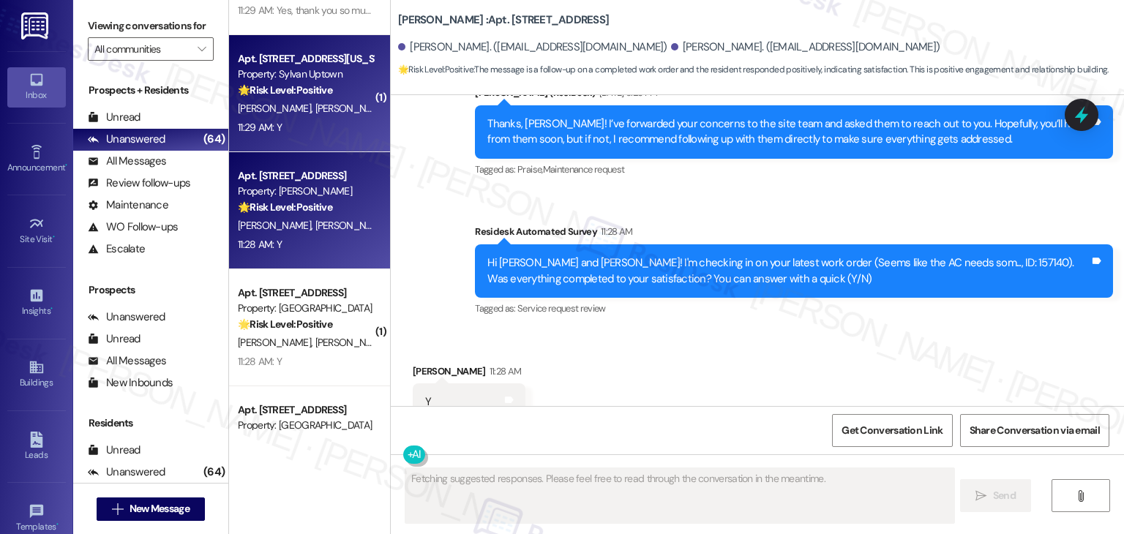
click at [302, 130] on div "11:29 AM: Y 11:29 AM: Y" at bounding box center [305, 128] width 138 height 18
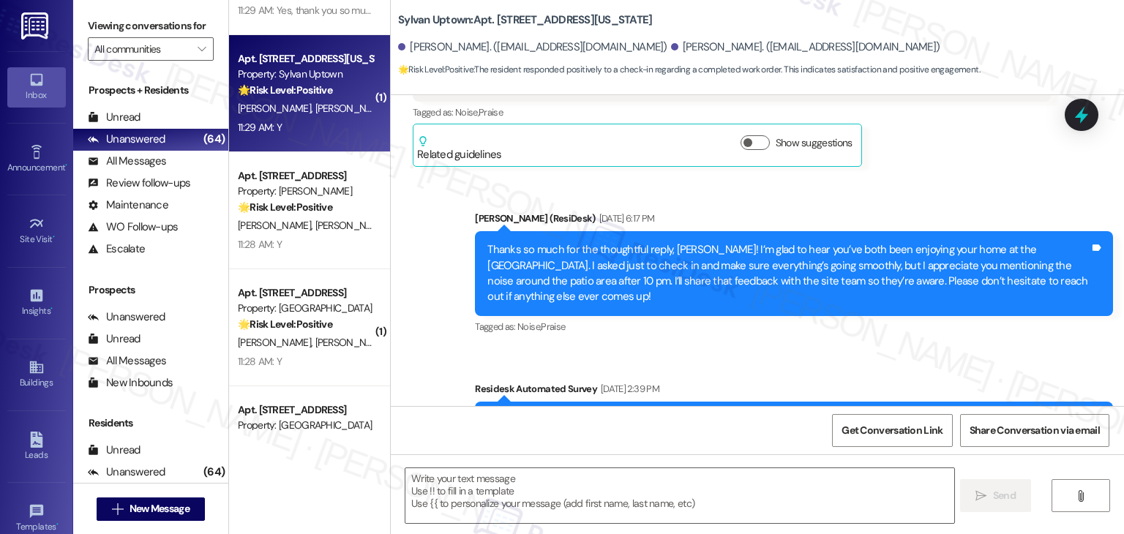
type textarea "Fetching suggested responses. Please feel free to read through the conversation…"
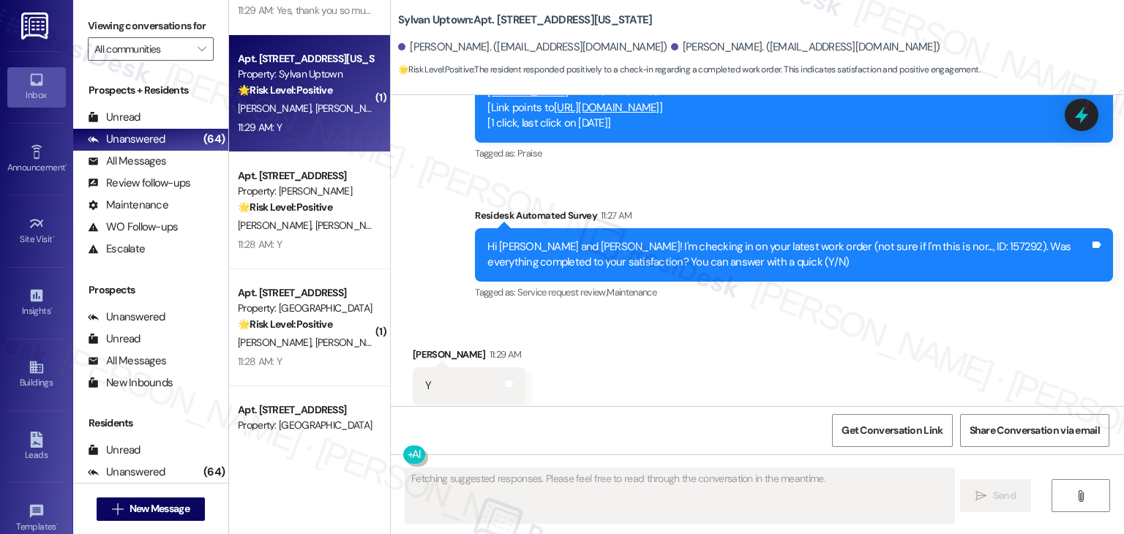
scroll to position [1141, 0]
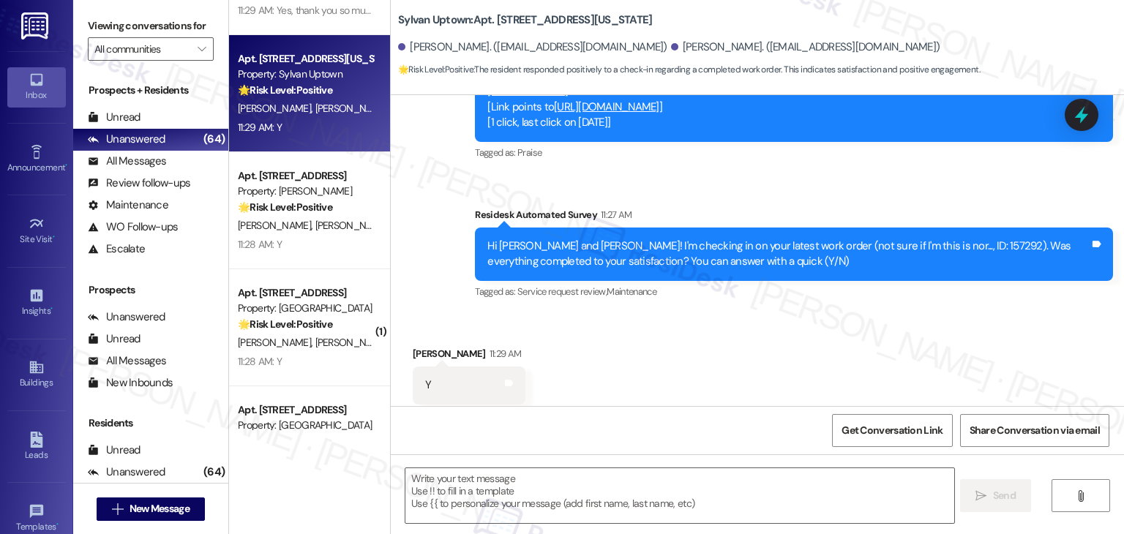
click at [714, 326] on div "Received via SMS William Debause 11:29 AM Y Tags and notes Tagged as: Positive …" at bounding box center [757, 375] width 733 height 124
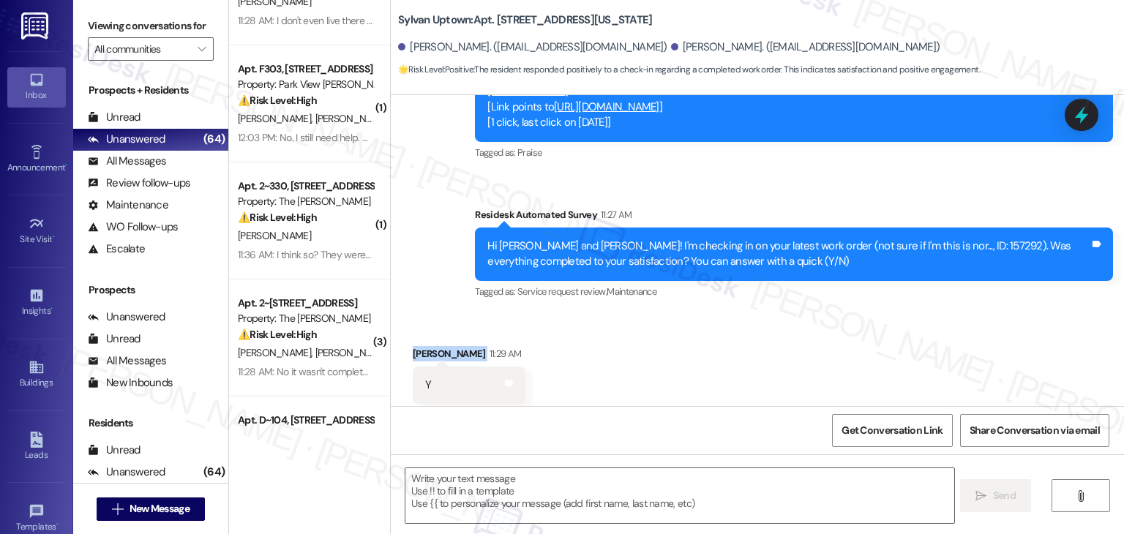
scroll to position [0, 0]
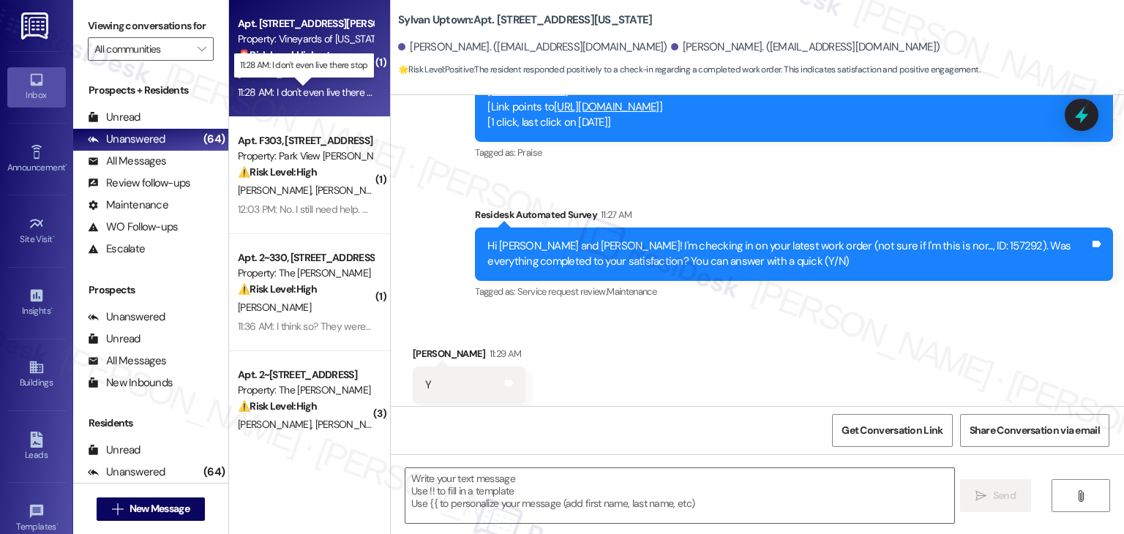
click at [290, 95] on div "11:28 AM: I don't even live there stop 11:28 AM: I don't even live there stop" at bounding box center [312, 92] width 148 height 13
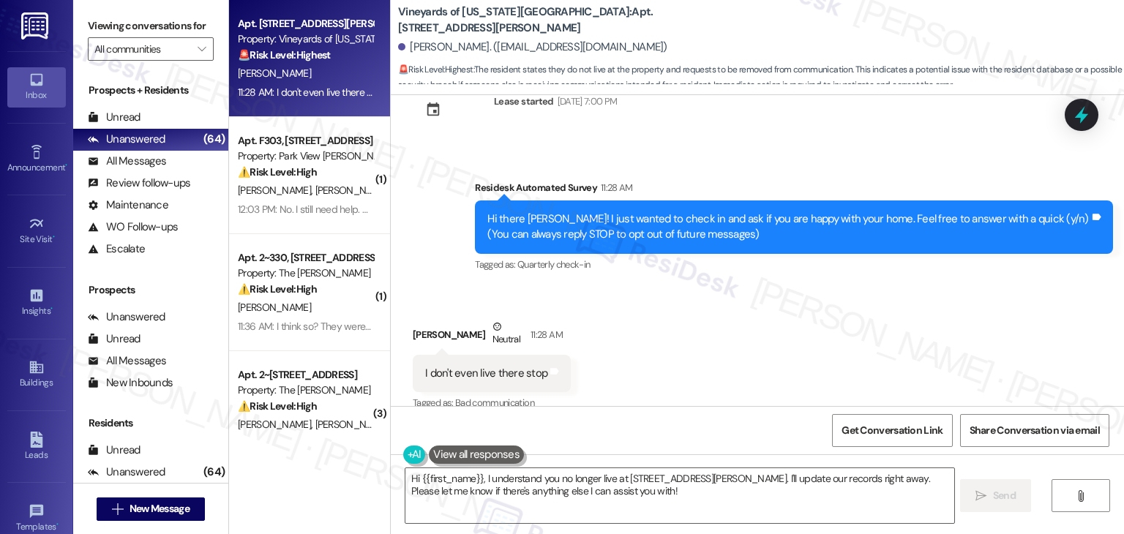
scroll to position [66, 0]
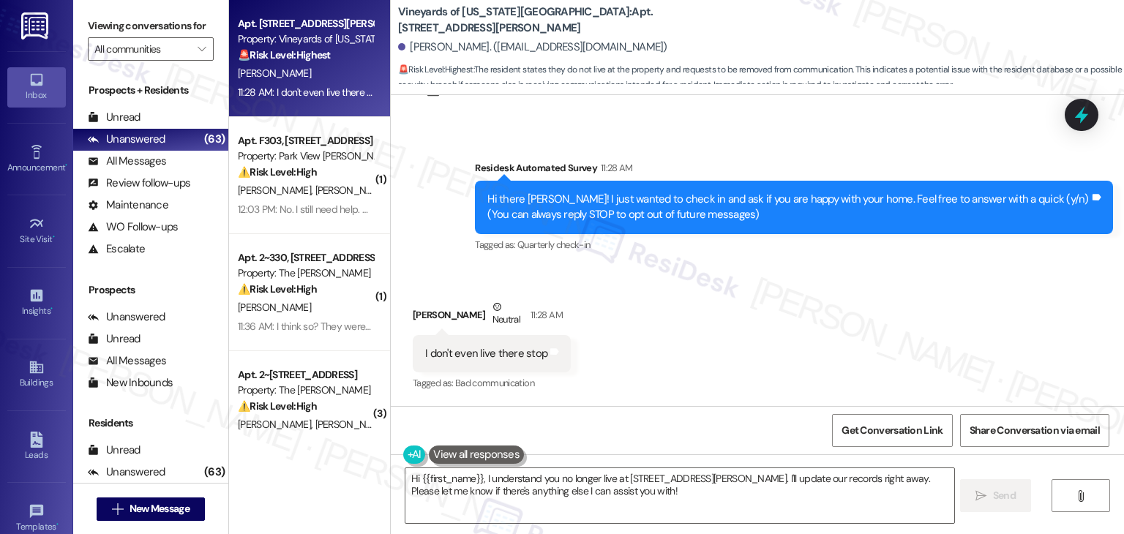
click at [684, 325] on div "Received via SMS Bethani Kaminsky Neutral 11:28 AM I don't even live there stop…" at bounding box center [757, 335] width 733 height 139
click at [719, 345] on div "Received via SMS Bethani Kaminsky Neutral 11:28 AM I don't even live there stop…" at bounding box center [757, 335] width 733 height 139
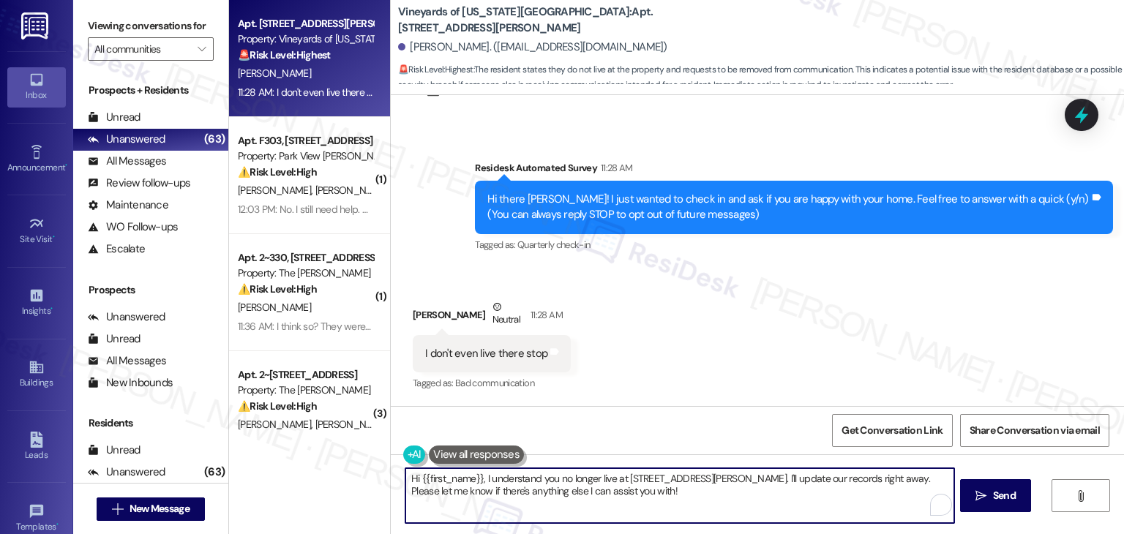
drag, startPoint x: 642, startPoint y: 492, endPoint x: 489, endPoint y: 479, distance: 153.5
click at [489, 479] on textarea "Hi {{first_name}}, I understand you no longer live at 4350 Mira Linda Point. I'…" at bounding box center [679, 495] width 548 height 55
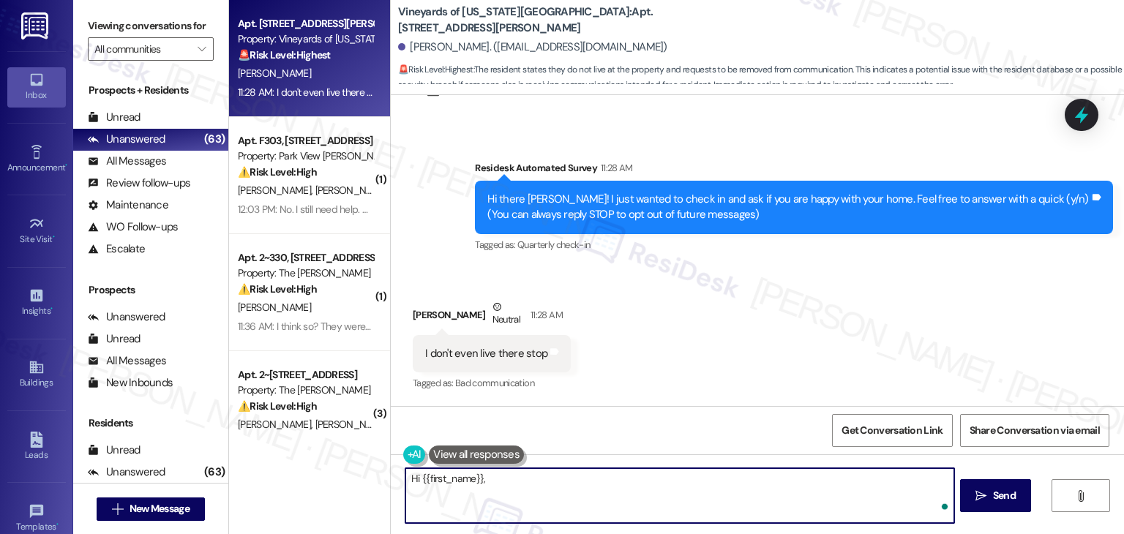
paste textarea "thanks for letting us know you've moved out. If you’d like to stop receiving te…"
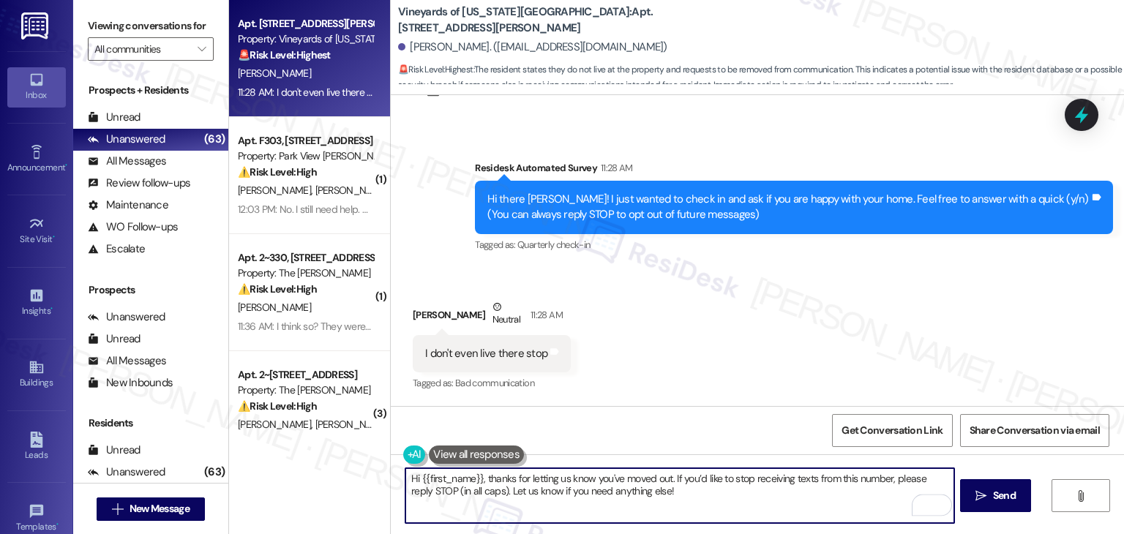
drag, startPoint x: 664, startPoint y: 476, endPoint x: 601, endPoint y: 479, distance: 63.0
click at [601, 479] on textarea "Hi {{first_name}}, thanks for letting us know you've moved out. If you’d like t…" at bounding box center [679, 495] width 548 height 55
type textarea "Hi {{first_name}}, thanks for letting us know. If you’d like to stop receiving …"
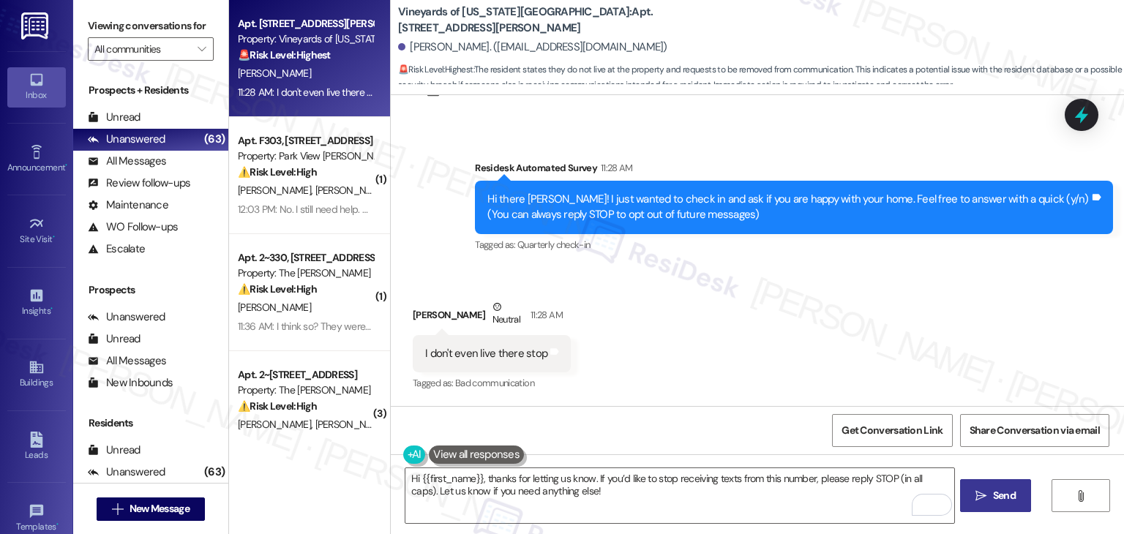
click at [1003, 498] on span "Send" at bounding box center [1004, 495] width 23 height 15
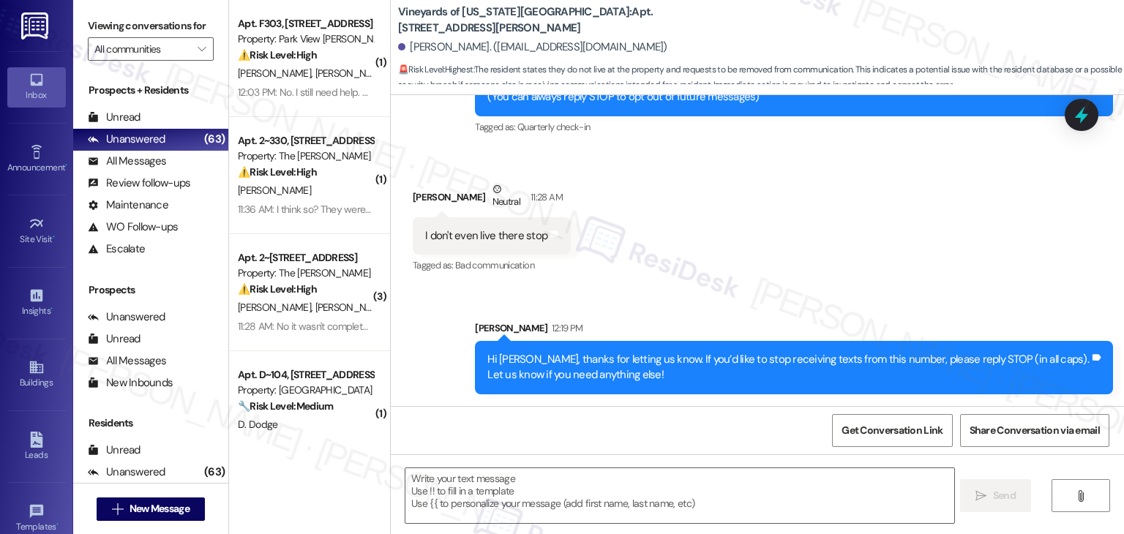
scroll to position [110, 0]
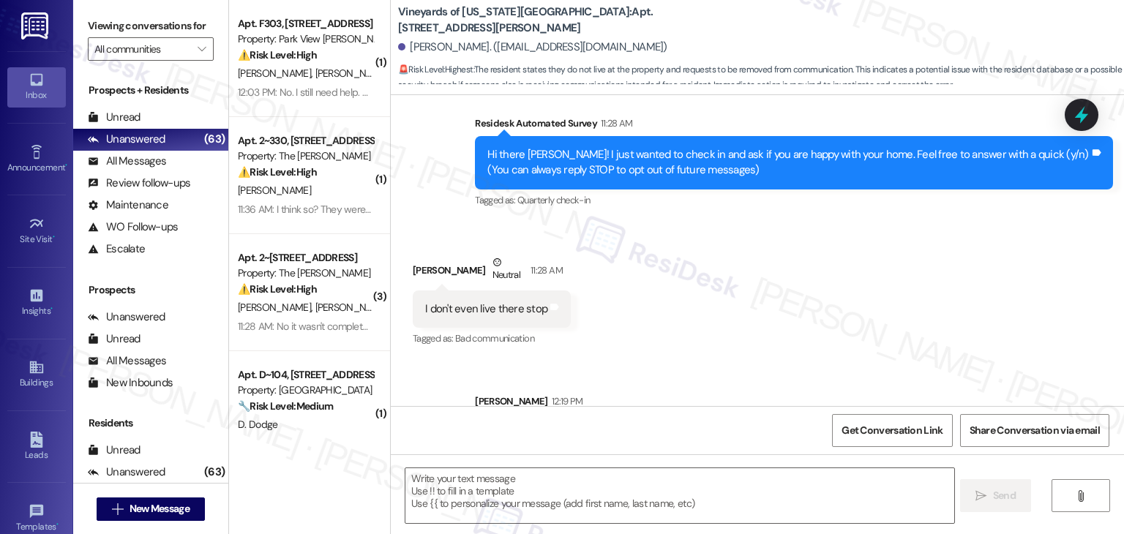
click at [806, 314] on div "Received via SMS Bethani Kaminsky Neutral 11:28 AM I don't even live there stop…" at bounding box center [757, 291] width 733 height 139
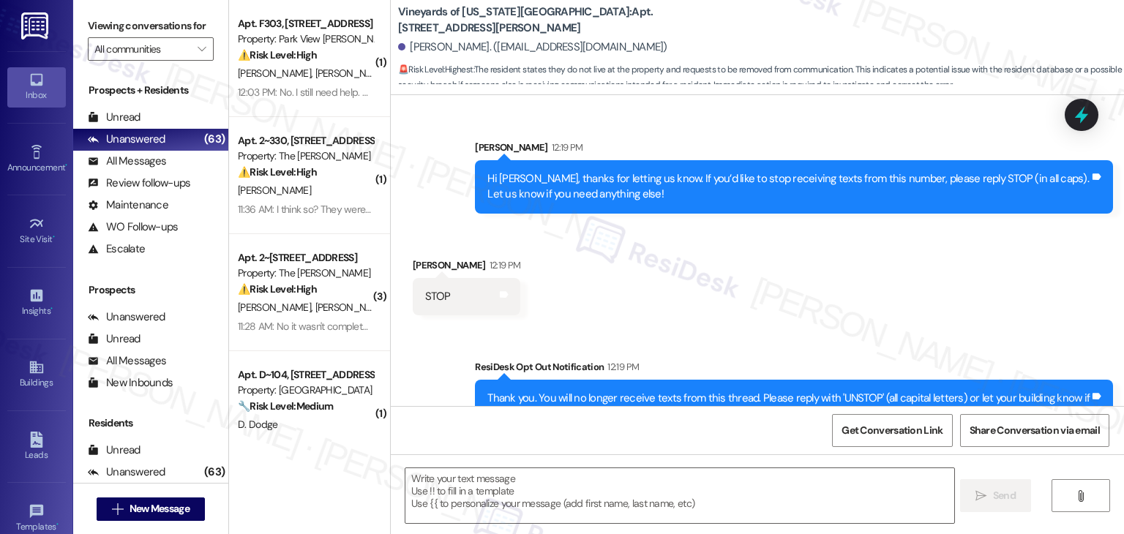
scroll to position [403, 0]
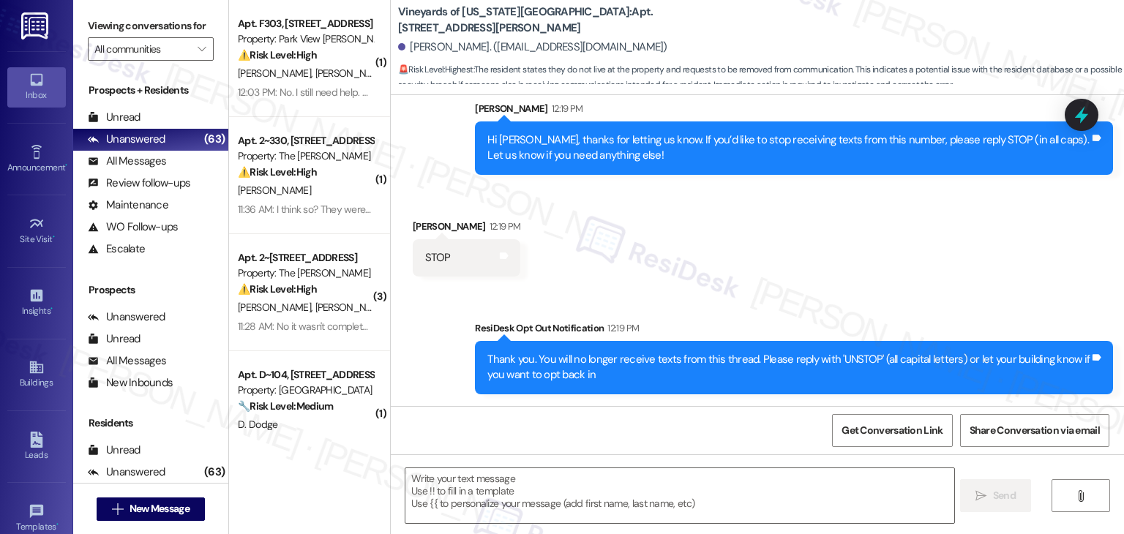
click at [718, 296] on div "Sent via SMS ResiDesk Opt Out Notification 12:19 PM Thank you. You will no long…" at bounding box center [757, 347] width 733 height 118
click at [1086, 111] on icon at bounding box center [1081, 114] width 25 height 25
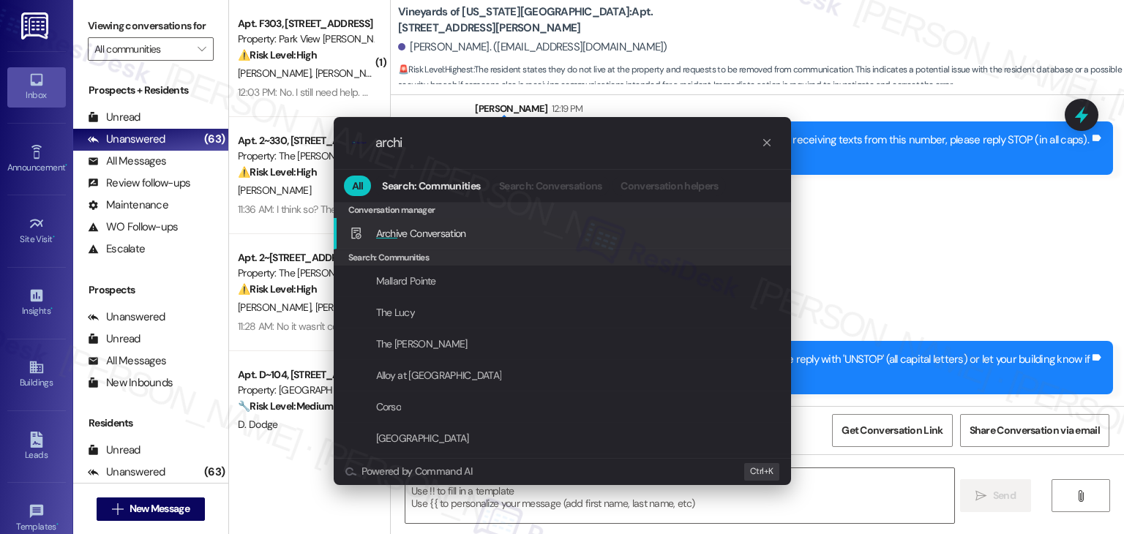
type input "archi"
click at [484, 233] on div "Archi ve Conversation Add shortcut" at bounding box center [564, 233] width 428 height 16
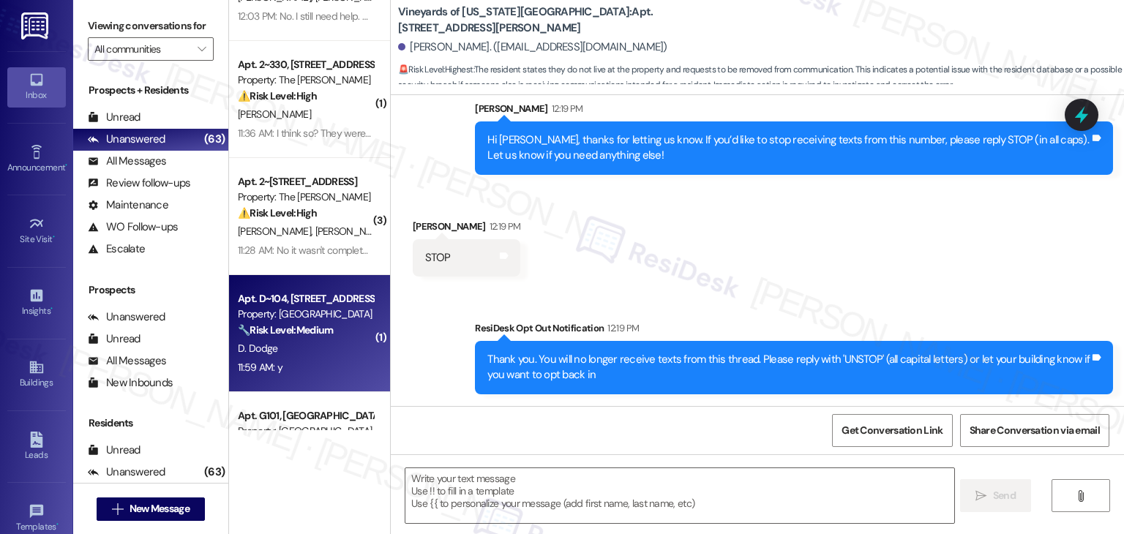
scroll to position [220, 0]
